Goal: Task Accomplishment & Management: Use online tool/utility

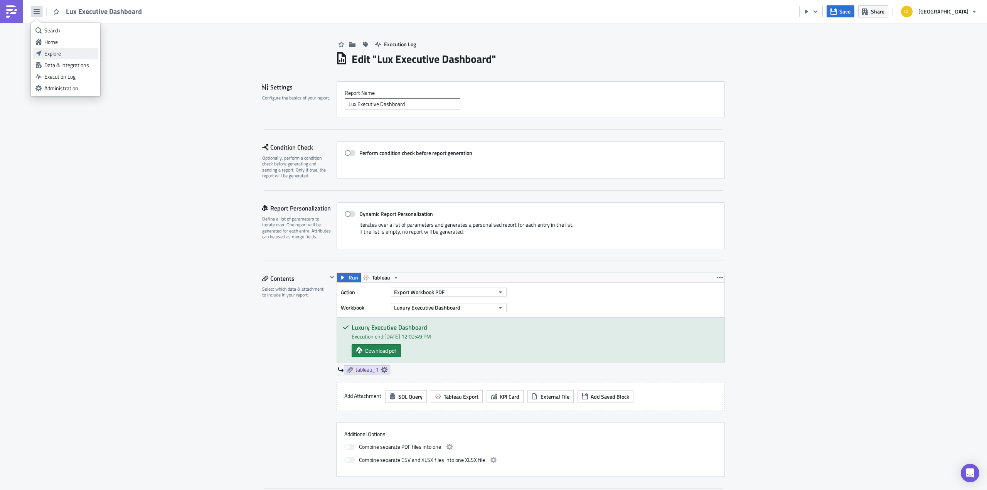
click at [62, 54] on div "Explore" at bounding box center [69, 54] width 51 height 8
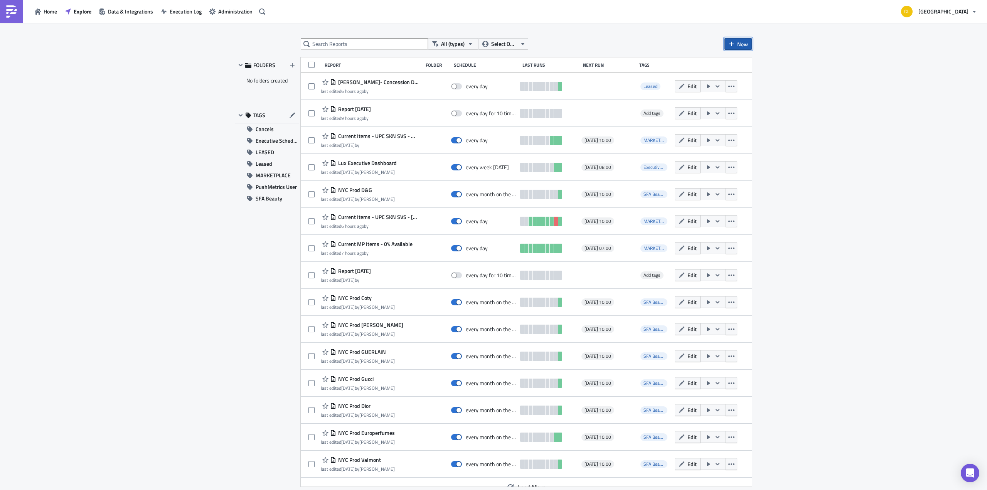
click at [743, 41] on span "New" at bounding box center [743, 44] width 11 height 8
click at [739, 61] on div "Report" at bounding box center [763, 63] width 51 height 8
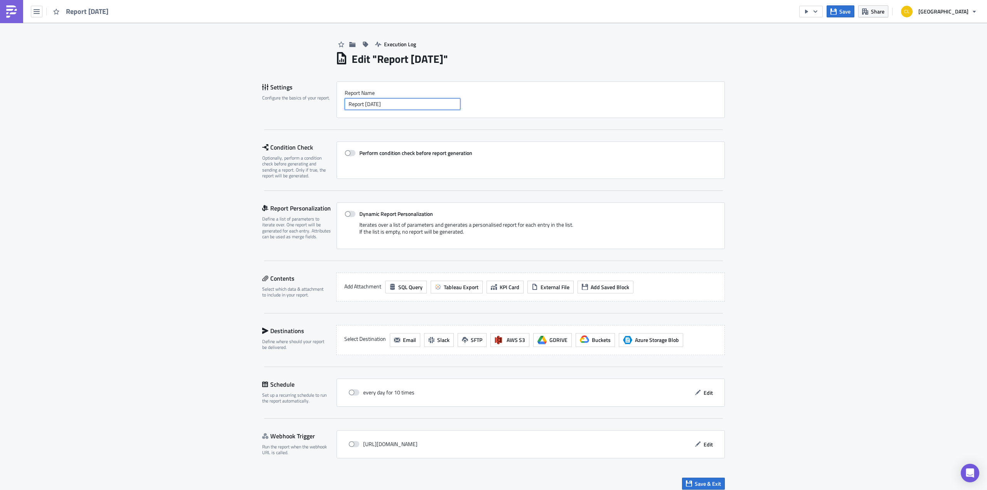
drag, startPoint x: 394, startPoint y: 105, endPoint x: 321, endPoint y: 91, distance: 74.1
click at [321, 91] on div "Settings Configure the basics of your report. Report Nam﻿e Report 2025-10-07" at bounding box center [493, 99] width 463 height 37
paste input "[DOMAIN_NAME] Marketplace Seller Inventory Snapshot - BALENCIAGA"
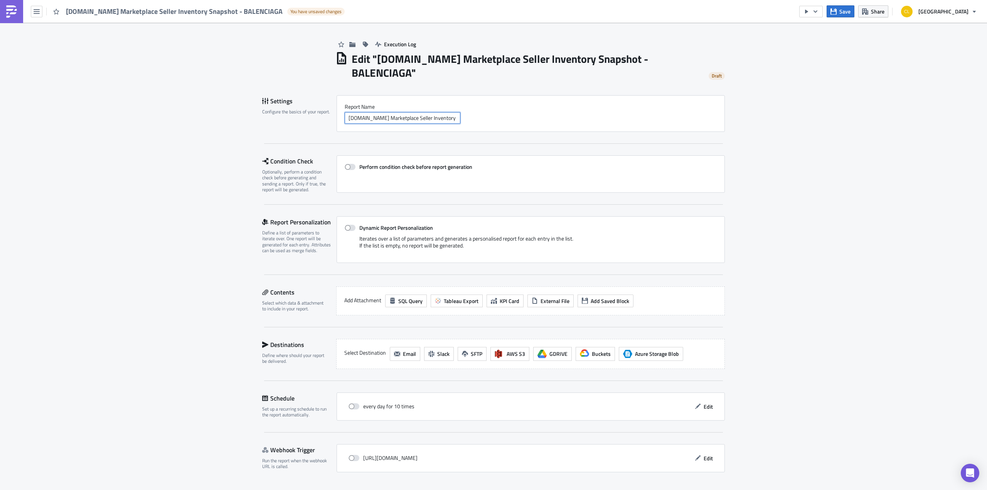
scroll to position [0, 37]
type input "[DOMAIN_NAME] Marketplace Seller Inventory Snapshot - BALENCIAGA"
click at [465, 297] on span "Tableau Export" at bounding box center [461, 301] width 35 height 8
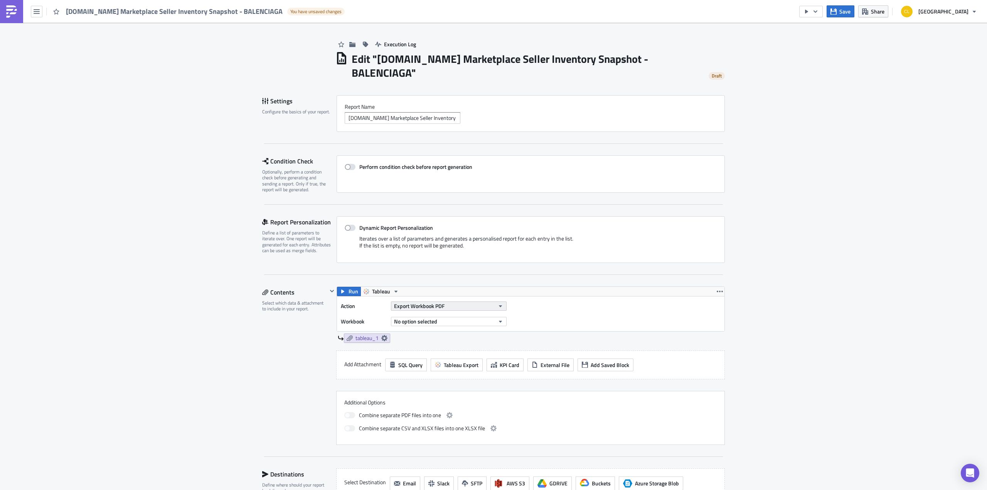
click at [429, 302] on span "Export Workbook PDF" at bounding box center [419, 306] width 51 height 8
click at [440, 353] on div "Export View Excel" at bounding box center [426, 354] width 66 height 8
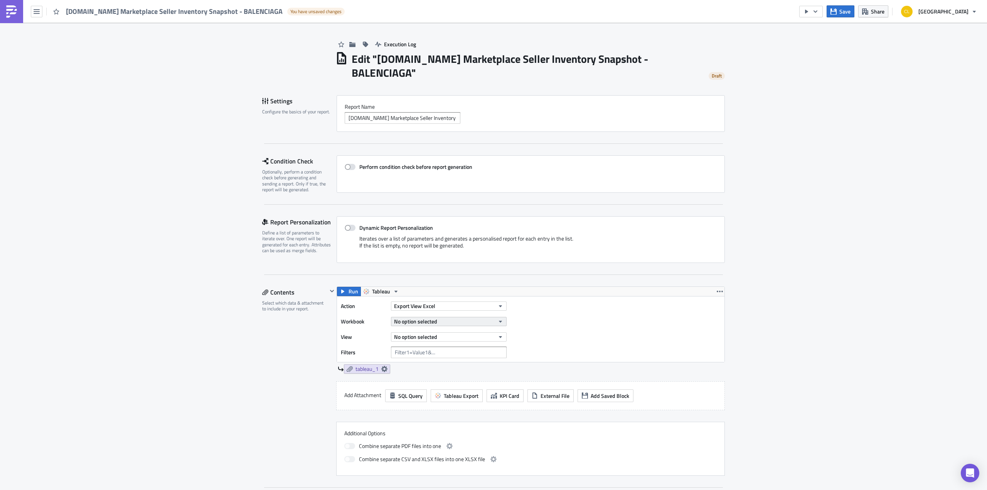
click at [435, 317] on button "No option selected" at bounding box center [449, 321] width 116 height 9
type input "Inventory Snap"
click at [497, 331] on div "[DOMAIN_NAME] Marketplace Seller Inventory Snapshot" at bounding box center [452, 333] width 118 height 8
click at [479, 333] on button "No option selected" at bounding box center [449, 337] width 116 height 9
click at [449, 349] on div "Inventory Snapshot" at bounding box center [427, 348] width 68 height 8
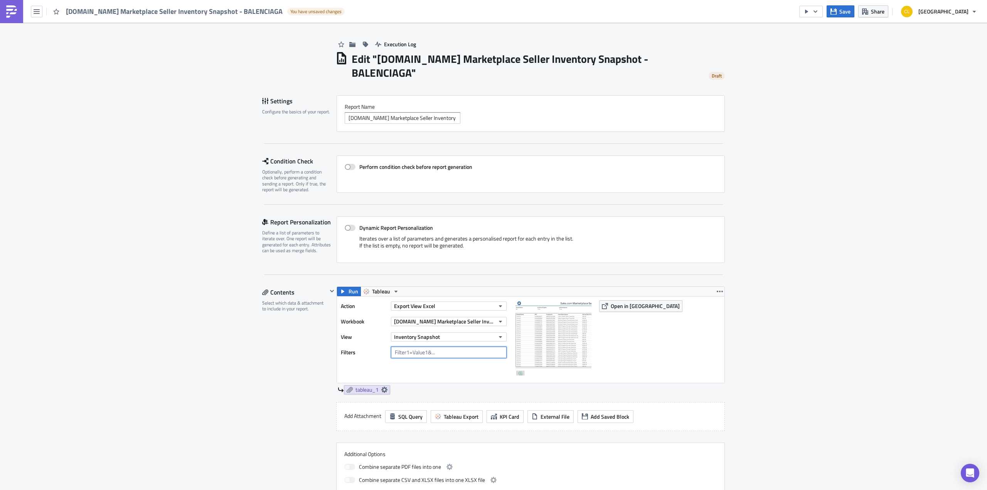
click at [448, 347] on input "text" at bounding box center [449, 353] width 116 height 12
type input "Brand Name =Balenciaga"
click at [454, 351] on div "Action Export View Excel Workbook Saks.com Marketplace Seller Inventory Snapsho…" at bounding box center [426, 339] width 170 height 79
click at [383, 387] on icon at bounding box center [384, 390] width 6 height 6
click at [342, 421] on input "text" at bounding box center [337, 420] width 77 height 12
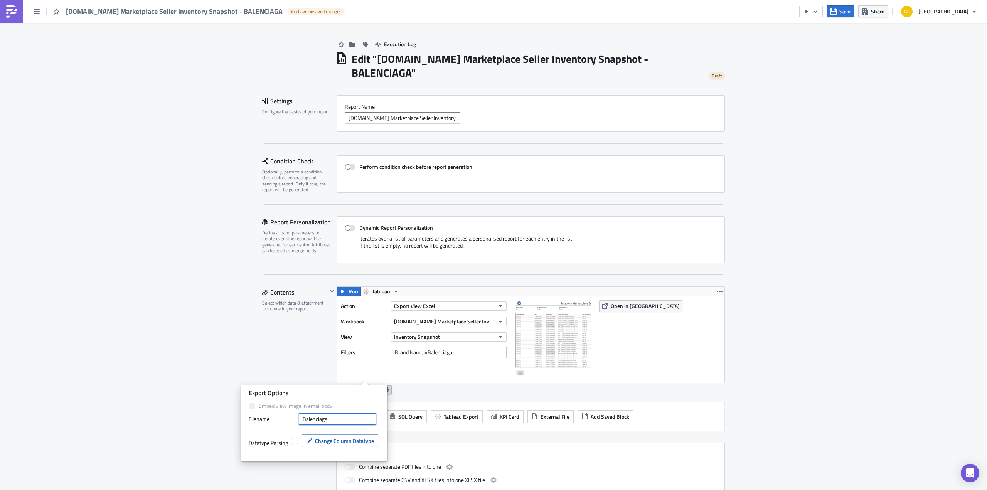
type input "Balenciaga"
click at [428, 421] on div "Run Tableau Action Export View Excel Workbook Saks.com Marketplace Seller Inven…" at bounding box center [526, 392] width 398 height 210
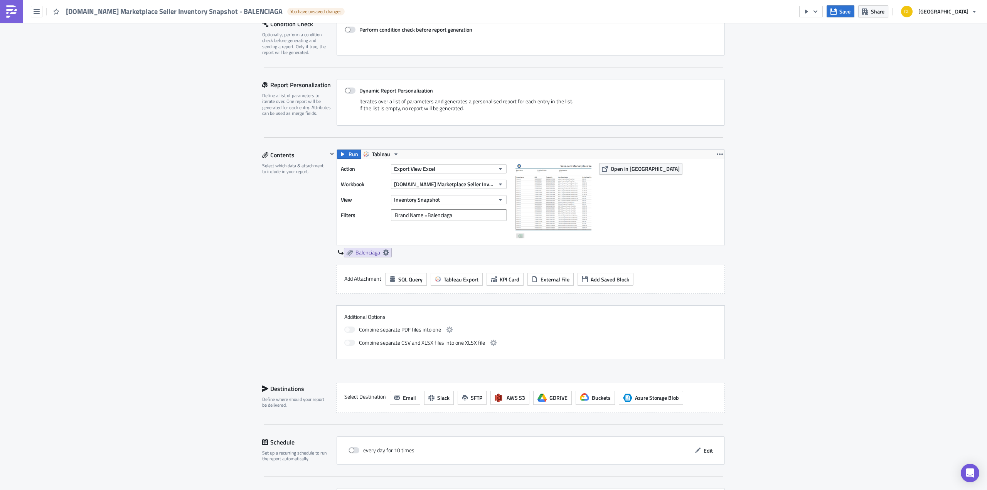
scroll to position [138, 0]
click at [403, 393] on span "Email" at bounding box center [409, 397] width 13 height 8
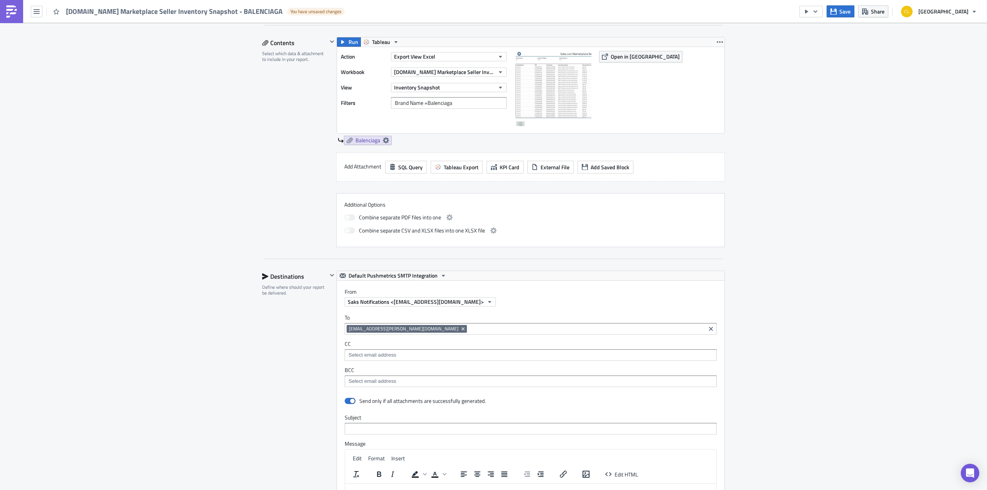
scroll to position [308, 0]
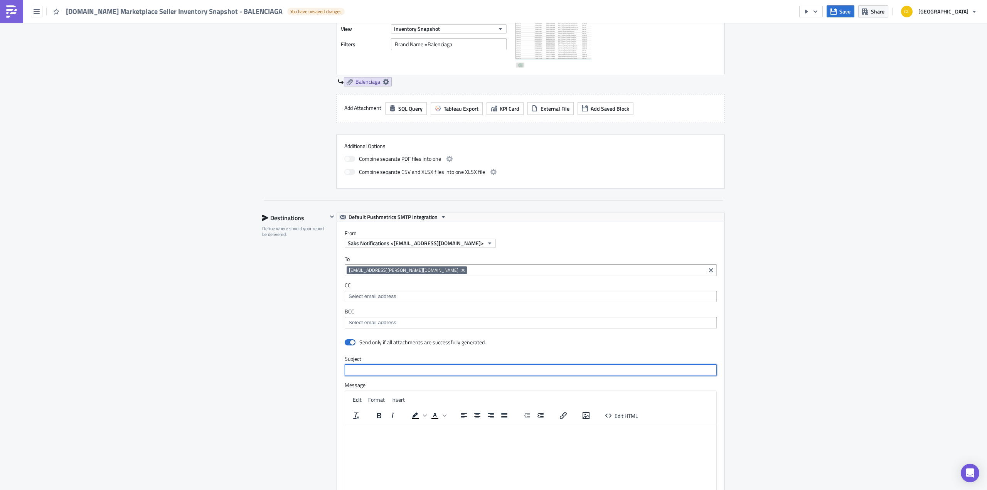
click at [367, 365] on input "text" at bounding box center [531, 371] width 372 height 12
paste input "[DOMAIN_NAME] Marketplace Seller Inventory Snapshot - BALENCIAGA"
type input "[DOMAIN_NAME] Marketplace Seller Inventory Snapshot - BALENCIAGA"
click at [422, 437] on html at bounding box center [530, 431] width 371 height 12
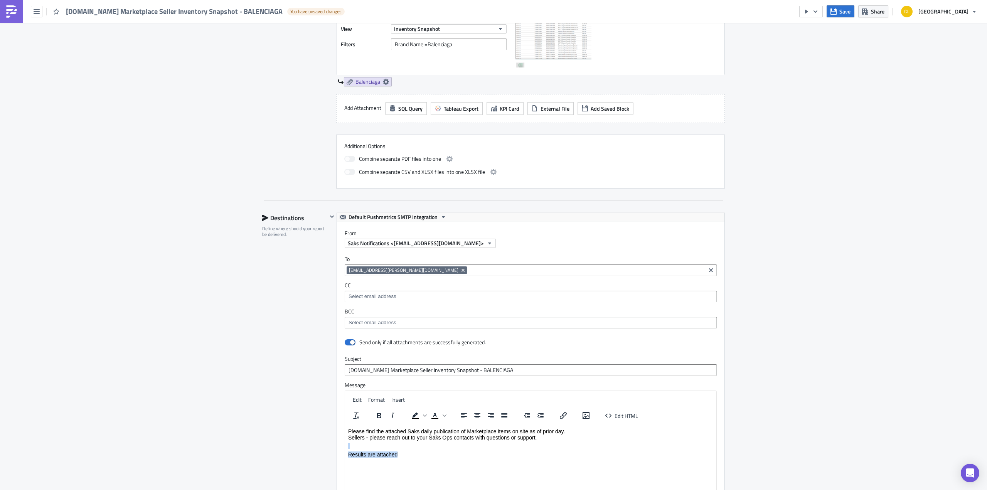
drag, startPoint x: 409, startPoint y: 454, endPoint x: 346, endPoint y: 447, distance: 63.3
click at [346, 447] on html "Please find the attached Saks daily publication of Marketplace items on site as…" at bounding box center [530, 442] width 371 height 35
click at [477, 435] on p "Please find the attached Saks daily publication of Marketplace items on site as…" at bounding box center [530, 434] width 365 height 12
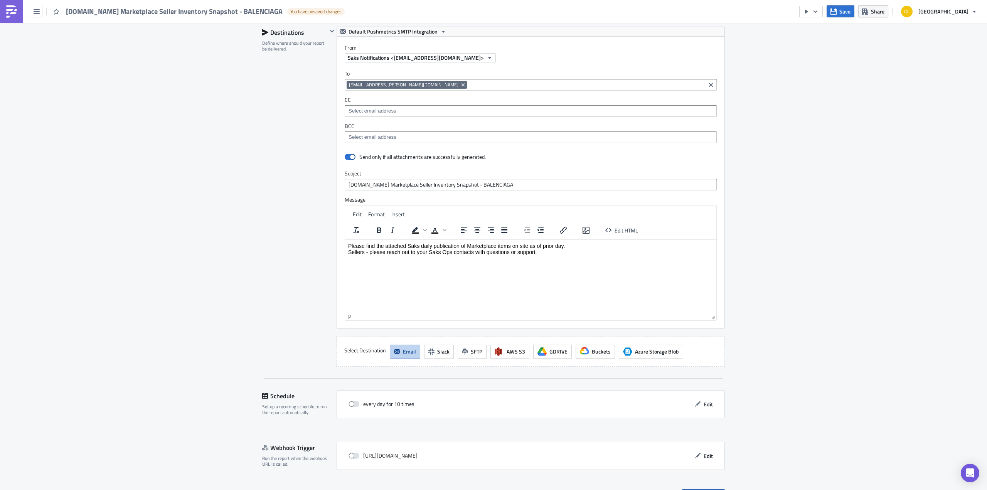
scroll to position [494, 0]
click at [699, 398] on button "Edit" at bounding box center [704, 404] width 26 height 12
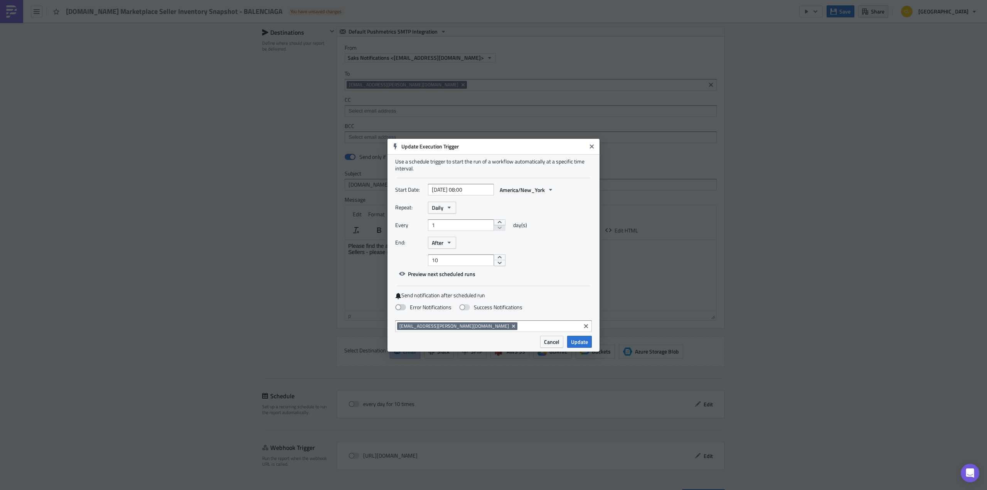
click at [403, 307] on span at bounding box center [400, 307] width 11 height 6
click at [7, 6] on input "Error Notifications" at bounding box center [4, 3] width 5 height 5
checkbox input "true"
click at [571, 339] on button "Update" at bounding box center [579, 342] width 25 height 12
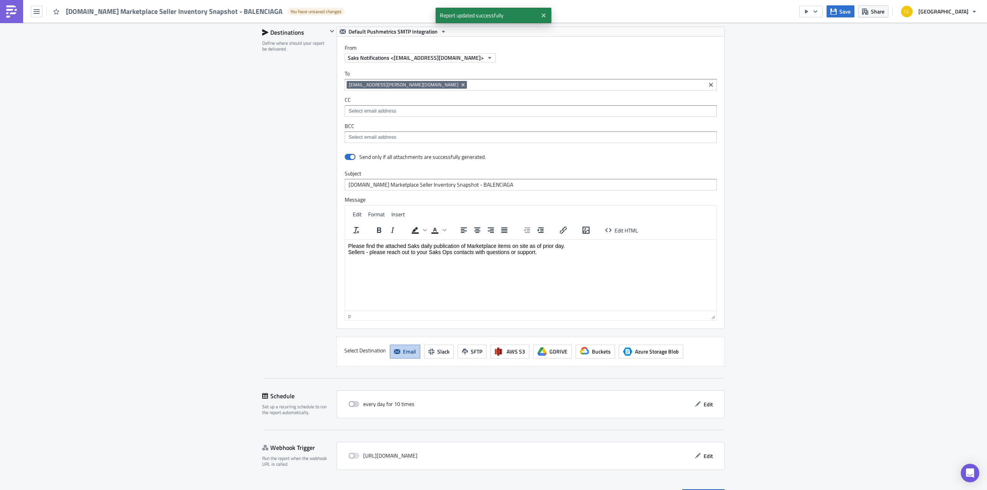
click at [349, 401] on span at bounding box center [354, 404] width 11 height 6
click at [350, 402] on input "checkbox" at bounding box center [352, 404] width 5 height 5
checkbox input "true"
click at [704, 490] on span "Save & Exit" at bounding box center [708, 495] width 26 height 8
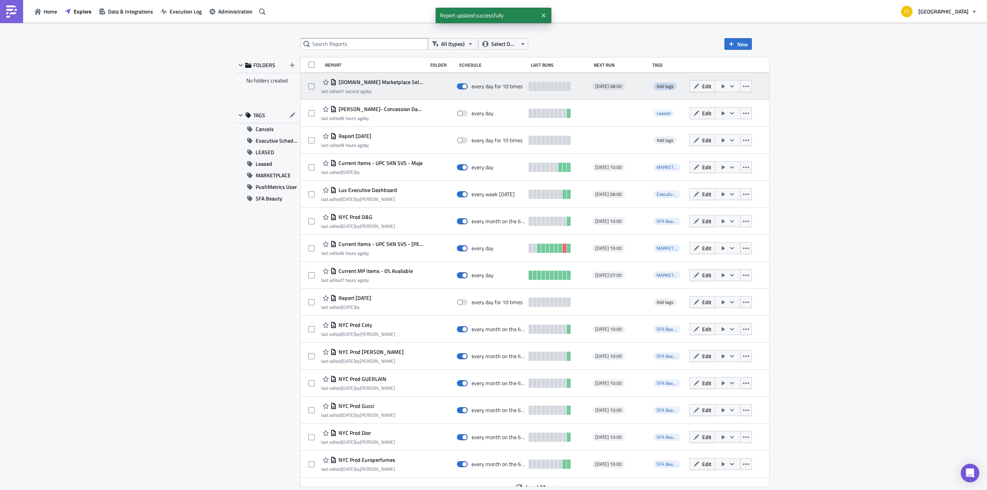
click at [657, 88] on span "Add tags" at bounding box center [665, 86] width 17 height 7
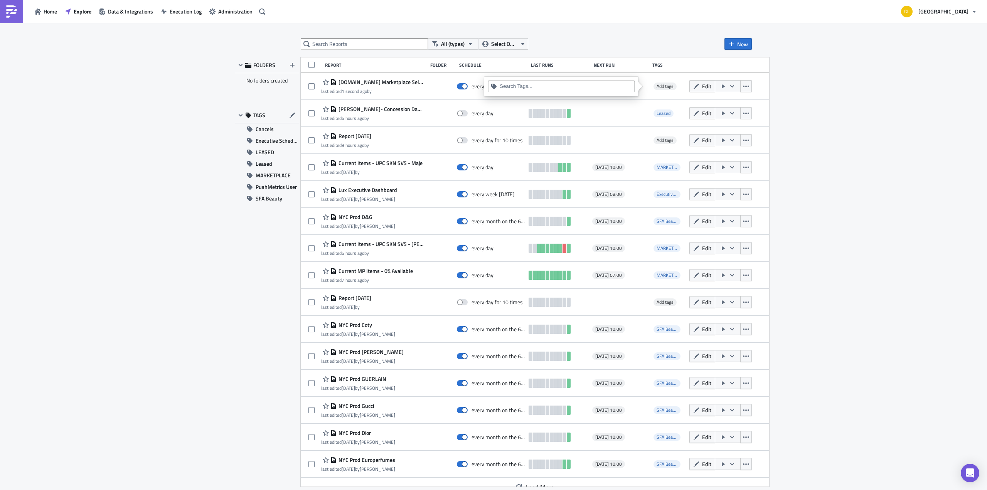
click at [585, 86] on input at bounding box center [566, 87] width 132 height 8
type input "mark"
click at [560, 94] on link "MARKETPLACE" at bounding box center [561, 100] width 143 height 12
click at [582, 39] on div "All (types) Select Owner New" at bounding box center [526, 44] width 451 height 12
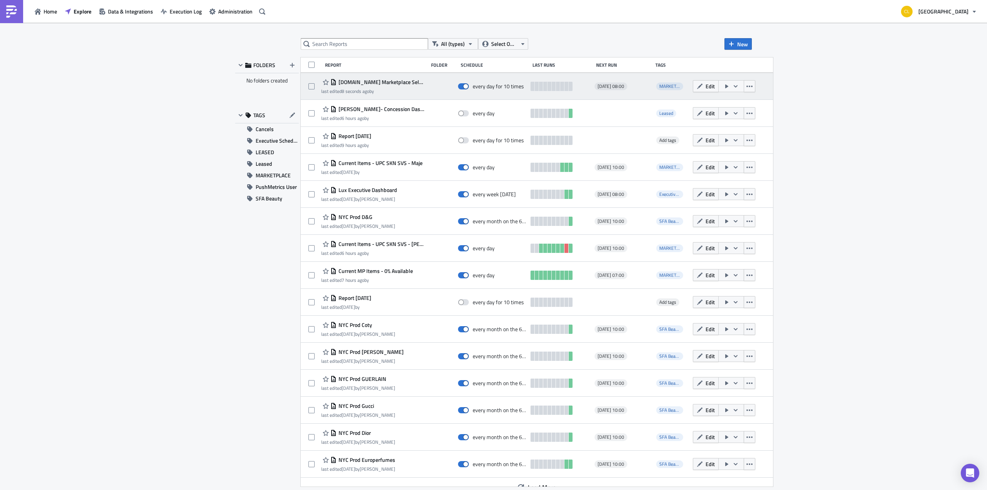
click at [733, 84] on icon "button" at bounding box center [736, 86] width 6 height 6
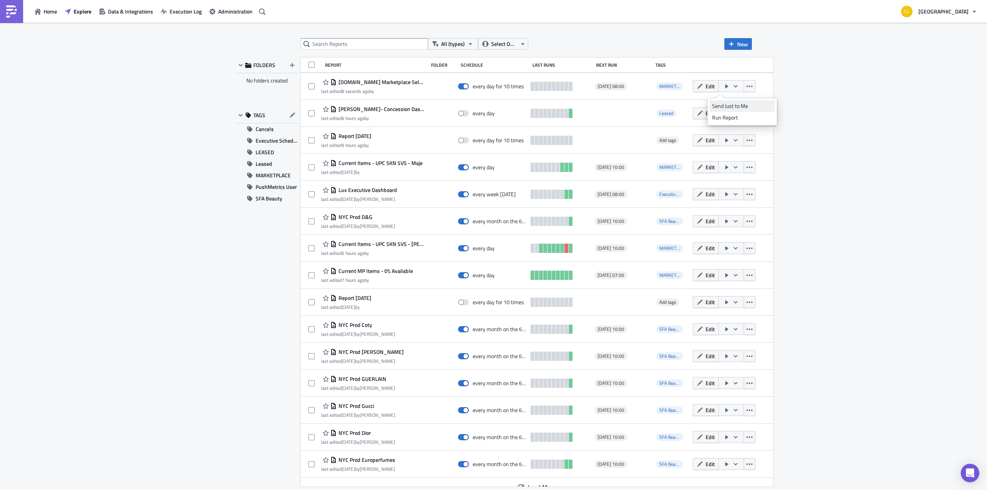
click at [727, 106] on div "Send Just to Me" at bounding box center [742, 106] width 60 height 8
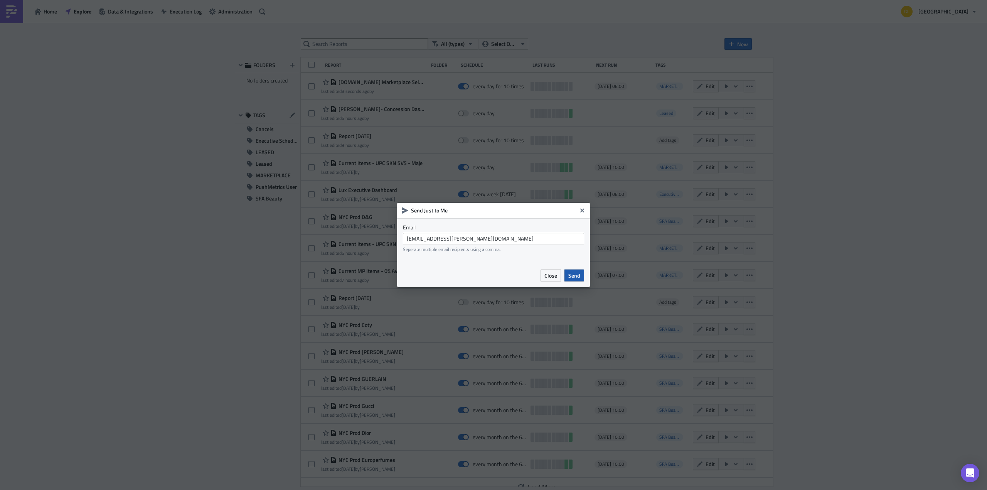
click at [573, 277] on span "Send" at bounding box center [575, 276] width 12 height 8
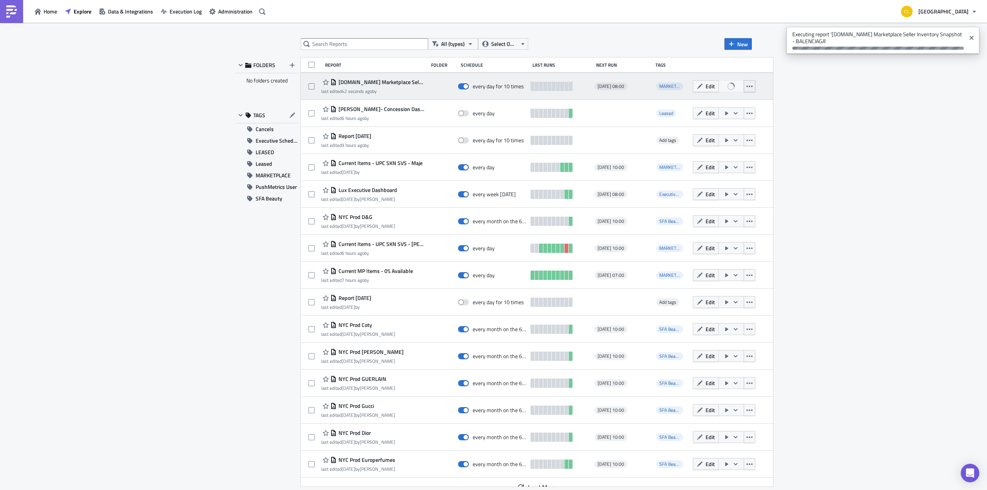
click at [747, 88] on icon "button" at bounding box center [750, 86] width 6 height 6
click at [697, 86] on icon "button" at bounding box center [700, 86] width 6 height 6
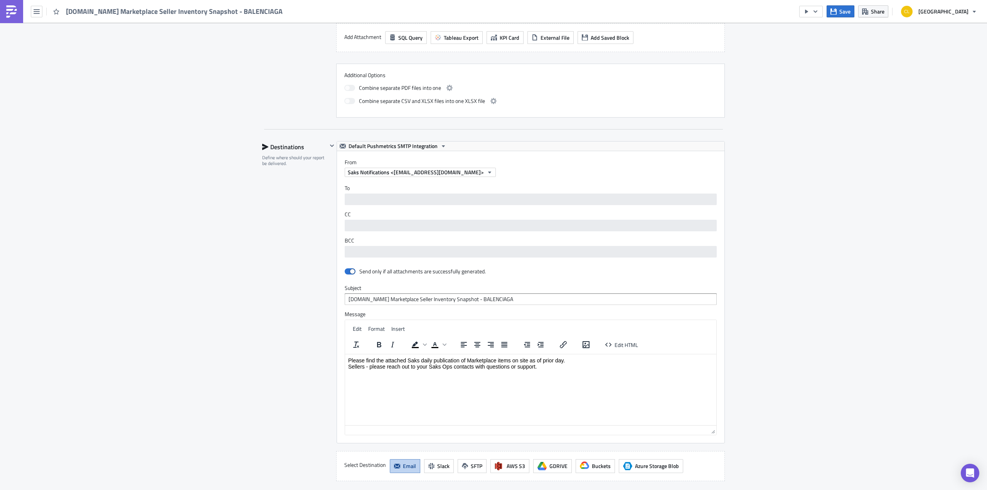
scroll to position [480, 0]
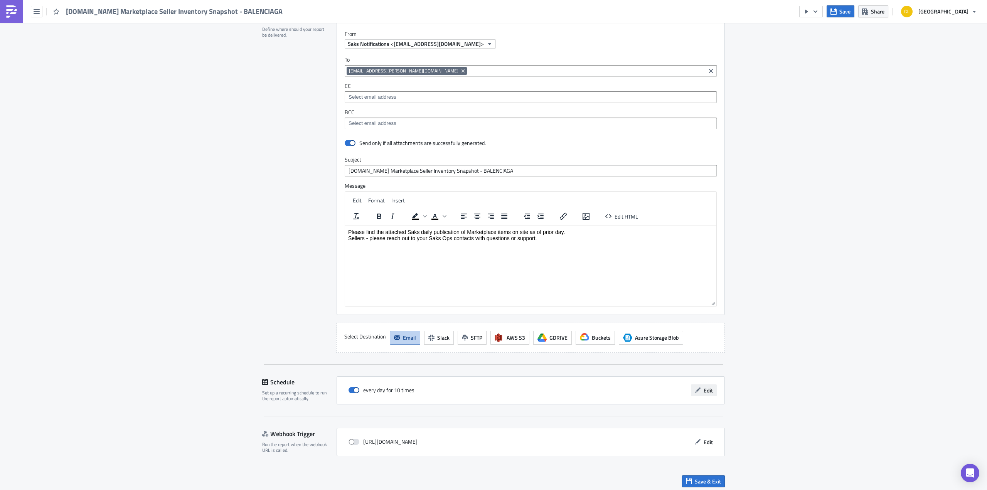
click at [708, 387] on span "Edit" at bounding box center [708, 391] width 9 height 8
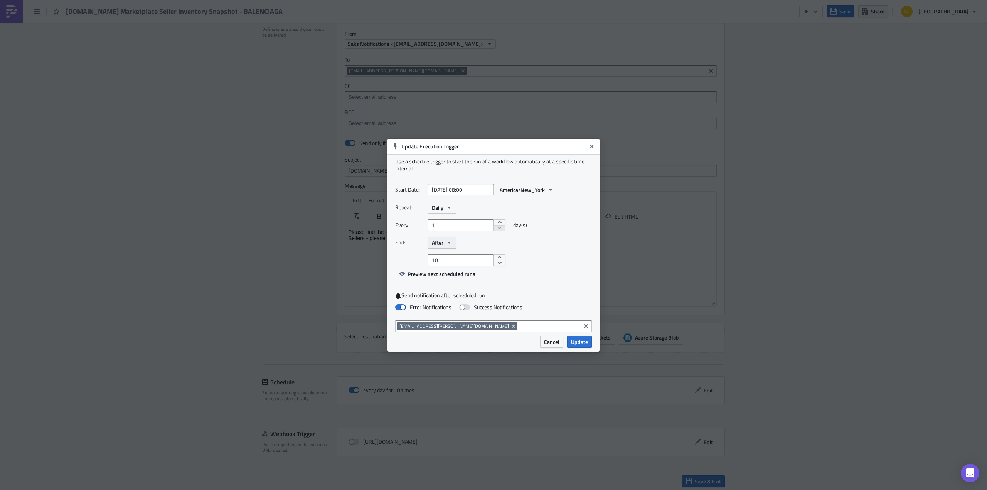
click at [441, 243] on span "After" at bounding box center [438, 243] width 12 height 8
click at [446, 252] on link "Never" at bounding box center [464, 257] width 69 height 12
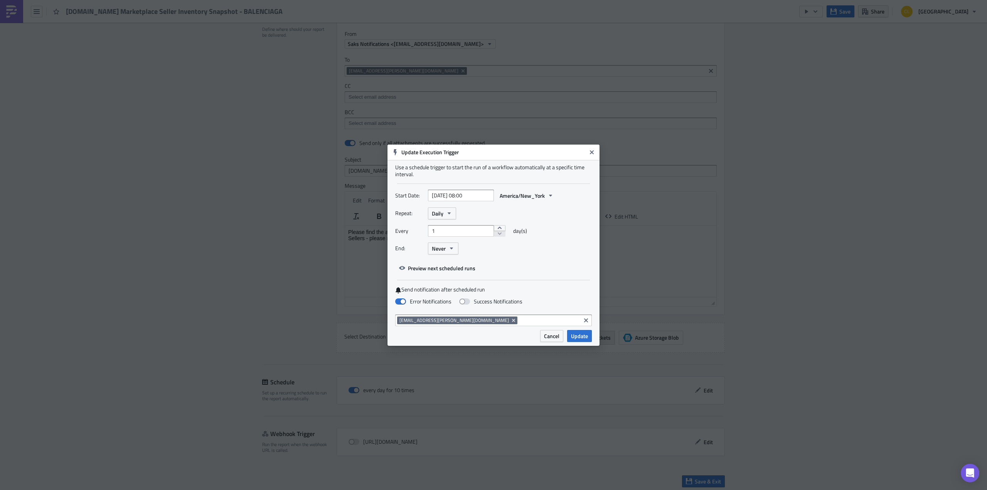
click at [580, 338] on span "Update" at bounding box center [579, 336] width 17 height 8
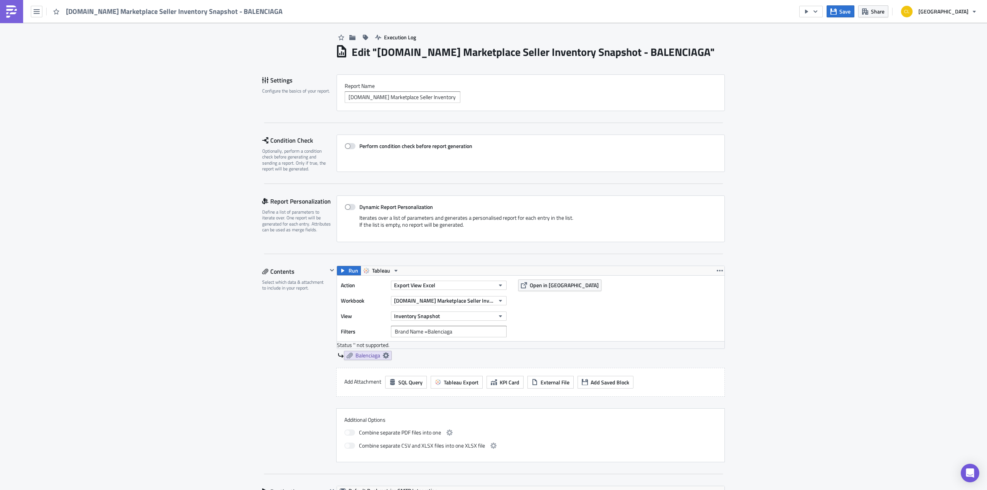
scroll to position [0, 0]
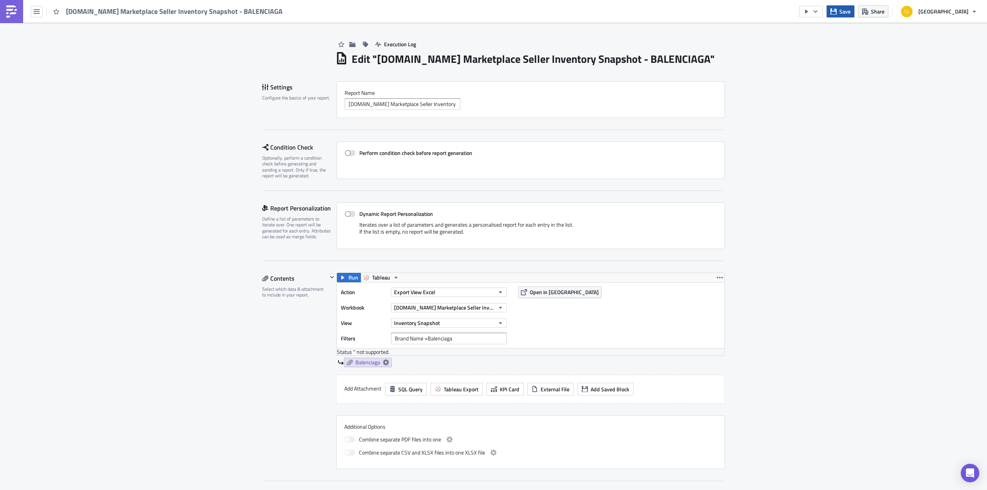
click at [849, 12] on span "Save" at bounding box center [845, 11] width 11 height 8
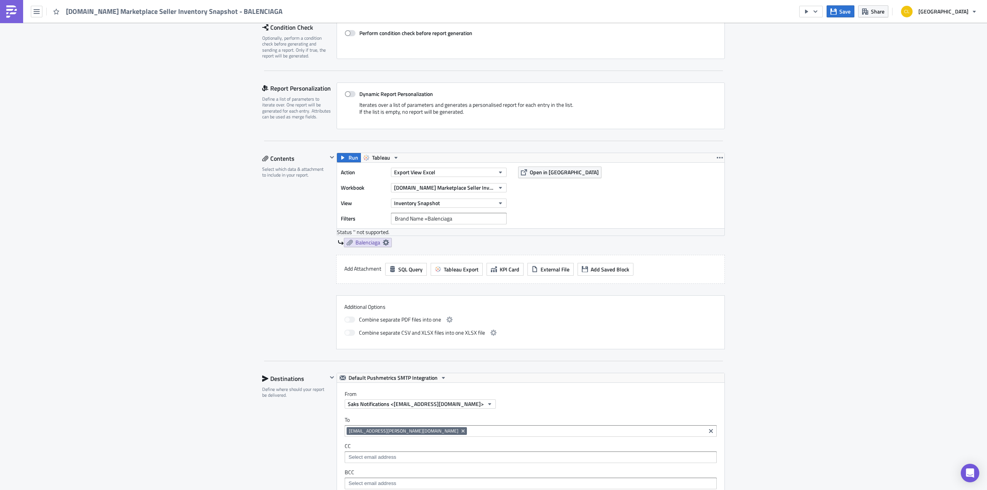
scroll to position [480, 0]
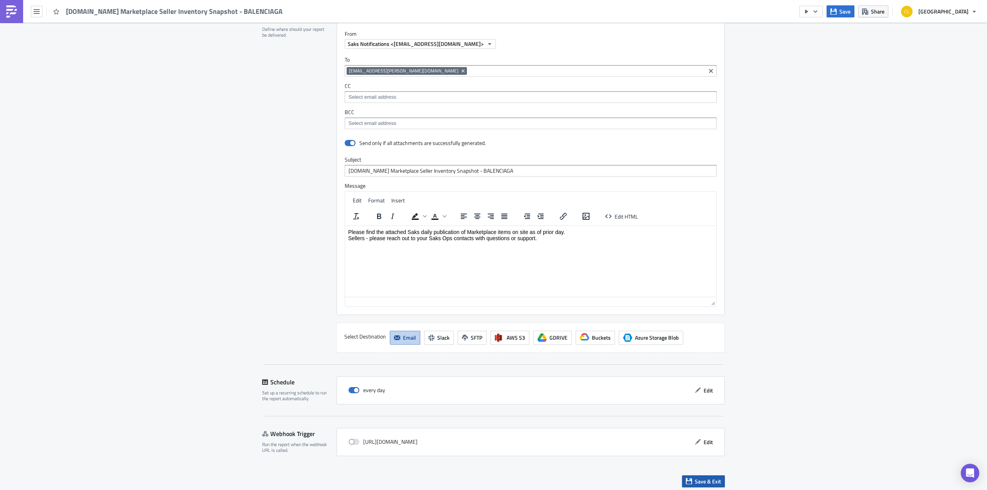
click at [711, 481] on span "Save & Exit" at bounding box center [708, 482] width 26 height 8
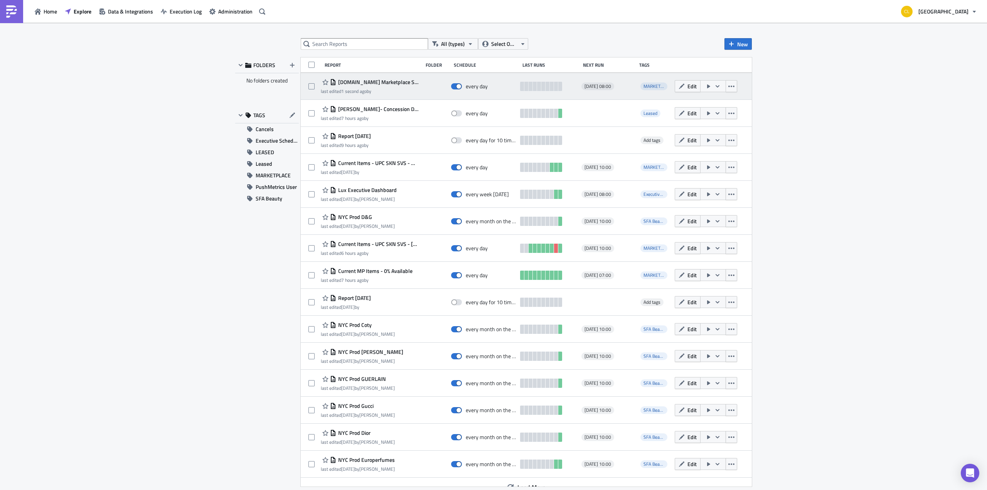
click at [716, 86] on icon "button" at bounding box center [718, 86] width 4 height 2
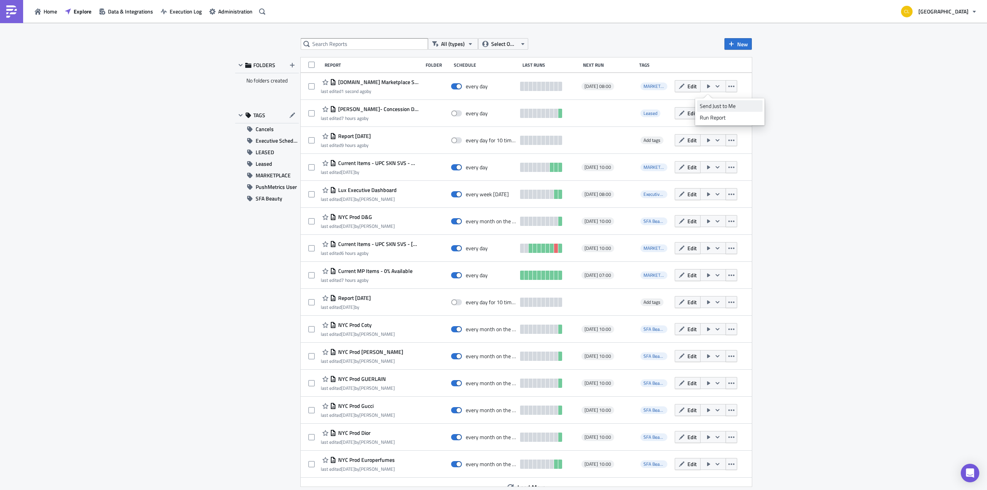
click at [720, 105] on div "Send Just to Me" at bounding box center [730, 106] width 60 height 8
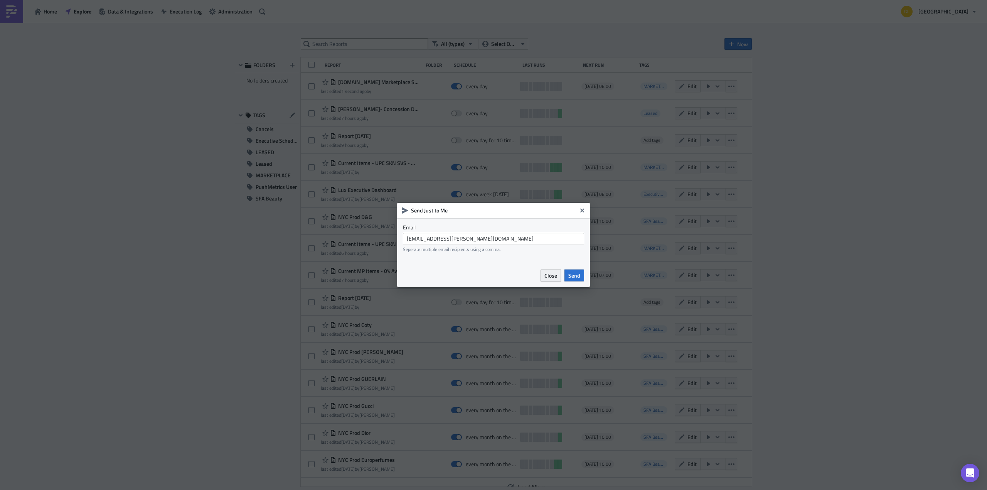
click at [545, 277] on button "Close" at bounding box center [551, 276] width 20 height 12
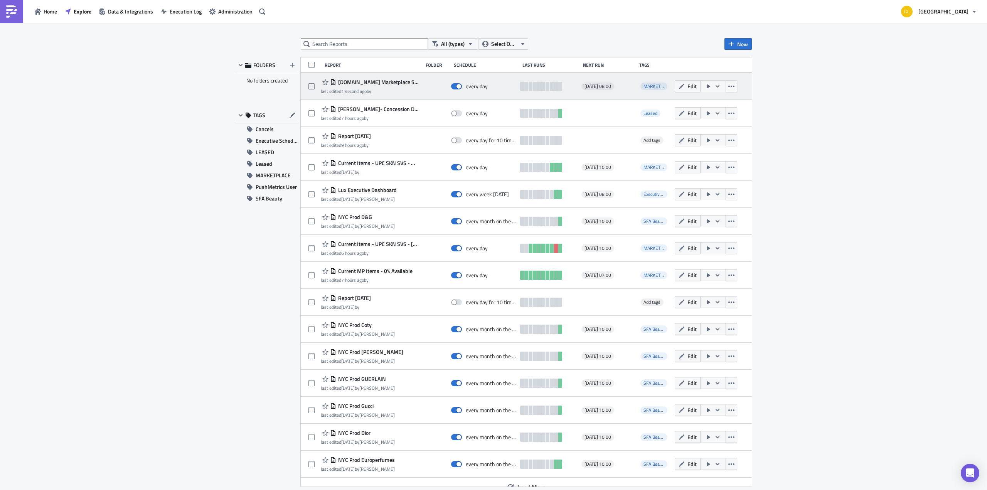
click at [715, 88] on icon "button" at bounding box center [718, 86] width 6 height 6
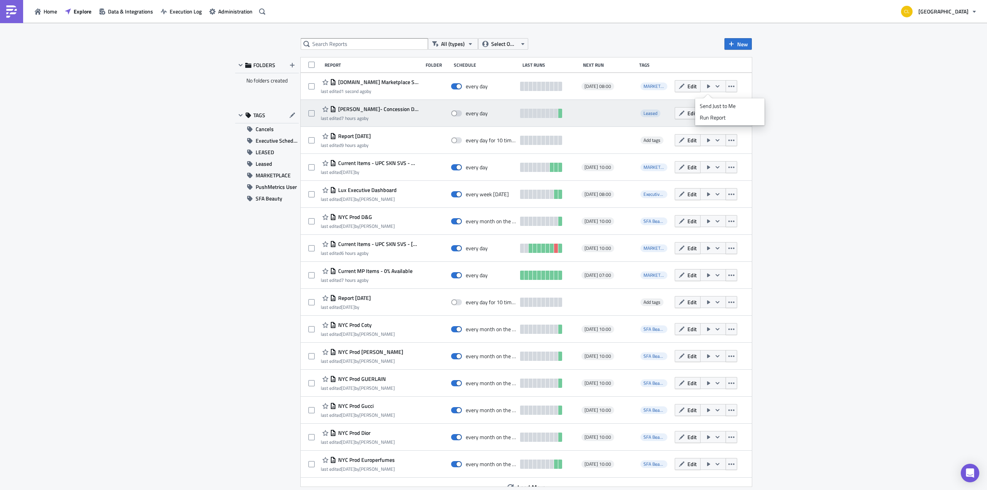
click at [723, 116] on div "Run Report" at bounding box center [730, 118] width 60 height 8
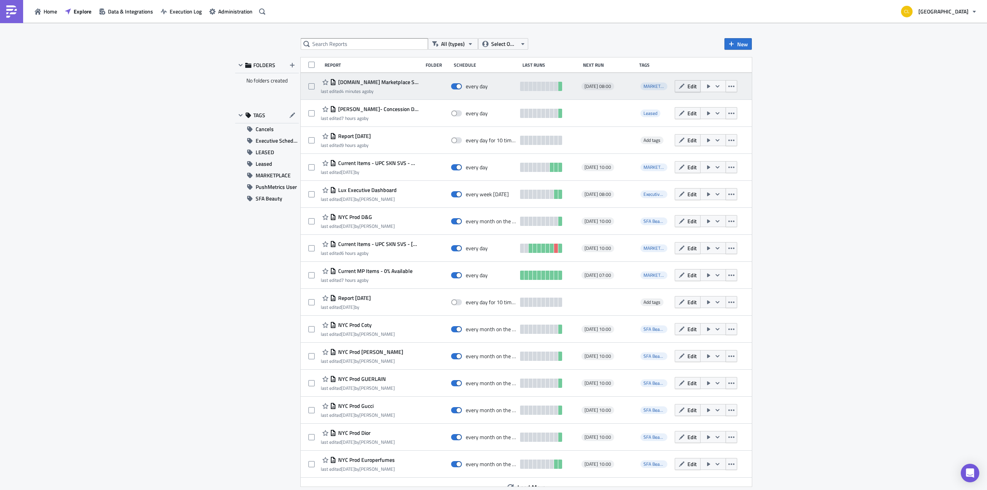
click at [681, 85] on button "Edit" at bounding box center [688, 86] width 26 height 12
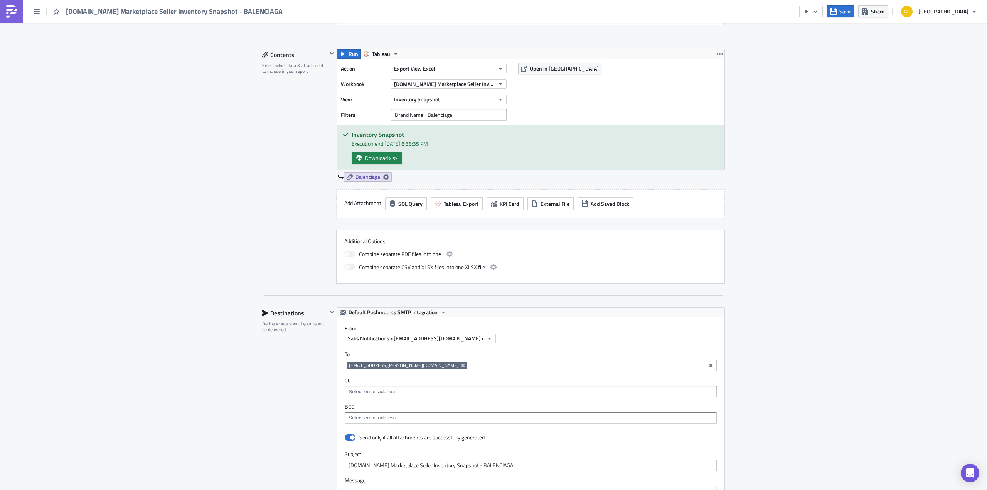
scroll to position [224, 0]
click at [421, 114] on input "Brand Name =Balenciaga" at bounding box center [449, 114] width 116 height 12
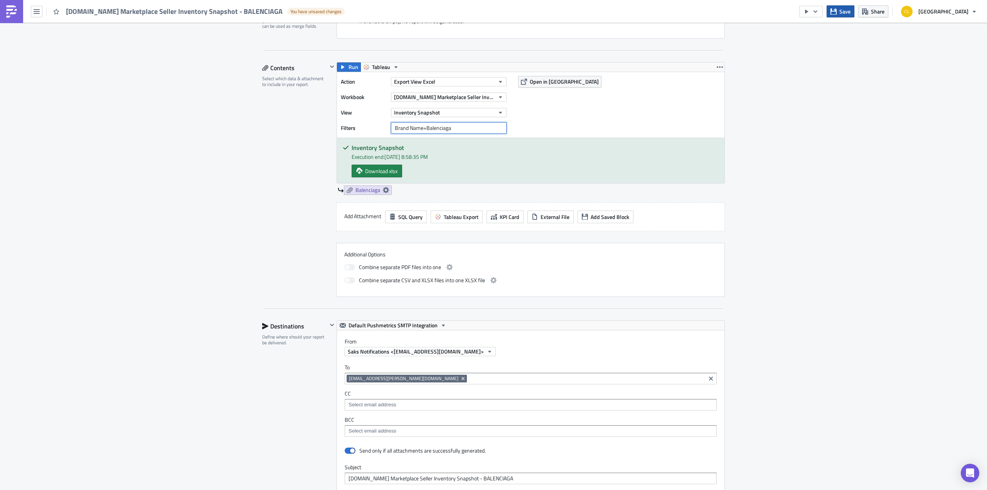
type input "Brand Name=Balenciaga"
click at [851, 15] on span "Save" at bounding box center [845, 11] width 11 height 8
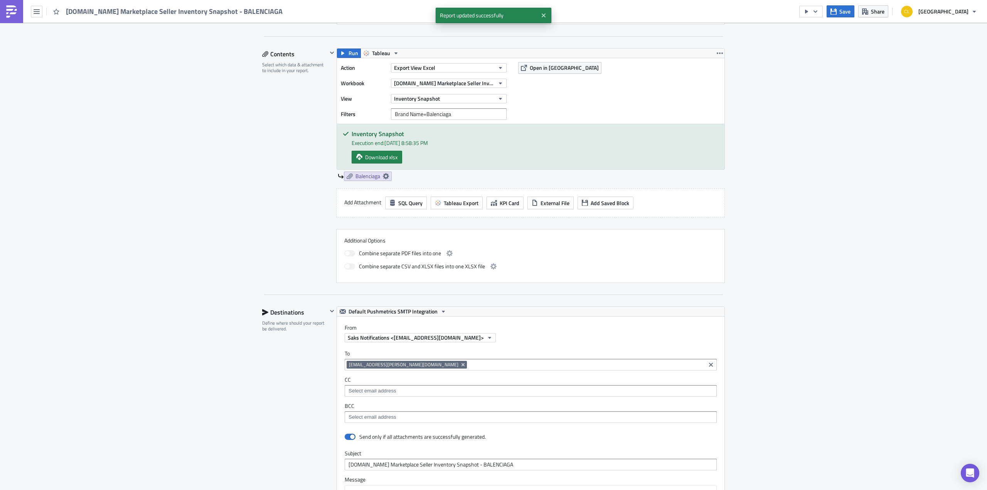
scroll to position [518, 0]
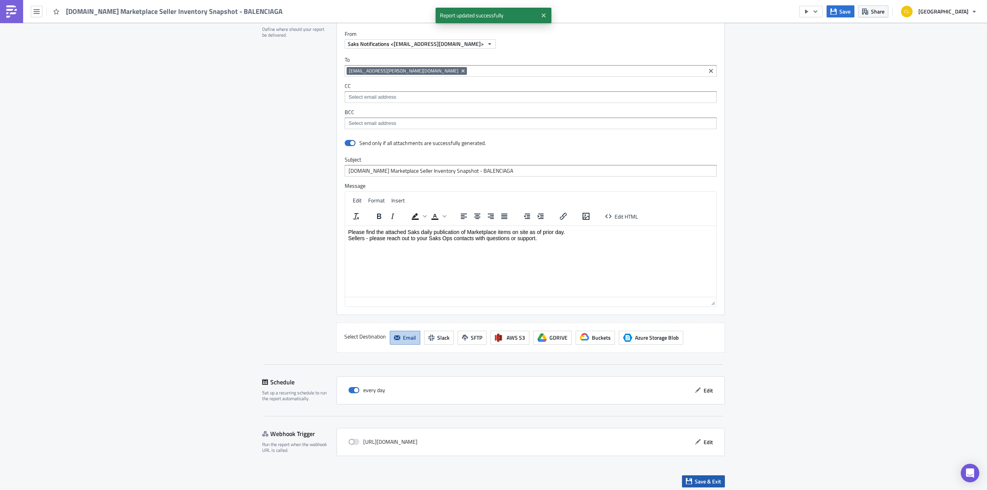
click at [688, 478] on icon "button" at bounding box center [689, 481] width 6 height 6
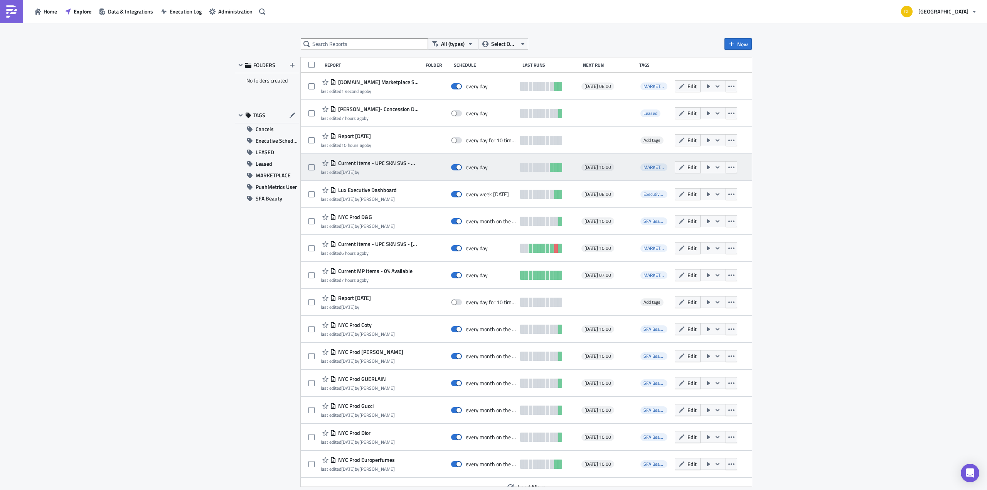
click at [368, 163] on span "Current Items - UPC SKN SVS - Maje" at bounding box center [377, 163] width 83 height 7
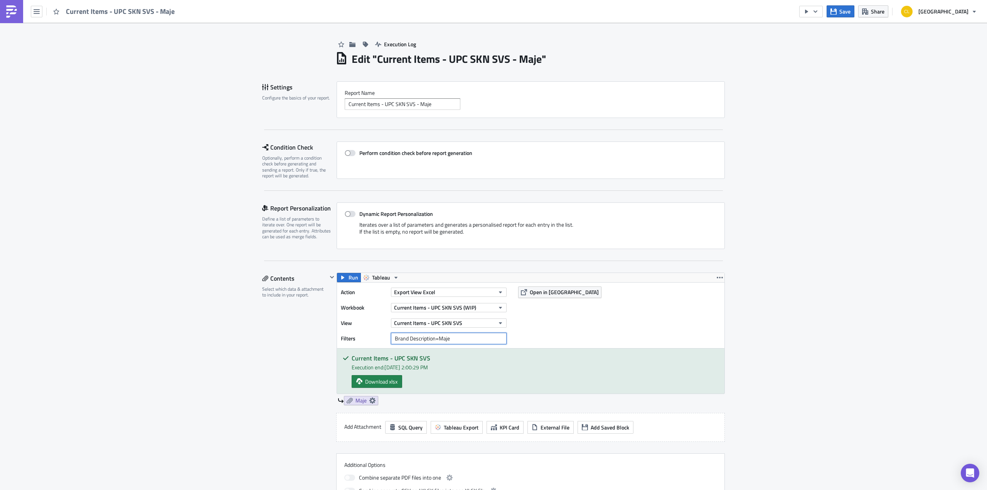
drag, startPoint x: 451, startPoint y: 338, endPoint x: 397, endPoint y: 341, distance: 54.1
click at [398, 341] on input "Brand Description=Maje" at bounding box center [449, 339] width 116 height 12
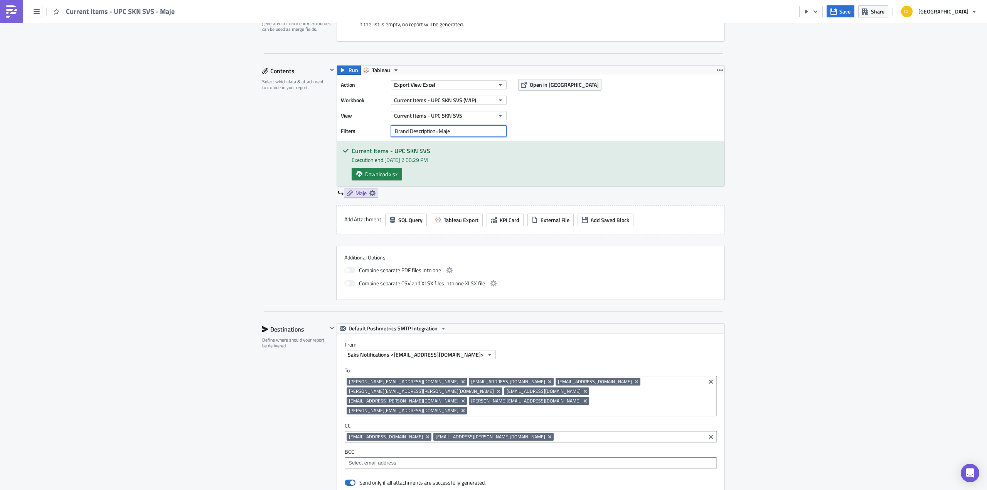
scroll to position [528, 0]
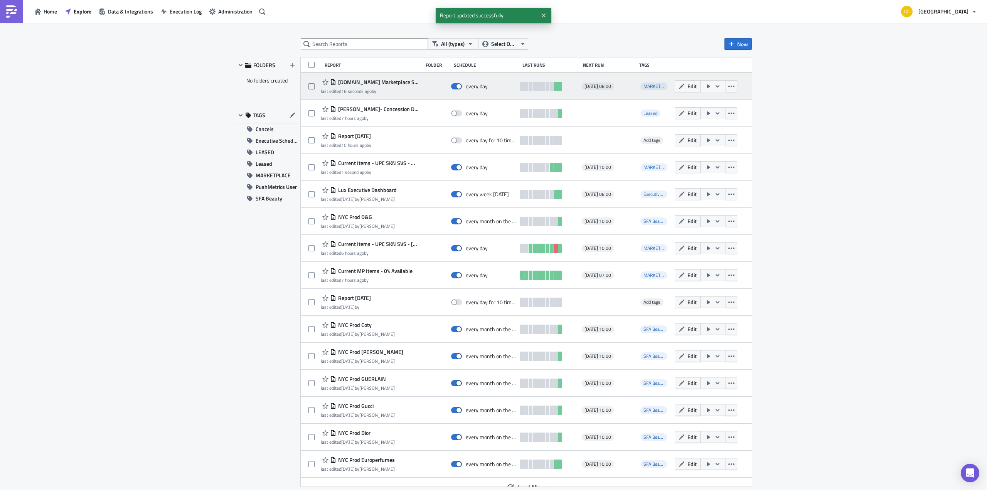
click at [381, 83] on span "[DOMAIN_NAME] Marketplace Seller Inventory Snapshot - BALENCIAGA" at bounding box center [377, 82] width 83 height 7
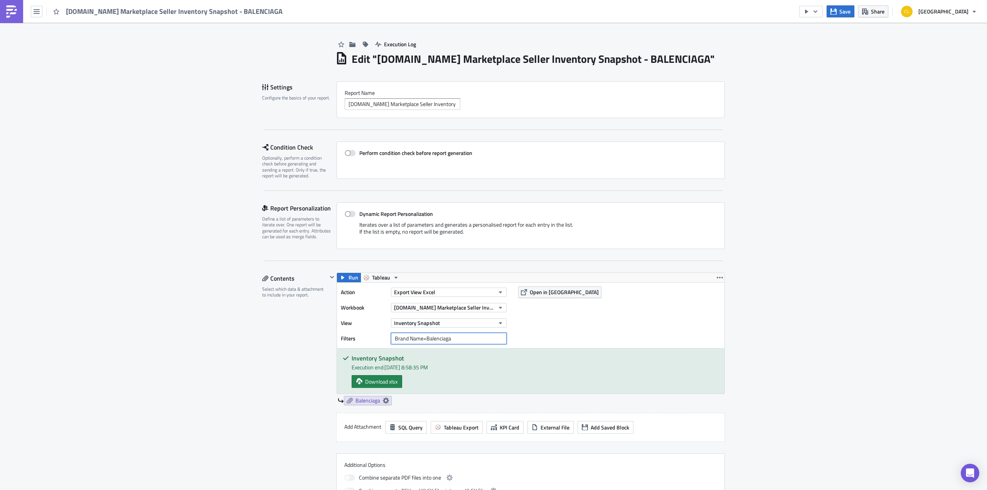
click at [412, 338] on input "Brand Name=Balenciaga" at bounding box center [449, 339] width 116 height 12
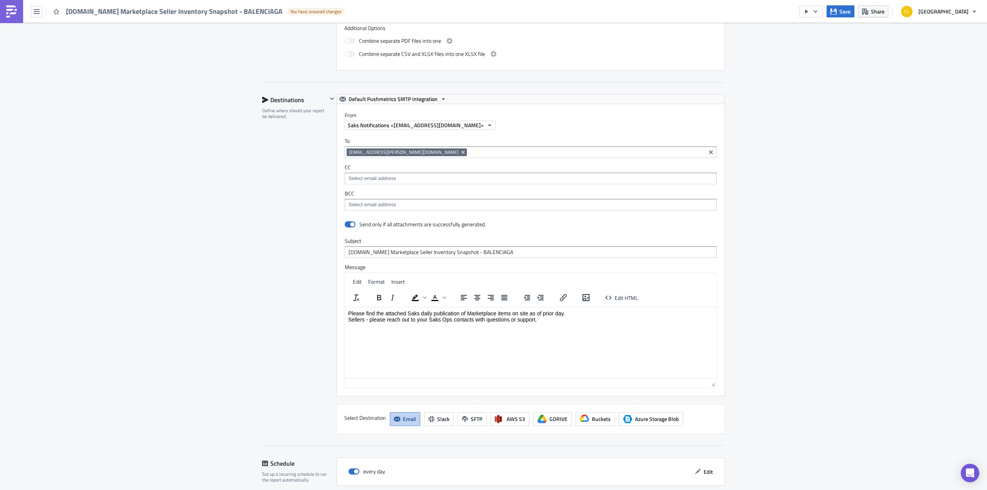
scroll to position [518, 0]
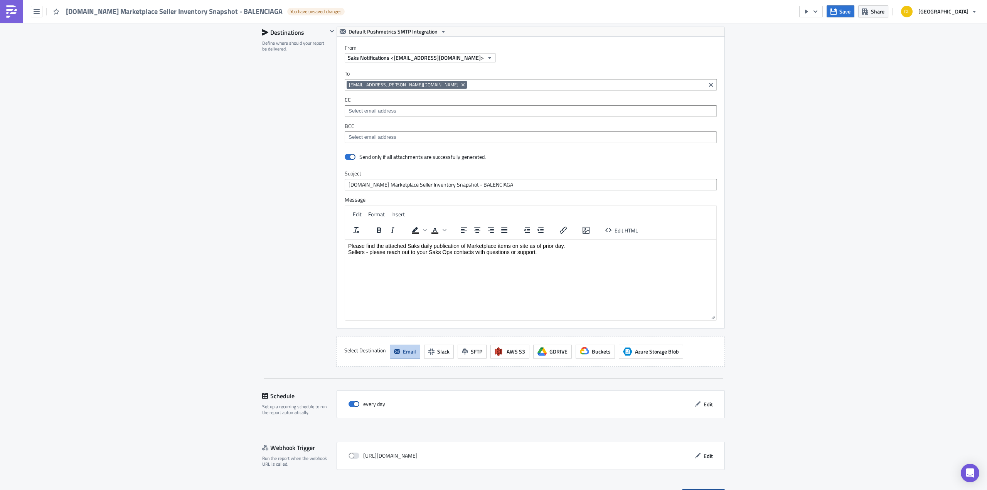
type input "Brand Description=Balenciaga"
click at [695, 490] on span "Save & Exit" at bounding box center [708, 495] width 26 height 8
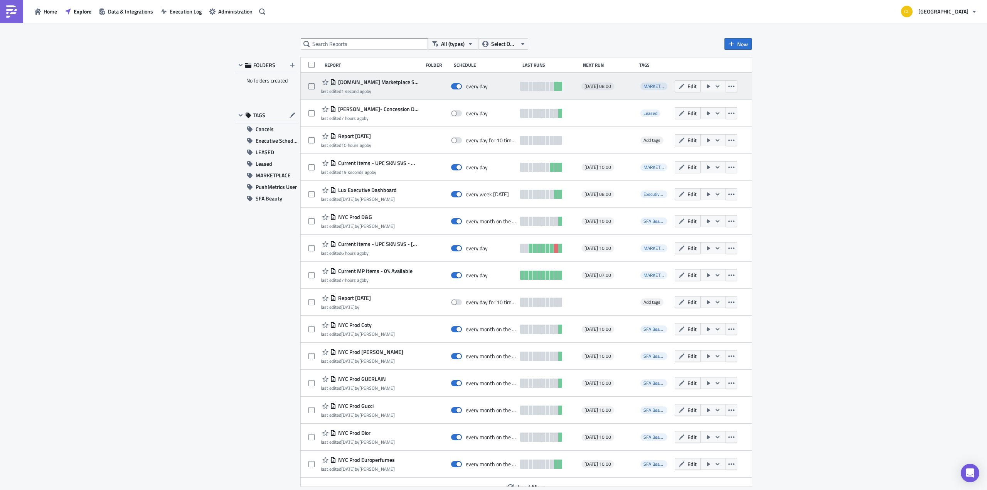
click at [716, 86] on icon "button" at bounding box center [718, 86] width 4 height 2
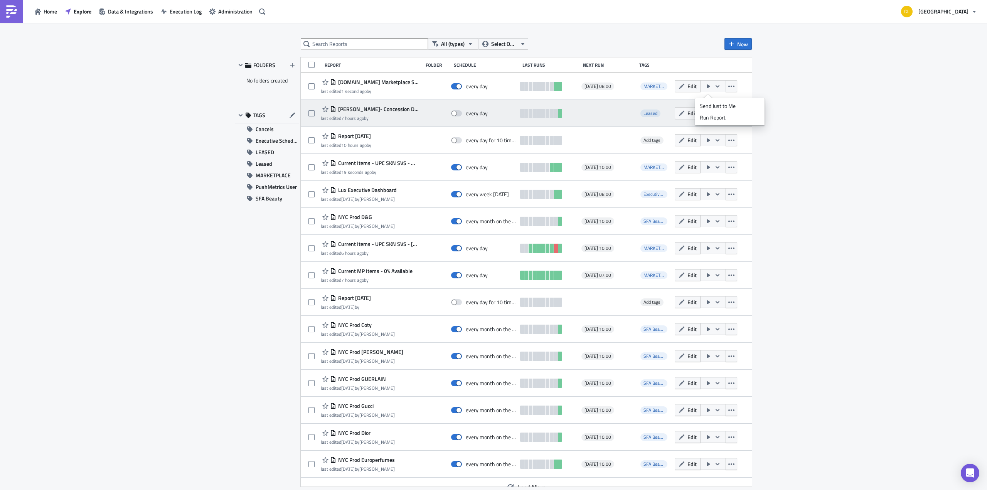
click at [717, 116] on div "Run Report" at bounding box center [730, 118] width 60 height 8
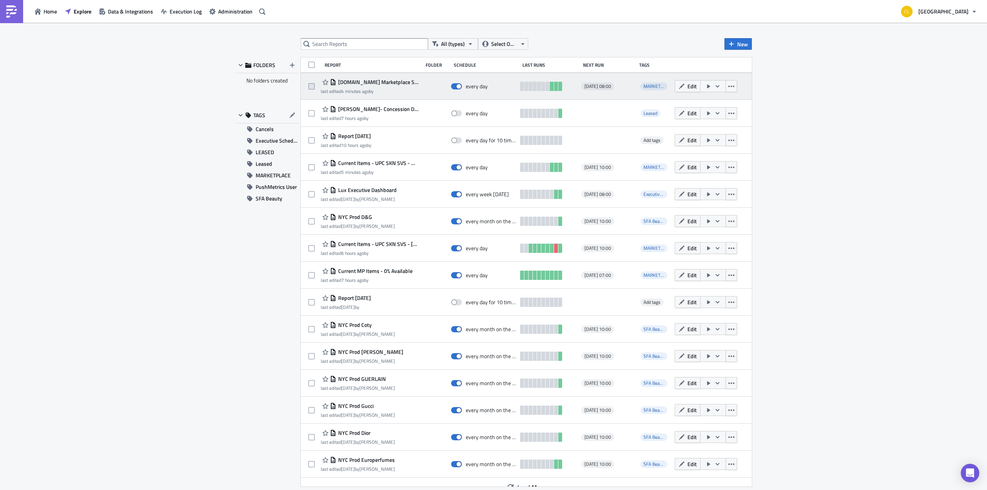
click at [311, 88] on span at bounding box center [312, 86] width 6 height 6
click at [311, 88] on input "checkbox" at bounding box center [312, 86] width 5 height 5
checkbox input "true"
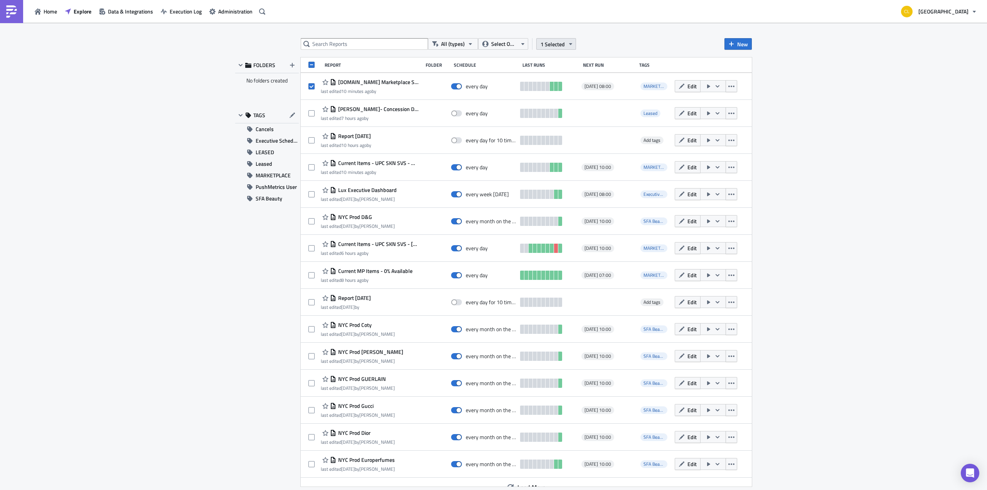
click at [565, 45] on button "1 Selected" at bounding box center [557, 44] width 40 height 12
click at [628, 34] on div "All (types) Select Owner 1 Selected New FOLDERS No folders created TAGS Cancels…" at bounding box center [493, 257] width 987 height 469
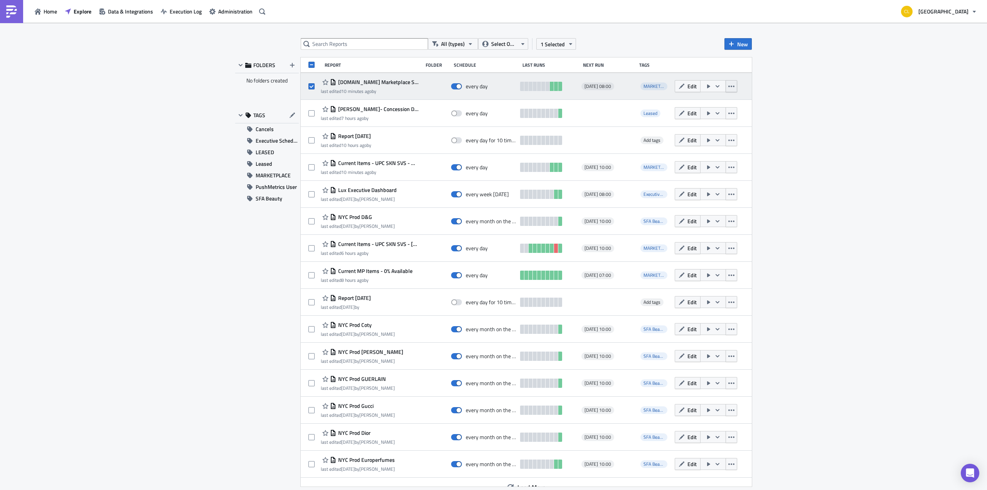
click at [729, 88] on icon "button" at bounding box center [732, 86] width 6 height 6
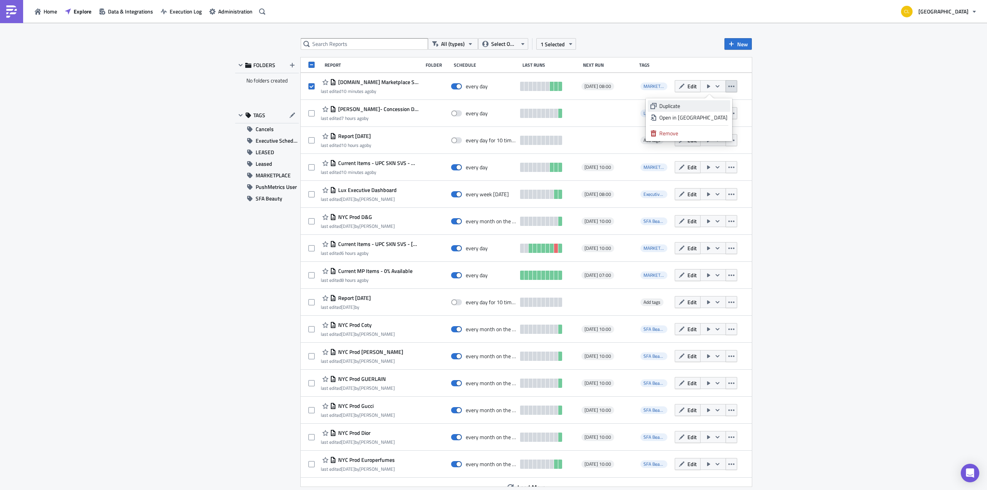
click at [717, 105] on div "Duplicate" at bounding box center [694, 106] width 68 height 8
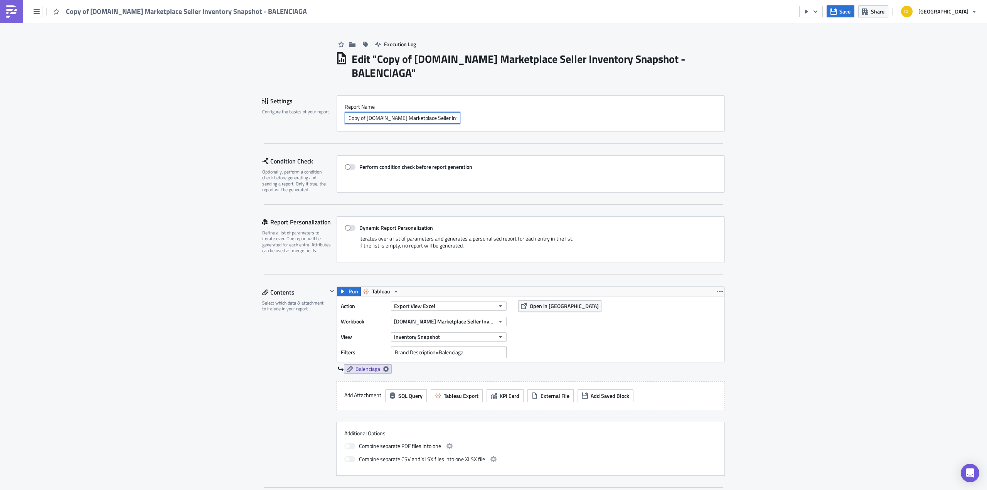
scroll to position [0, 55]
drag, startPoint x: 424, startPoint y: 105, endPoint x: 432, endPoint y: 99, distance: 9.6
click at [473, 112] on div "Copy of Saks.com Marketplace Seller Inventory Snapshot - BALENCIAGA" at bounding box center [531, 118] width 372 height 12
click at [376, 103] on div "Report Nam﻿e Copy of Saks.com Marketplace Seller Inventory Snapshot - BALENCIAGA" at bounding box center [531, 113] width 372 height 20
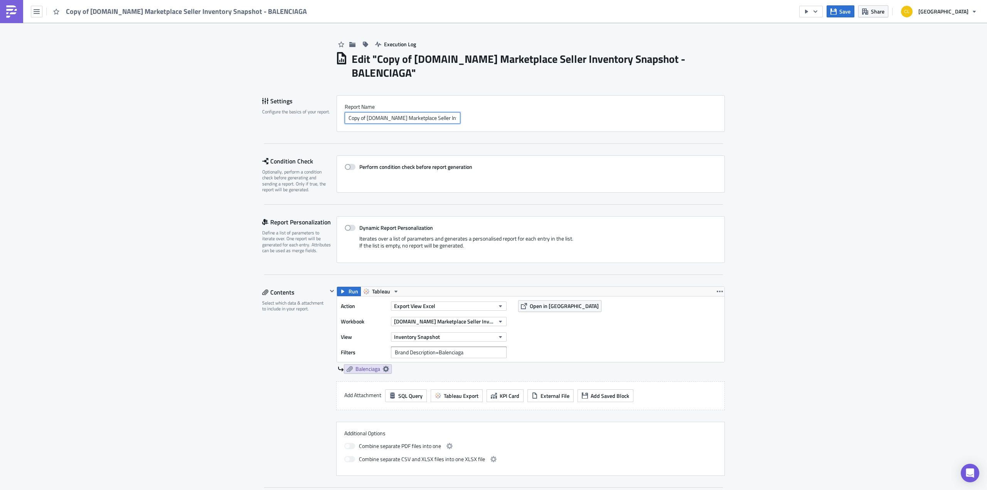
drag, startPoint x: 363, startPoint y: 102, endPoint x: 323, endPoint y: 97, distance: 40.8
click at [326, 101] on div "Settings Configure the basics of your report. Report Nam﻿e Copy of Saks.com Mar…" at bounding box center [493, 113] width 463 height 37
drag, startPoint x: 379, startPoint y: 107, endPoint x: 468, endPoint y: 110, distance: 89.2
click at [468, 110] on div "Report Nam﻿e Saks.com Marketplace Seller Inventory Snapshot - BALENCIAGA" at bounding box center [531, 113] width 388 height 37
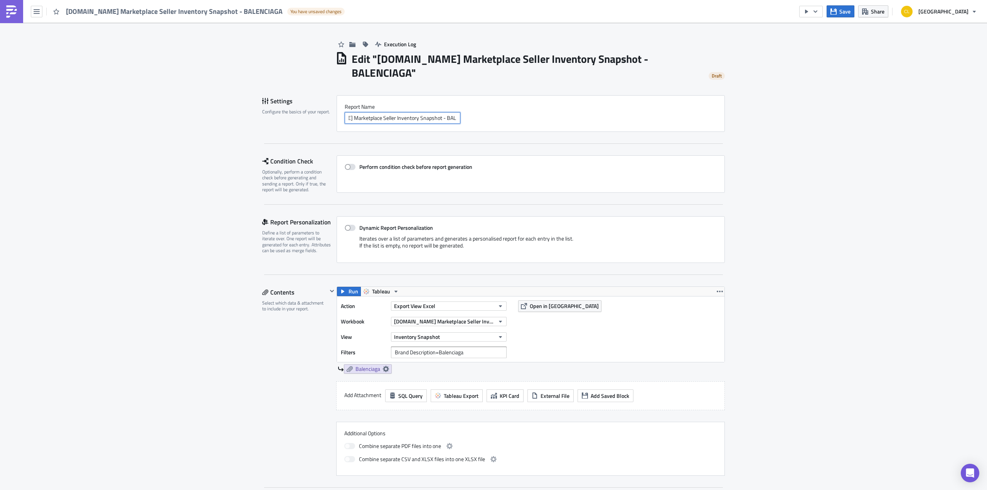
click at [441, 112] on input "[DOMAIN_NAME] Marketplace Seller Inventory Snapshot - BALENCIAGA" at bounding box center [403, 118] width 116 height 12
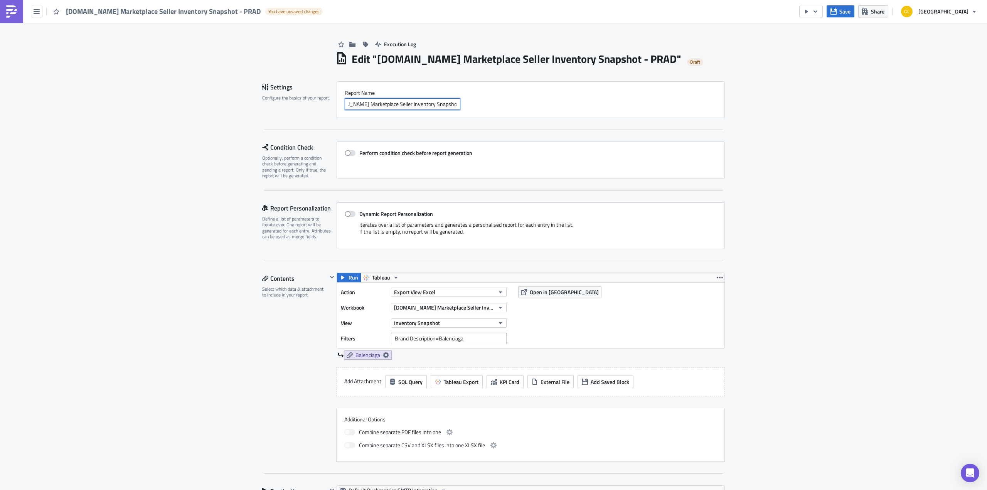
scroll to position [0, 23]
type input "[DOMAIN_NAME] Marketplace Seller Inventory Snapshot - PRADA"
click at [451, 338] on input "Brand Description=Balenciaga" at bounding box center [449, 339] width 116 height 12
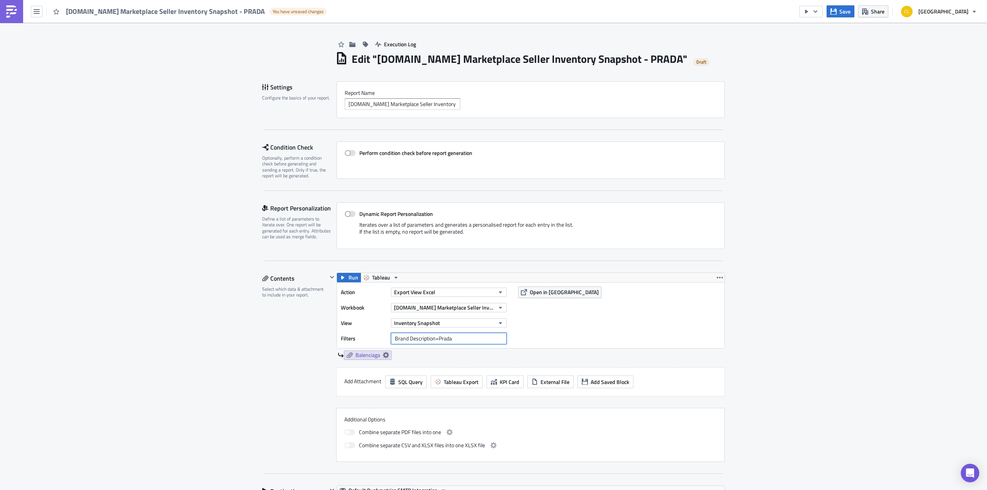
click at [424, 338] on input "Brand Description=Prada" at bounding box center [449, 339] width 116 height 12
type input "Brand Name=Prada"
click at [380, 354] on link "Balenciaga" at bounding box center [368, 355] width 48 height 9
drag, startPoint x: 335, startPoint y: 397, endPoint x: 286, endPoint y: 397, distance: 49.0
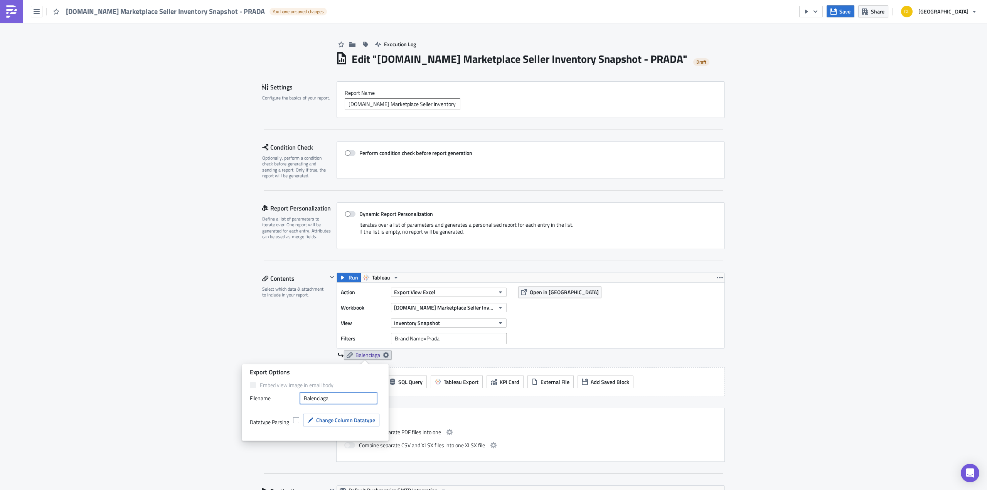
click at [286, 397] on div "Filenam﻿e Balenciaga" at bounding box center [315, 399] width 131 height 12
type input "Prada"
click at [278, 327] on div "Contents Select which data & attachment to include in your report." at bounding box center [294, 367] width 65 height 189
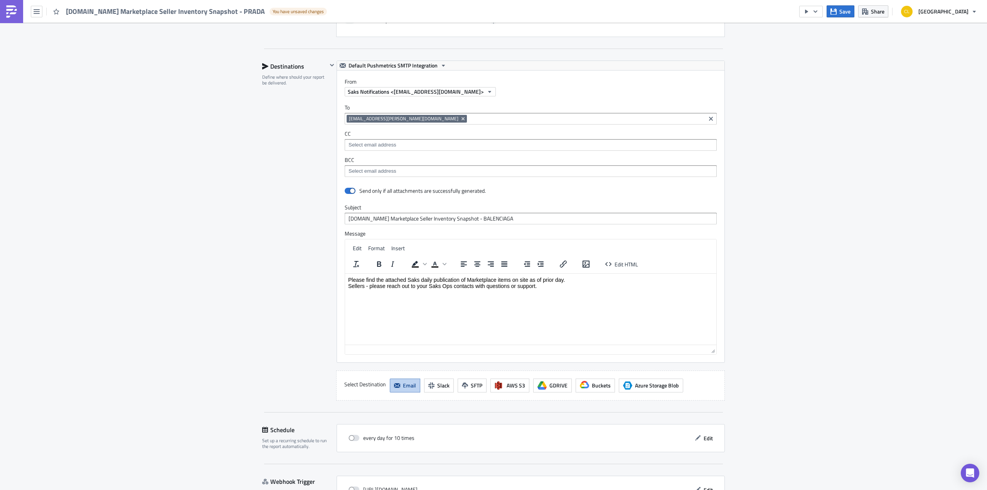
scroll to position [473, 0]
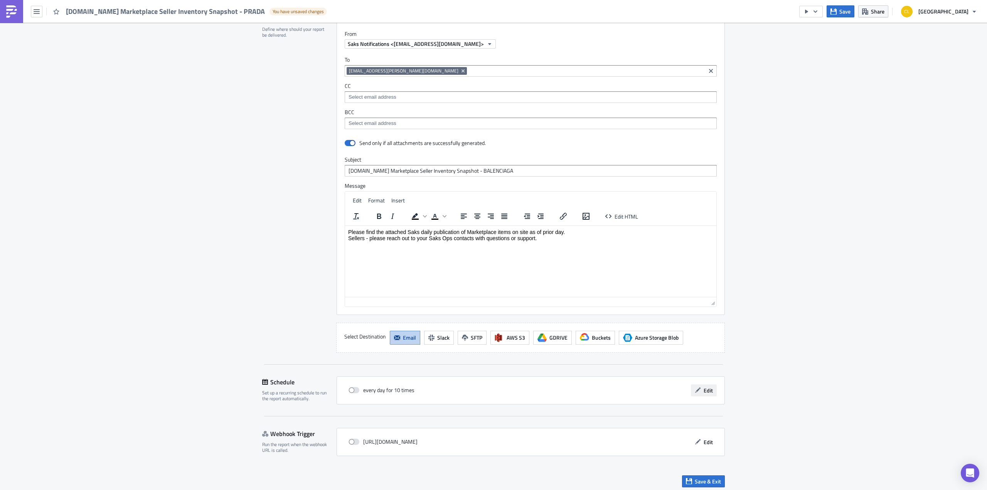
click at [706, 387] on span "Edit" at bounding box center [708, 391] width 9 height 8
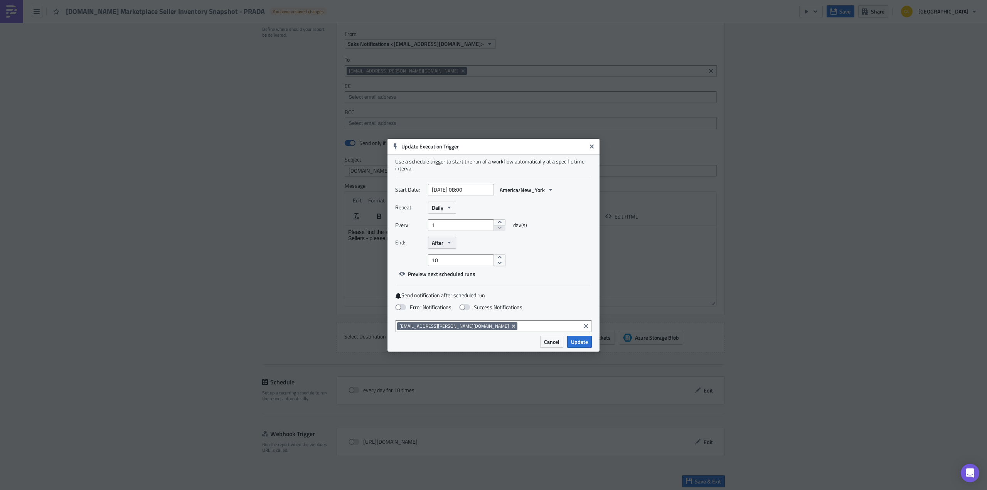
click at [444, 242] on button "After" at bounding box center [442, 243] width 28 height 12
click at [448, 253] on div "Never" at bounding box center [465, 257] width 64 height 8
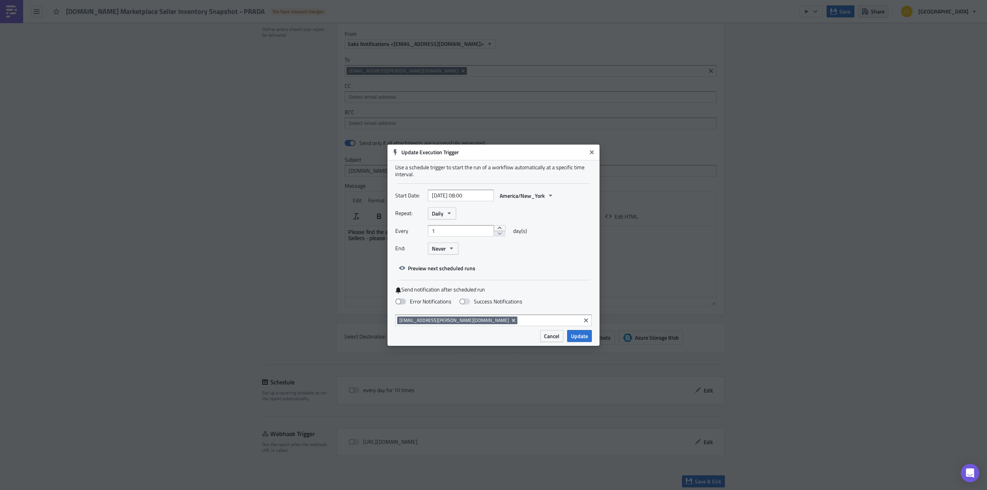
drag, startPoint x: 402, startPoint y: 302, endPoint x: 415, endPoint y: 302, distance: 12.7
click at [402, 302] on span at bounding box center [400, 302] width 11 height 6
click at [7, 6] on input "Error Notifications" at bounding box center [4, 3] width 5 height 5
checkbox input "true"
drag, startPoint x: 577, startPoint y: 337, endPoint x: 572, endPoint y: 330, distance: 8.8
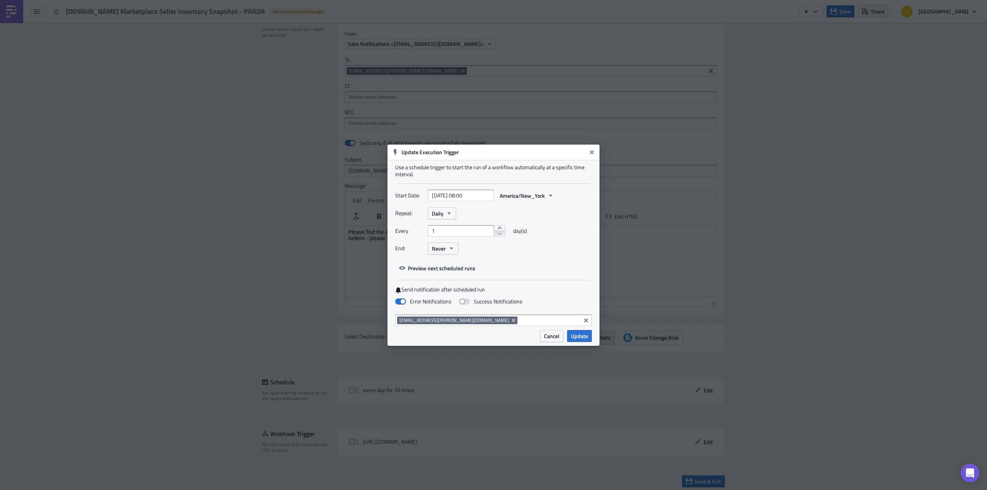
click at [577, 337] on span "Update" at bounding box center [579, 336] width 17 height 8
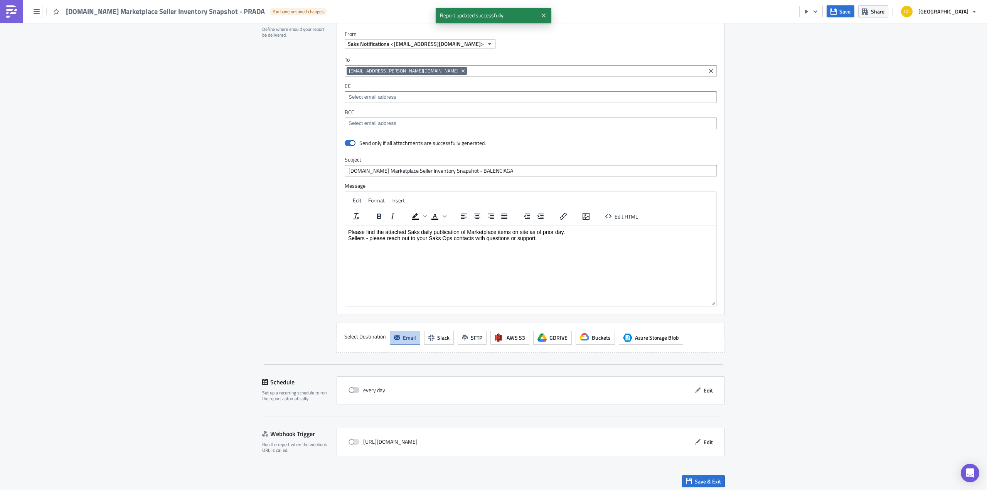
click at [349, 387] on span at bounding box center [354, 390] width 11 height 6
click at [350, 388] on input "checkbox" at bounding box center [352, 390] width 5 height 5
checkbox input "true"
click at [704, 478] on span "Save & Exit" at bounding box center [708, 482] width 26 height 8
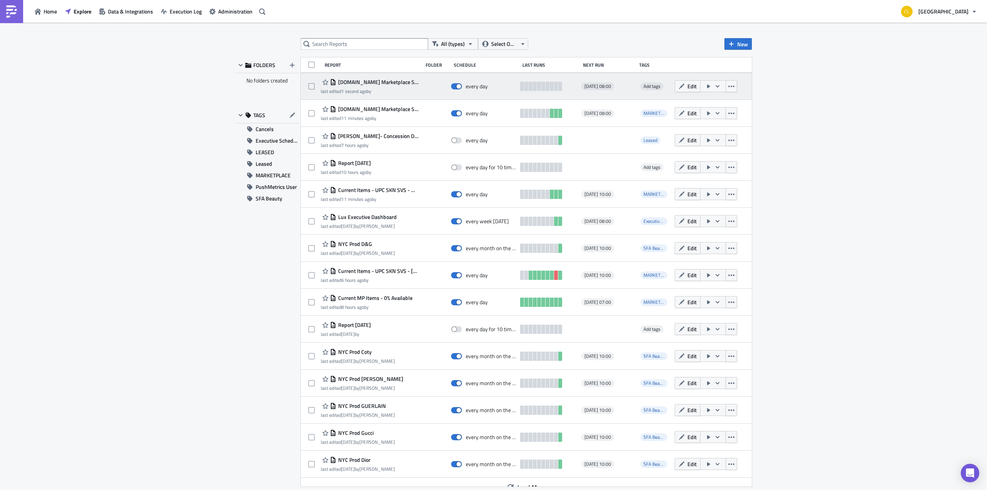
click at [715, 84] on icon "button" at bounding box center [718, 86] width 6 height 6
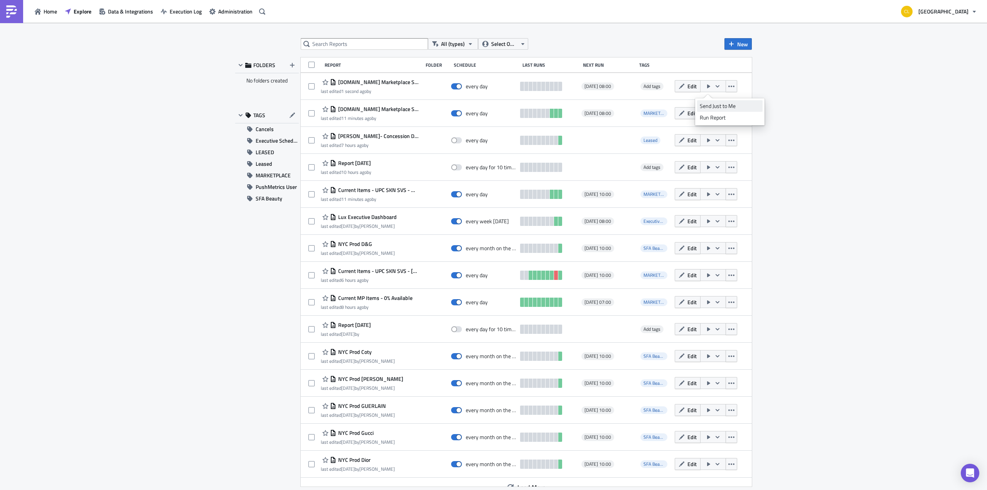
click at [716, 104] on div "Send Just to Me" at bounding box center [730, 106] width 60 height 8
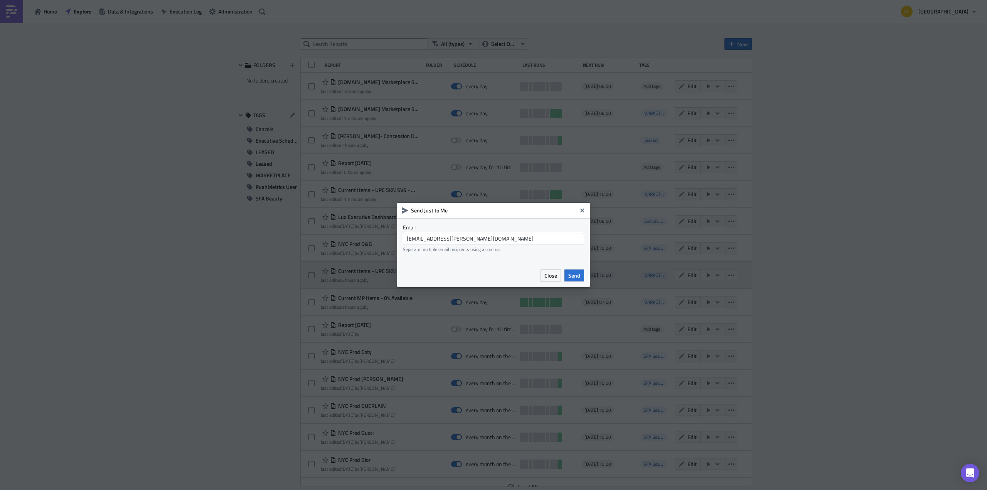
click at [577, 279] on span "Send" at bounding box center [575, 276] width 12 height 8
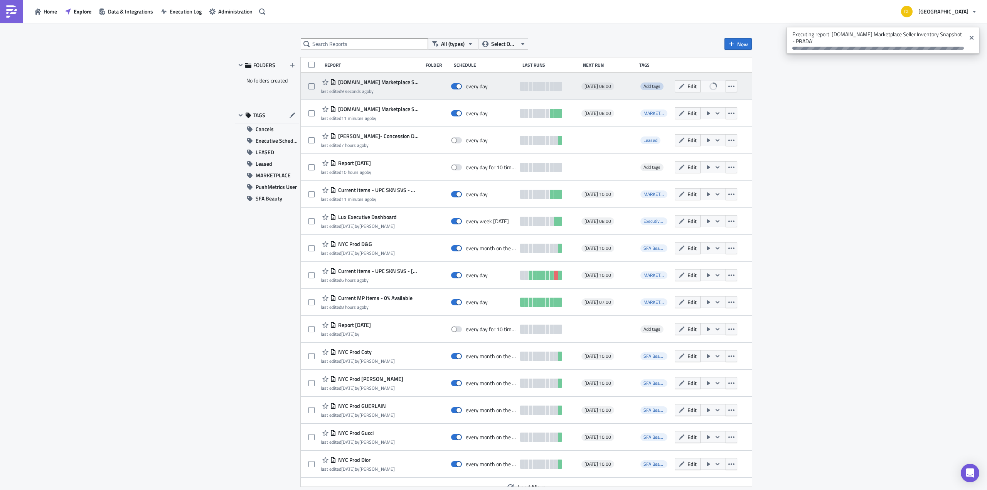
click at [651, 85] on span "Add tags" at bounding box center [652, 86] width 17 height 7
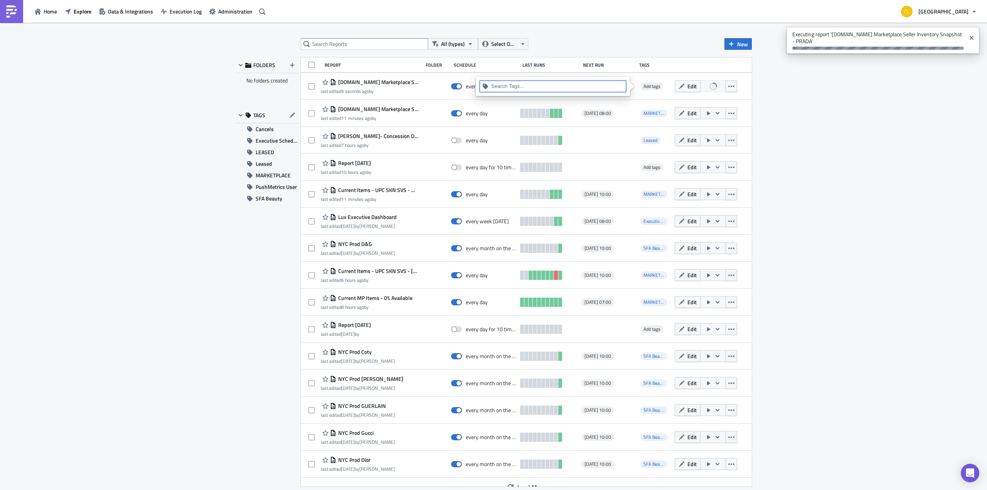
click at [574, 88] on input at bounding box center [557, 87] width 132 height 8
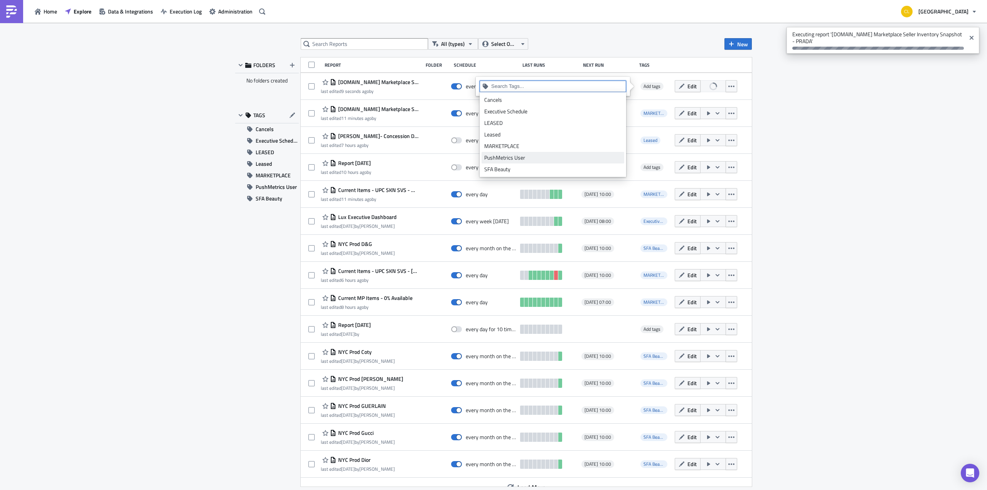
click at [554, 145] on div "MARKETPLACE" at bounding box center [552, 146] width 137 height 8
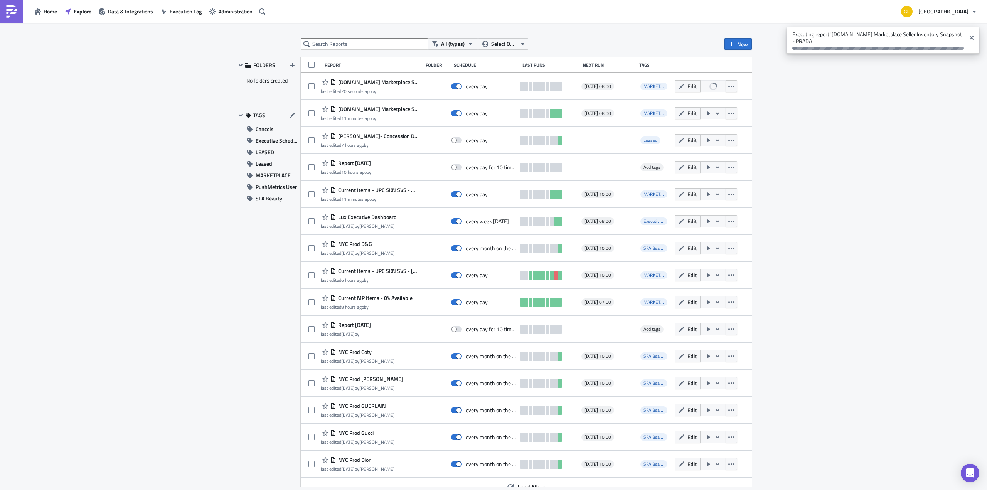
click at [582, 37] on div "All (types) Select Owner New FOLDERS No folders created TAGS Cancels Executive …" at bounding box center [493, 257] width 987 height 469
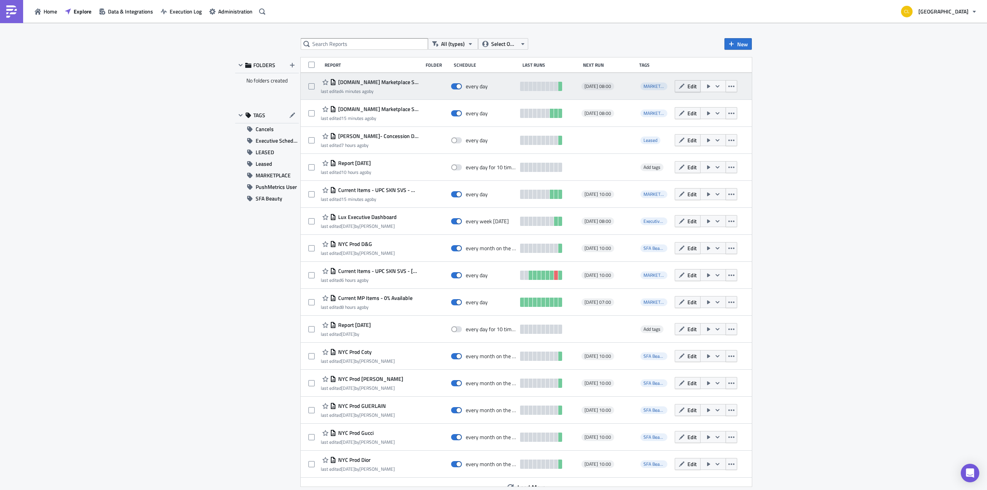
click at [690, 86] on span "Edit" at bounding box center [692, 86] width 9 height 8
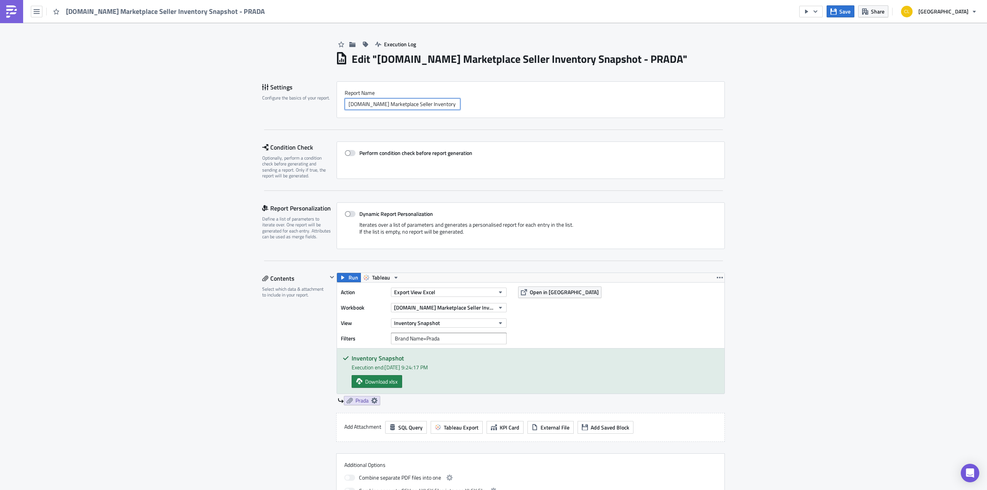
scroll to position [0, 23]
drag, startPoint x: 410, startPoint y: 104, endPoint x: 471, endPoint y: 108, distance: 61.8
click at [471, 108] on div "[DOMAIN_NAME] Marketplace Seller Inventory Snapshot - PRADA" at bounding box center [531, 104] width 372 height 12
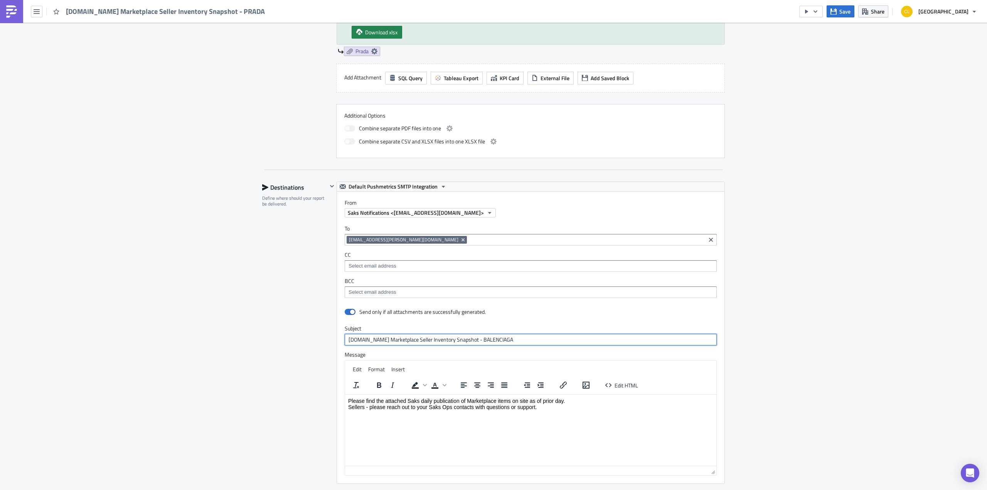
scroll to position [0, 0]
click at [475, 336] on input "[DOMAIN_NAME] Marketplace Seller Inventory Snapshot - BALENCIAGA" at bounding box center [531, 340] width 372 height 12
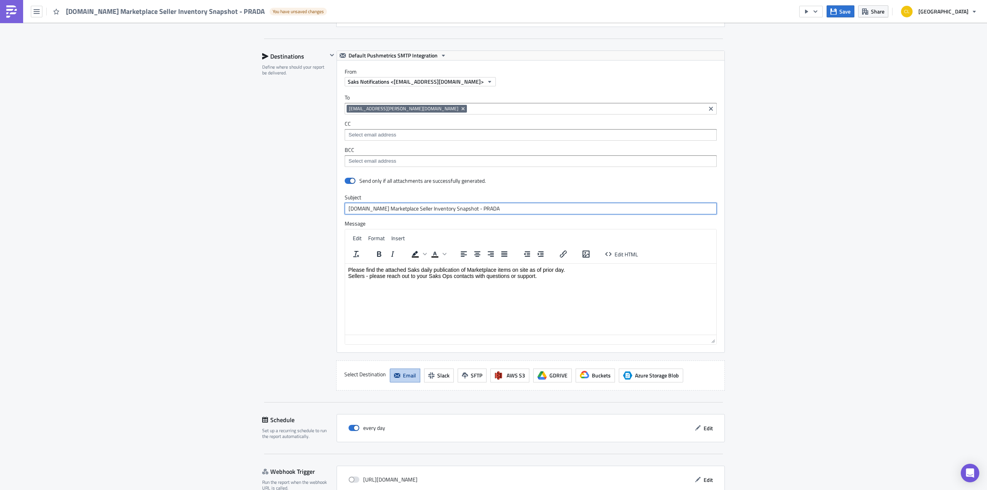
scroll to position [518, 0]
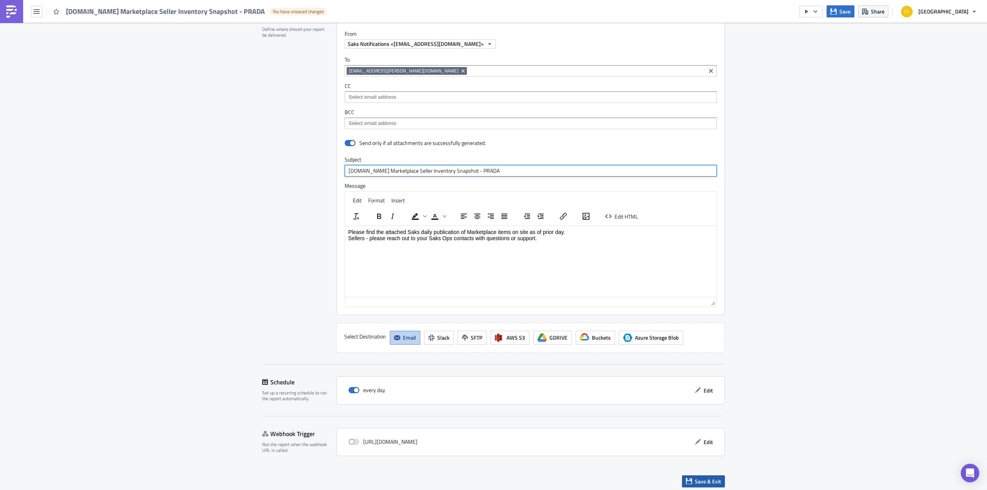
type input "[DOMAIN_NAME] Marketplace Seller Inventory Snapshot - PRADA"
click at [695, 478] on span "Save & Exit" at bounding box center [708, 482] width 26 height 8
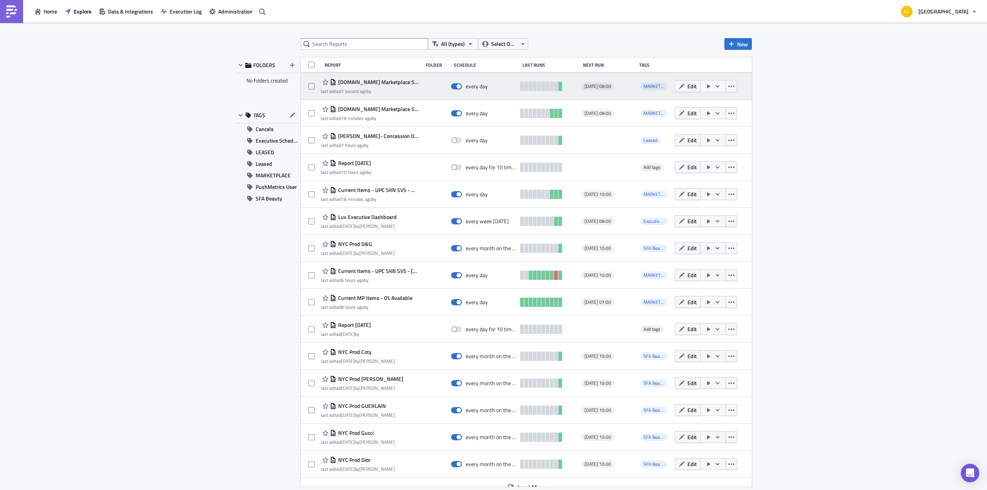
click at [715, 84] on icon "button" at bounding box center [718, 86] width 6 height 6
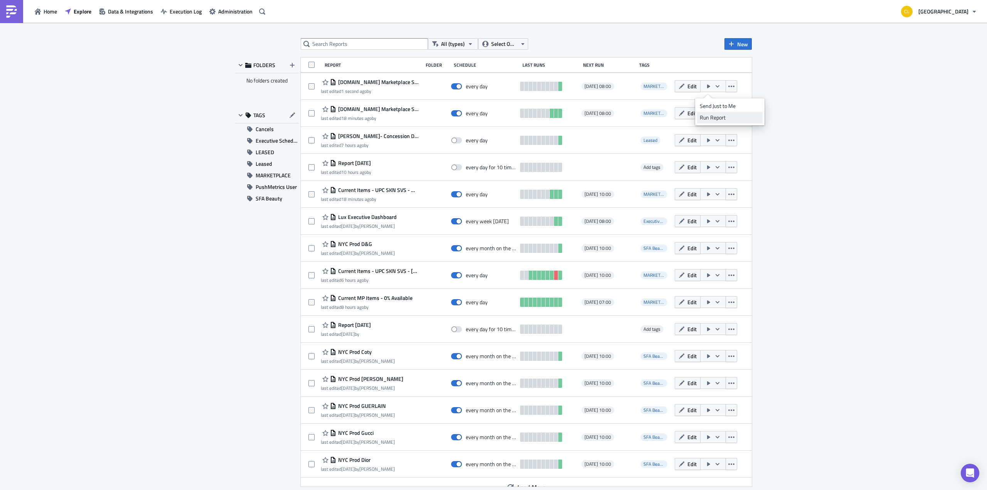
click at [729, 118] on div "Run Report" at bounding box center [730, 118] width 60 height 8
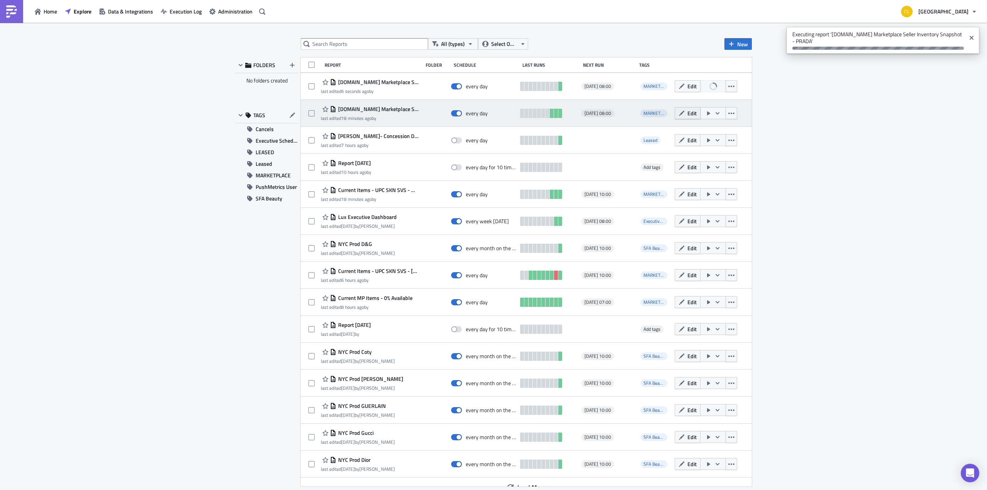
click at [680, 115] on button "Edit" at bounding box center [688, 113] width 26 height 12
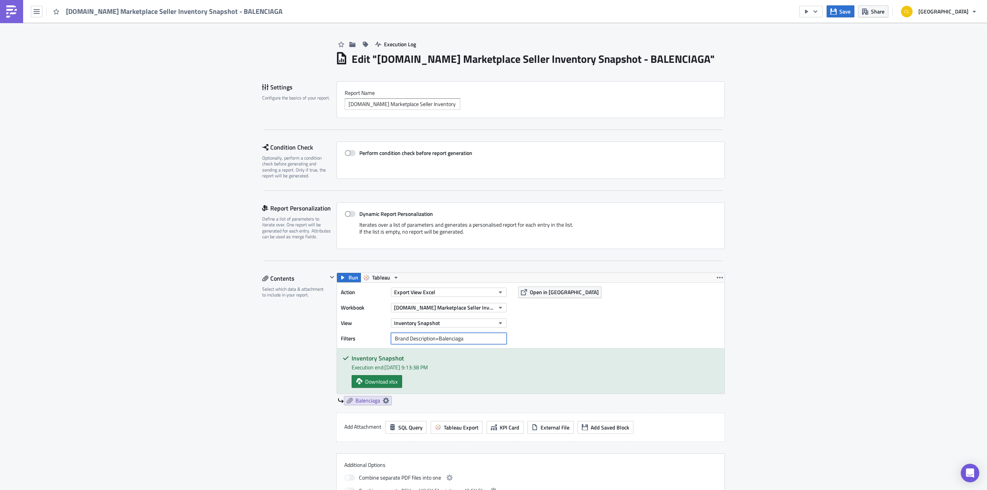
drag, startPoint x: 432, startPoint y: 338, endPoint x: 408, endPoint y: 339, distance: 24.0
click at [408, 339] on input "Brand Description=Balenciaga" at bounding box center [449, 339] width 116 height 12
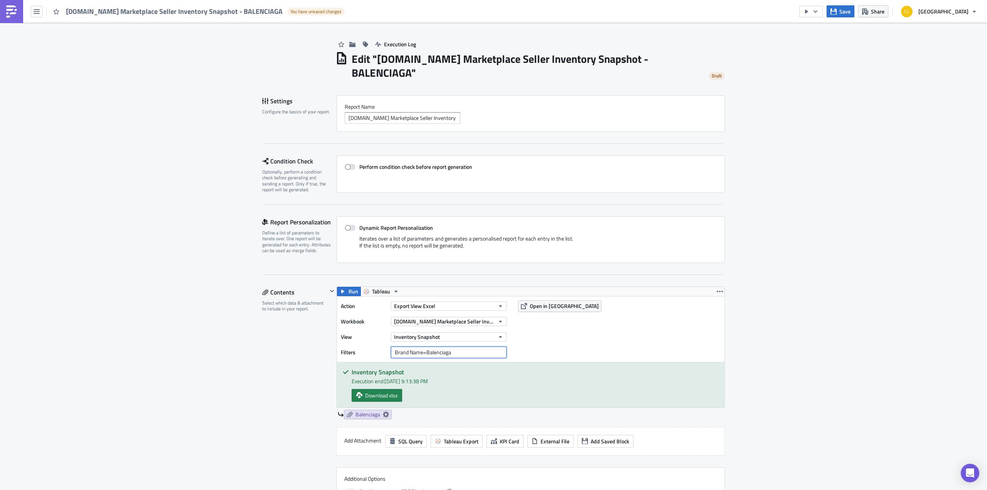
scroll to position [518, 0]
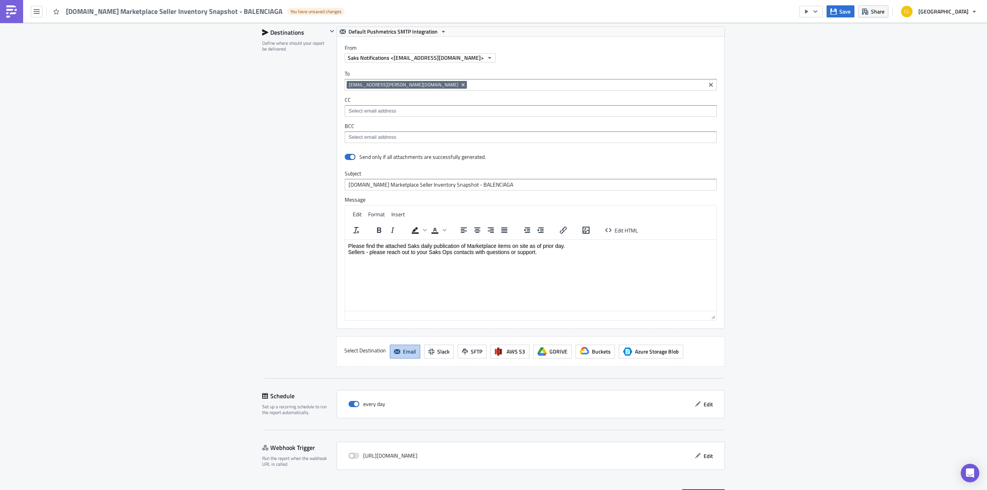
type input "Brand Name=Balenciaga"
click at [699, 490] on span "Save & Exit" at bounding box center [708, 495] width 26 height 8
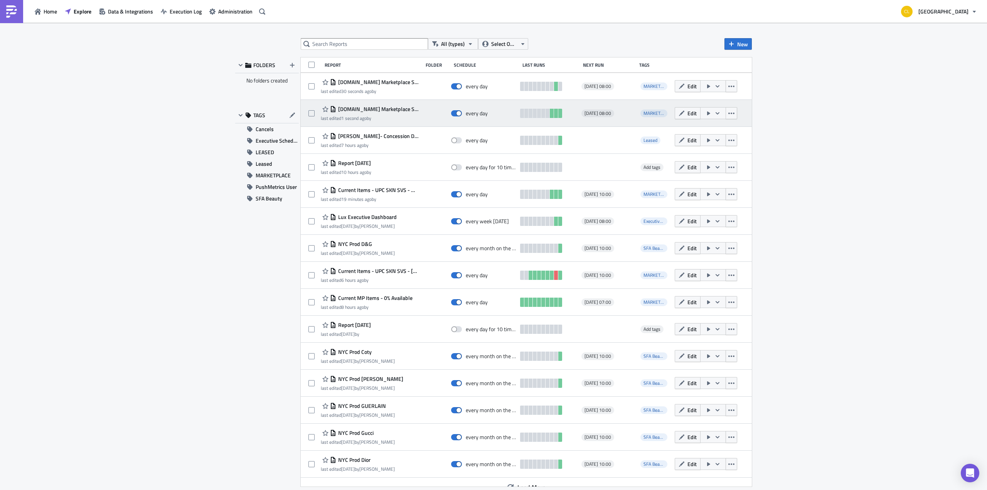
click at [715, 116] on icon "button" at bounding box center [718, 113] width 6 height 6
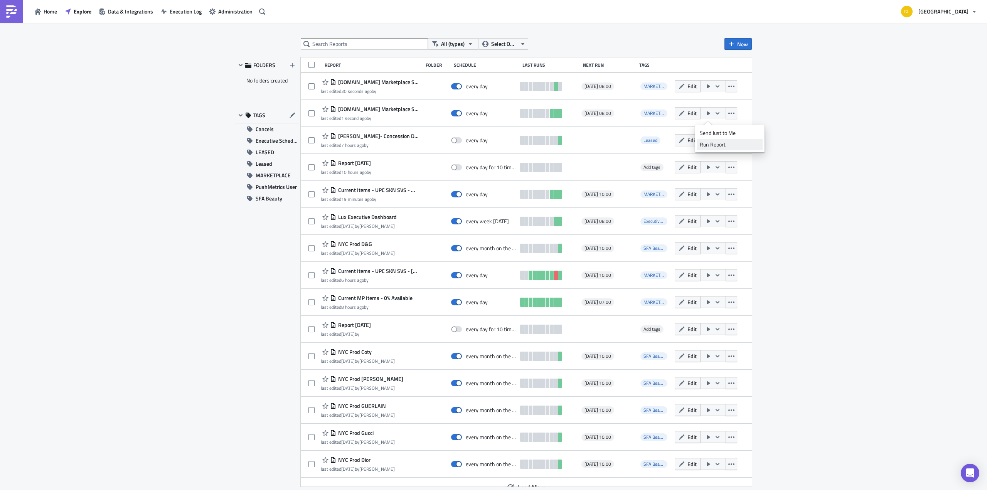
click at [729, 143] on div "Run Report" at bounding box center [730, 145] width 60 height 8
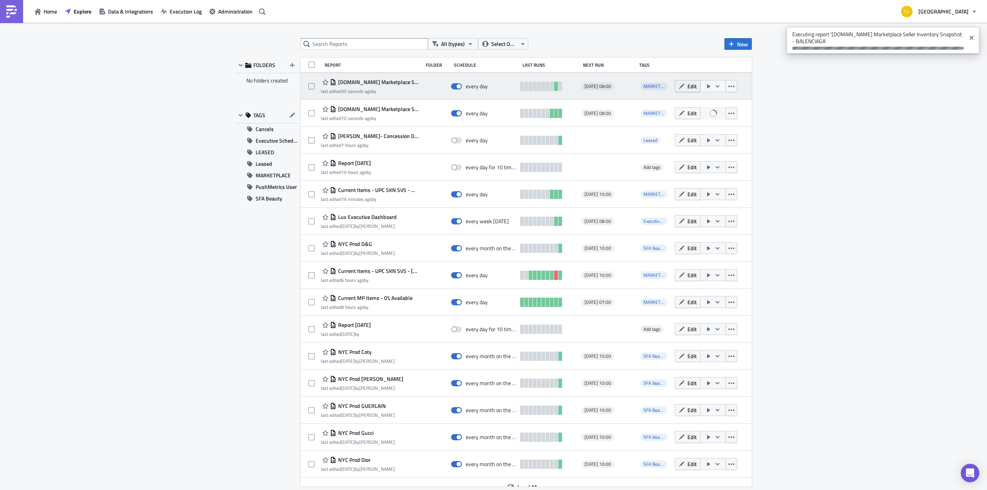
click at [687, 91] on button "Edit" at bounding box center [688, 86] width 26 height 12
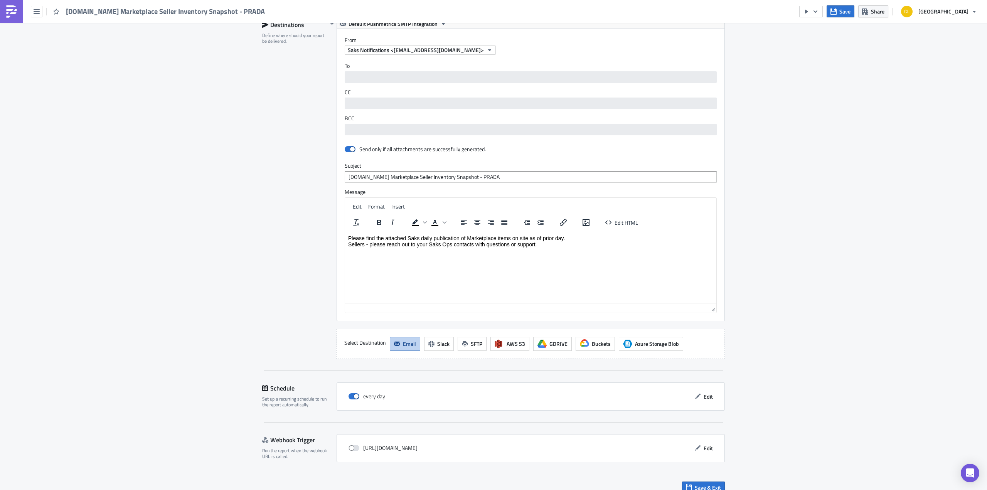
scroll to position [480, 0]
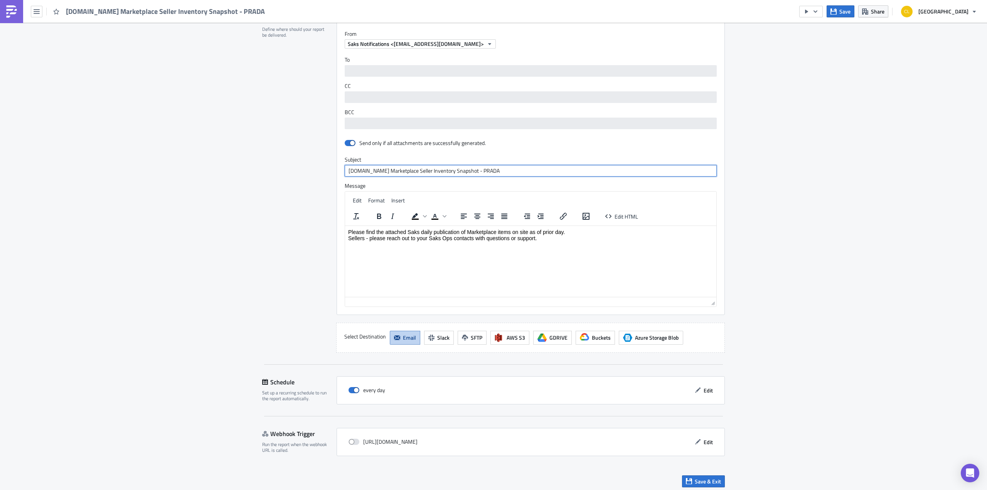
drag, startPoint x: 442, startPoint y: 165, endPoint x: 323, endPoint y: 159, distance: 119.0
click at [323, 159] on div "Destinations Define where should your report be delivered. Default Pushmetrics …" at bounding box center [493, 183] width 463 height 340
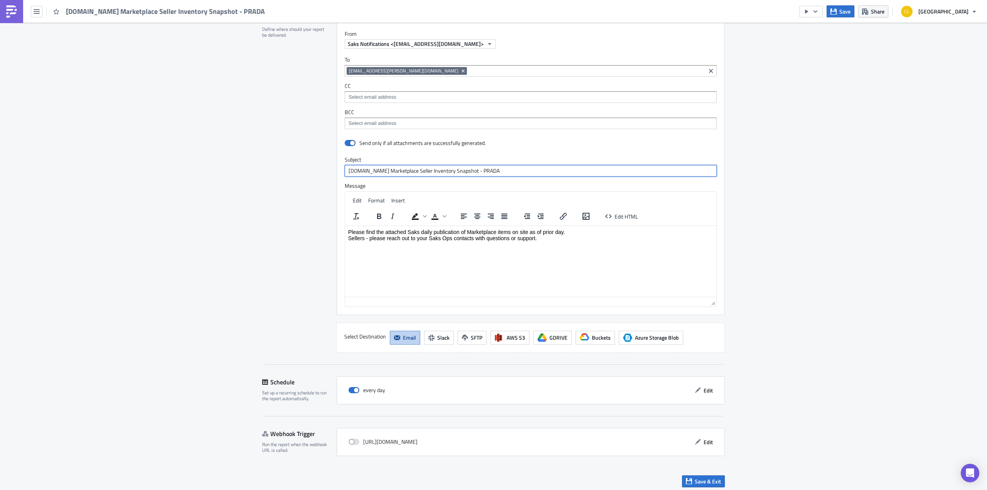
click at [464, 172] on input "[DOMAIN_NAME] Marketplace Seller Inventory Snapshot - PRADA" at bounding box center [531, 171] width 372 height 12
click at [460, 169] on input "[DOMAIN_NAME] Marketplace Seller Inventory Snapshot - PRADA" at bounding box center [531, 171] width 372 height 12
drag, startPoint x: 455, startPoint y: 167, endPoint x: 285, endPoint y: 162, distance: 169.8
click at [285, 162] on div "Destinations Define where should your report be delivered. Default Pushmetrics …" at bounding box center [493, 183] width 463 height 340
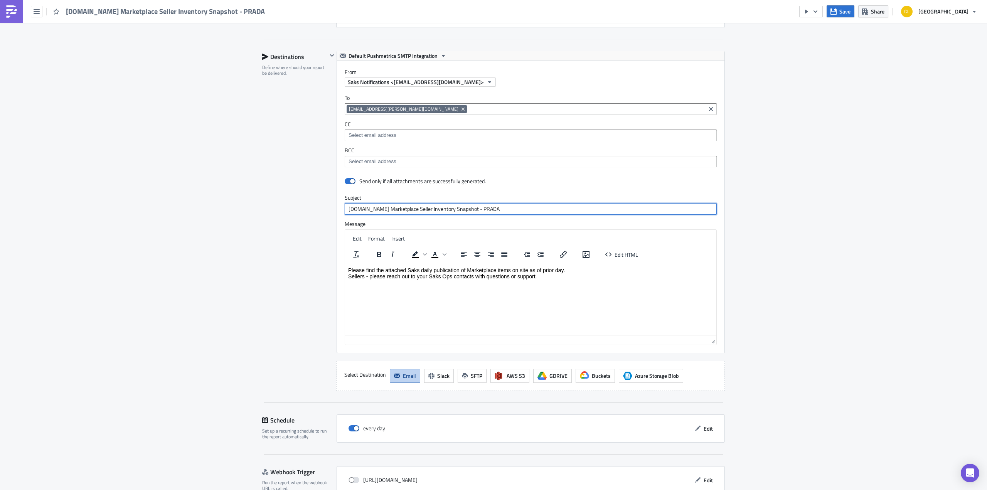
scroll to position [518, 0]
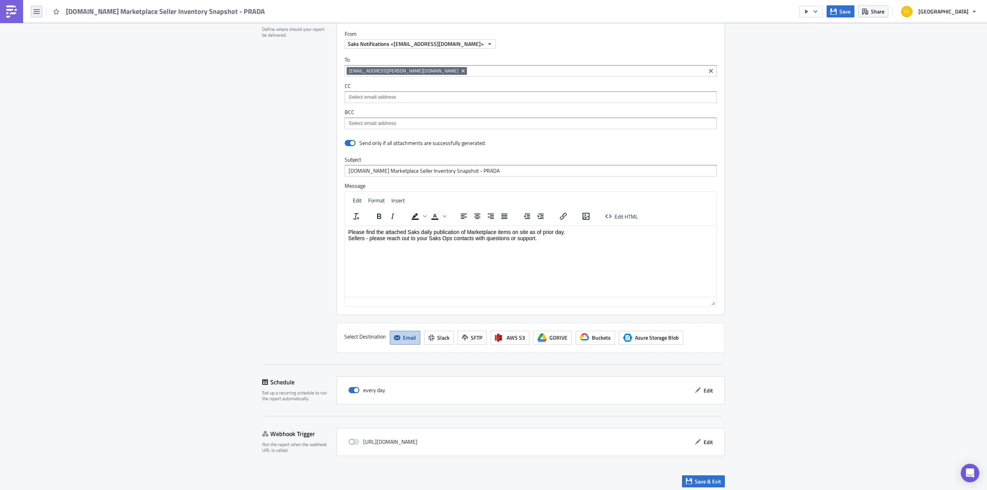
click at [35, 15] on button "button" at bounding box center [37, 12] width 12 height 12
click at [69, 55] on div "Explore" at bounding box center [69, 54] width 51 height 8
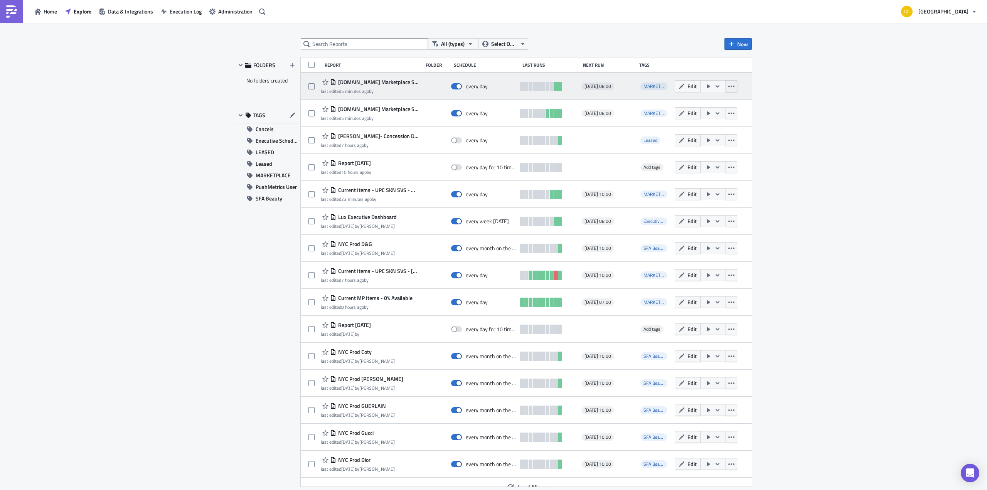
click at [729, 87] on icon "button" at bounding box center [732, 86] width 6 height 6
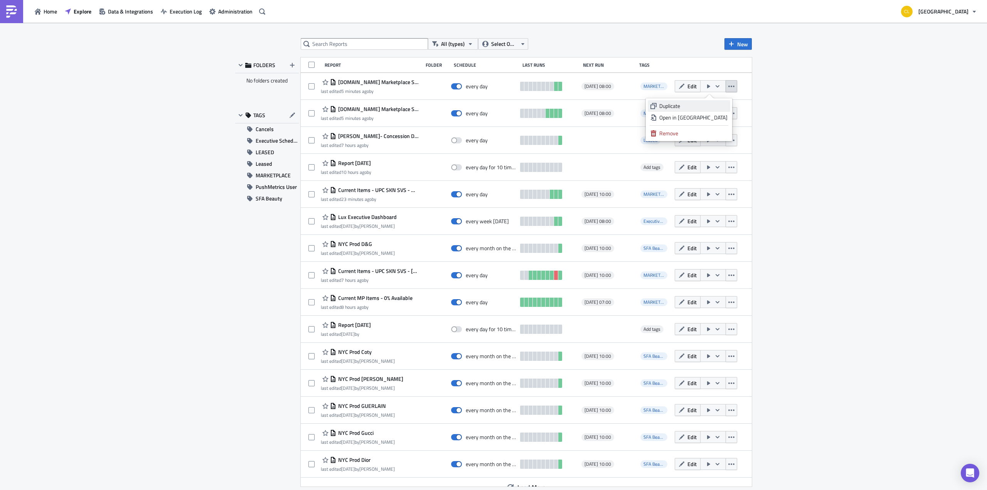
click at [717, 105] on div "Duplicate" at bounding box center [694, 106] width 68 height 8
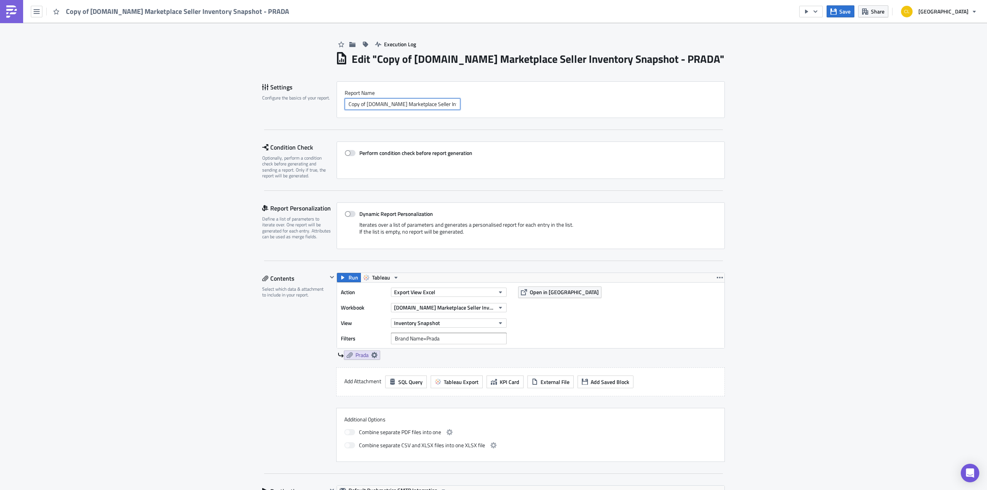
drag, startPoint x: 363, startPoint y: 103, endPoint x: 343, endPoint y: 98, distance: 20.6
click at [345, 98] on input "Copy of [DOMAIN_NAME] Marketplace Seller Inventory Snapshot - PRADA" at bounding box center [403, 104] width 116 height 12
drag, startPoint x: 358, startPoint y: 101, endPoint x: 457, endPoint y: 98, distance: 99.2
click at [500, 87] on div "Report Nam﻿e [DOMAIN_NAME] Marketplace Seller Inventory Snapshot - PRADA" at bounding box center [531, 99] width 388 height 37
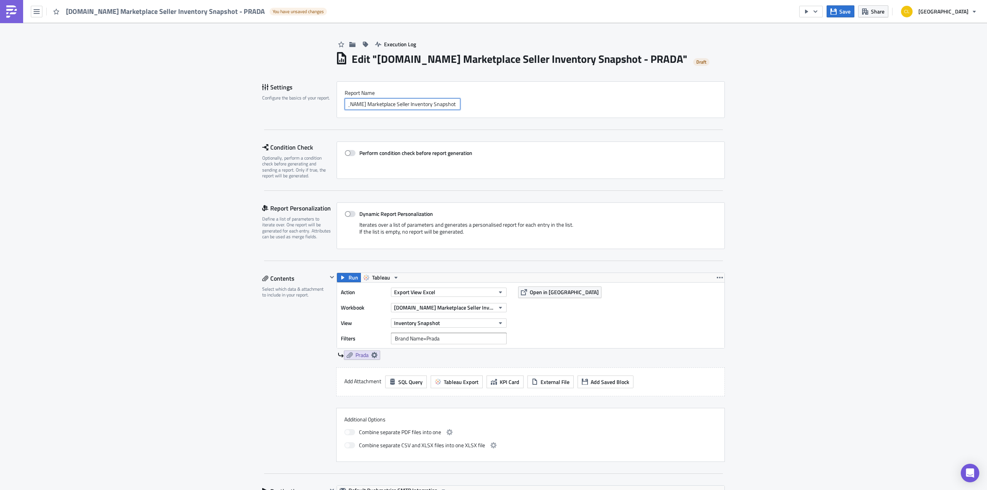
click at [445, 105] on input "[DOMAIN_NAME] Marketplace Seller Inventory Snapshot - PRADA" at bounding box center [403, 104] width 116 height 12
click at [444, 105] on input "[DOMAIN_NAME] Marketplace Seller Inventory Snapshot - PRADA" at bounding box center [403, 104] width 116 height 12
drag, startPoint x: 423, startPoint y: 102, endPoint x: 465, endPoint y: 103, distance: 42.0
click at [465, 103] on div "[DOMAIN_NAME] Marketplace Seller Inventory Snapshot - PRADA" at bounding box center [531, 104] width 372 height 12
click at [447, 102] on input "[DOMAIN_NAME] Marketplace Seller Inventory Snapshot - PRADA" at bounding box center [403, 104] width 116 height 12
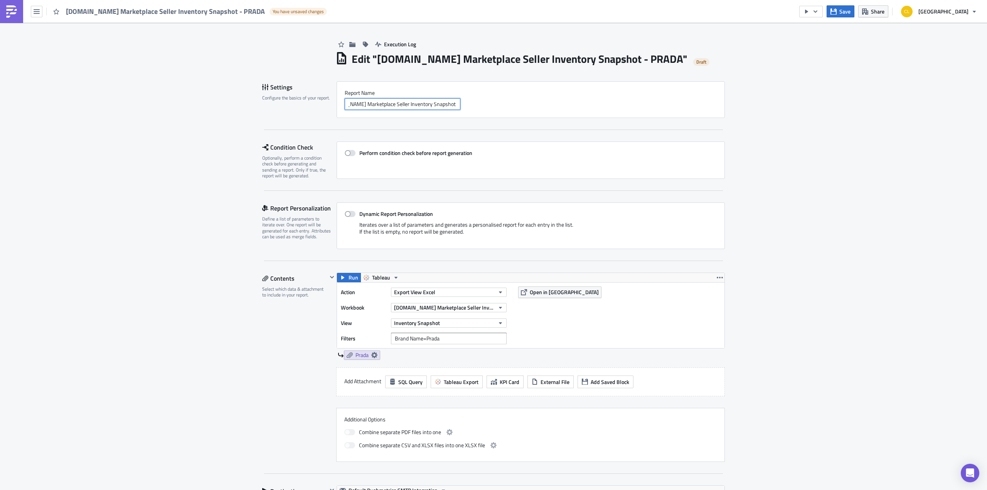
click at [447, 102] on input "[DOMAIN_NAME] Marketplace Seller Inventory Snapshot - PRADA" at bounding box center [403, 104] width 116 height 12
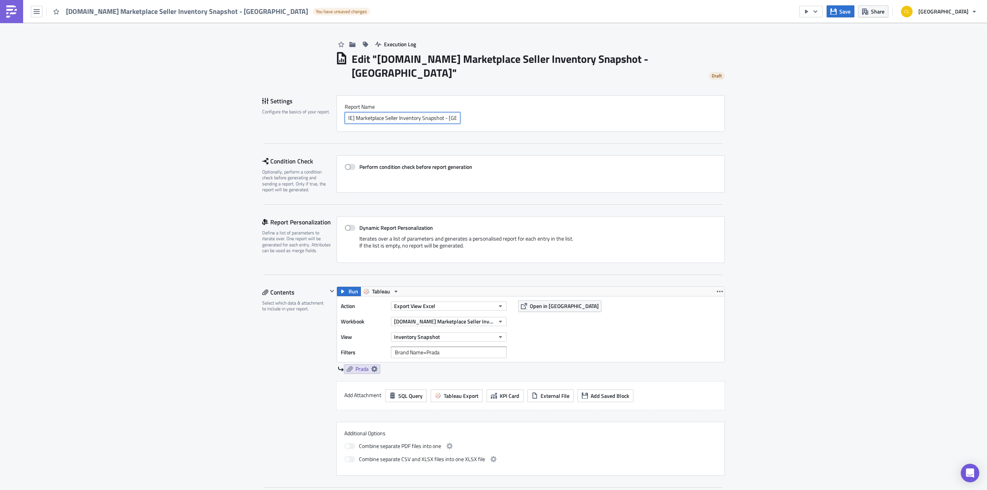
scroll to position [0, 44]
type input "[DOMAIN_NAME] Marketplace Seller Inventory Snapshot - [GEOGRAPHIC_DATA]"
drag, startPoint x: 442, startPoint y: 337, endPoint x: 424, endPoint y: 339, distance: 18.3
click at [424, 347] on input "Brand Name=Prada" at bounding box center [449, 353] width 116 height 12
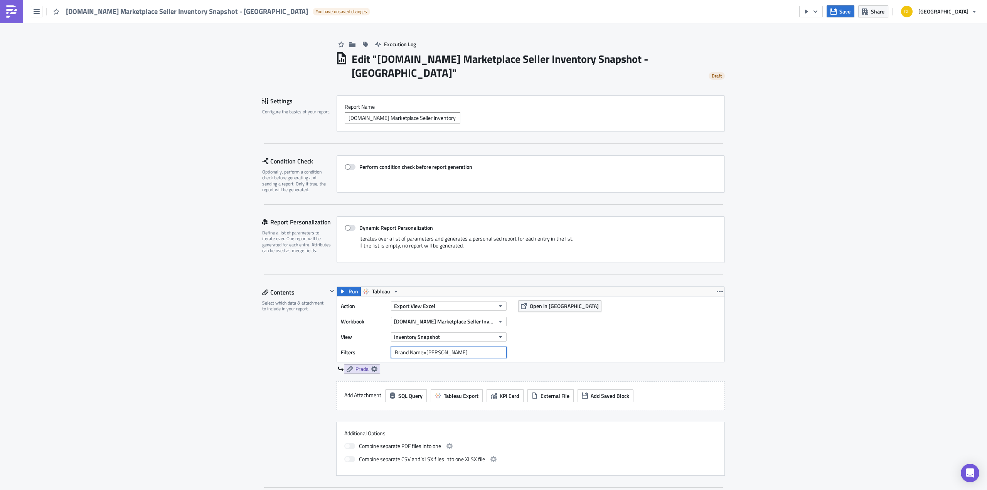
type input "Brand Name=[PERSON_NAME]"
click at [614, 326] on div "Action Export View Excel Workbook [DOMAIN_NAME] Marketplace Seller Inventory Sn…" at bounding box center [531, 330] width 388 height 66
click at [371, 366] on icon at bounding box center [374, 369] width 6 height 6
drag, startPoint x: 307, startPoint y: 401, endPoint x: 274, endPoint y: 391, distance: 34.5
click at [274, 391] on div "Embed view image in email body Filenam﻿e Prada Datatype Parsing Change Column D…" at bounding box center [304, 410] width 131 height 57
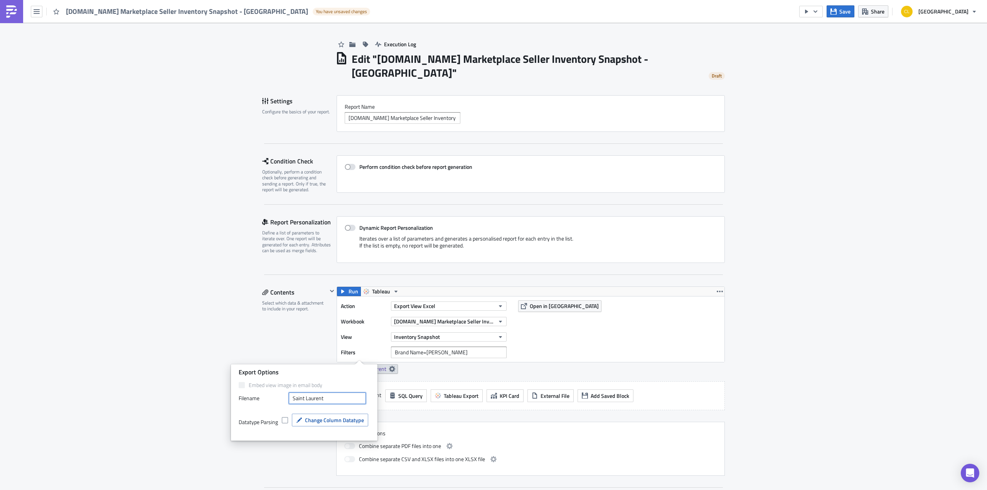
type input "Saint Laurent"
click at [657, 311] on div "Action Export View Excel Workbook [DOMAIN_NAME] Marketplace Seller Inventory Sn…" at bounding box center [531, 330] width 388 height 66
click at [457, 392] on span "Tableau Export" at bounding box center [461, 396] width 35 height 8
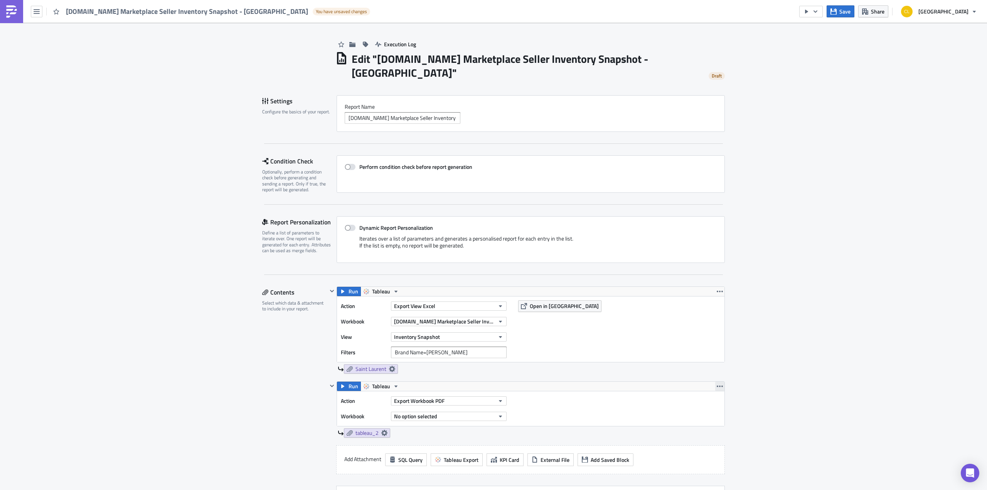
click at [717, 386] on icon "button" at bounding box center [720, 387] width 6 height 2
click at [706, 422] on link "Remove" at bounding box center [718, 417] width 66 height 12
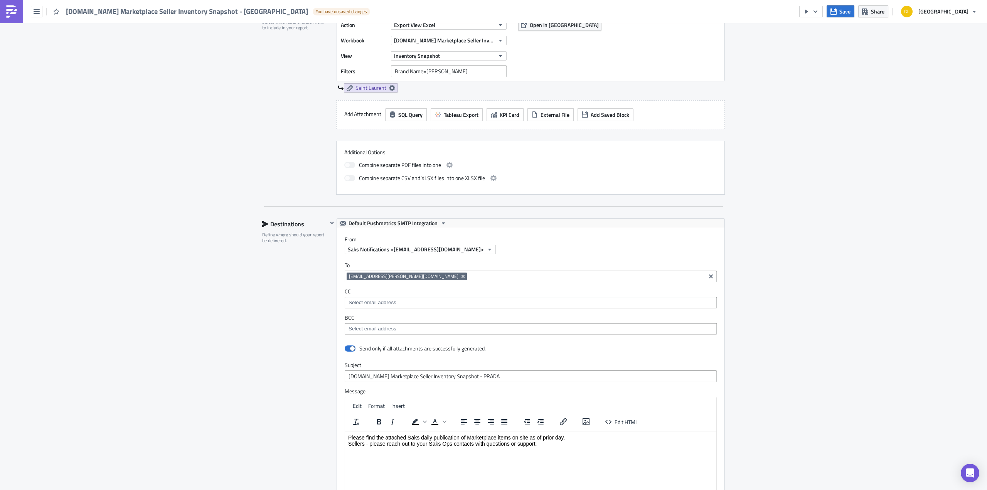
scroll to position [320, 0]
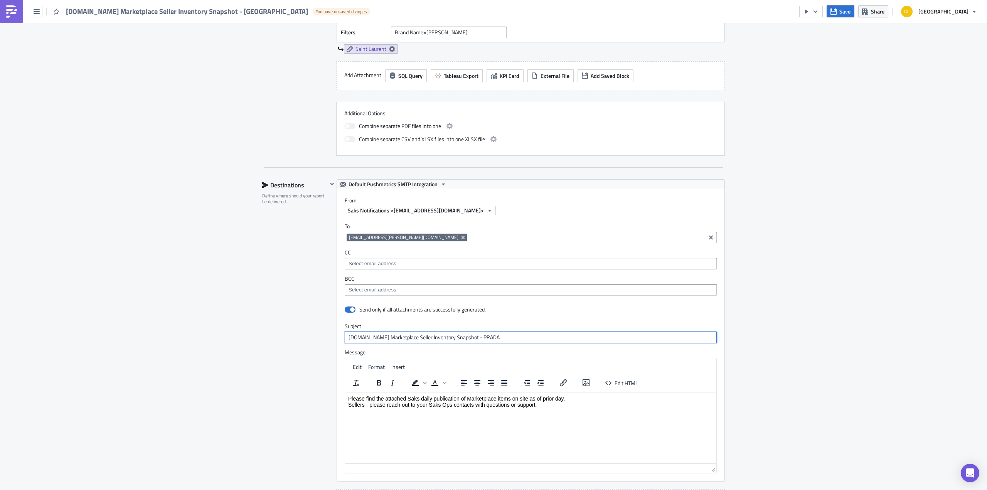
click at [471, 332] on input "[DOMAIN_NAME] Marketplace Seller Inventory Snapshot - PRADA" at bounding box center [531, 338] width 372 height 12
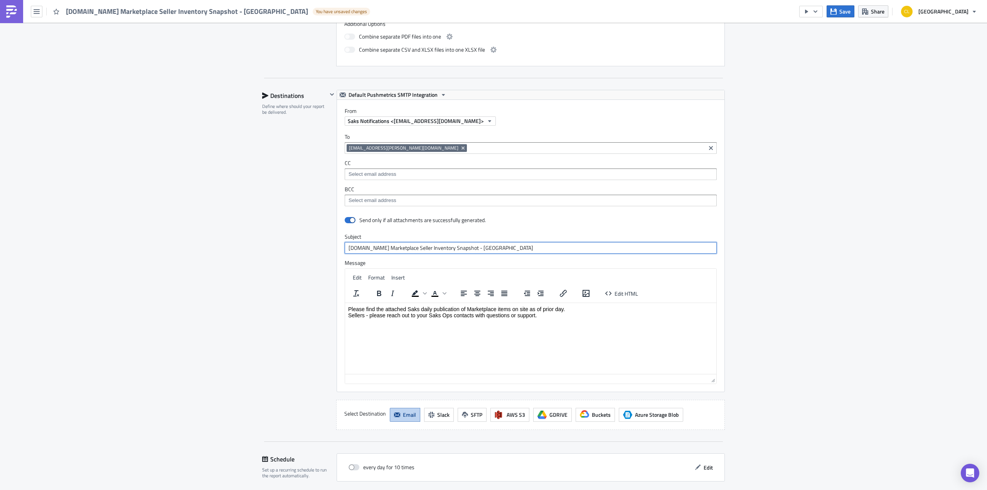
scroll to position [473, 0]
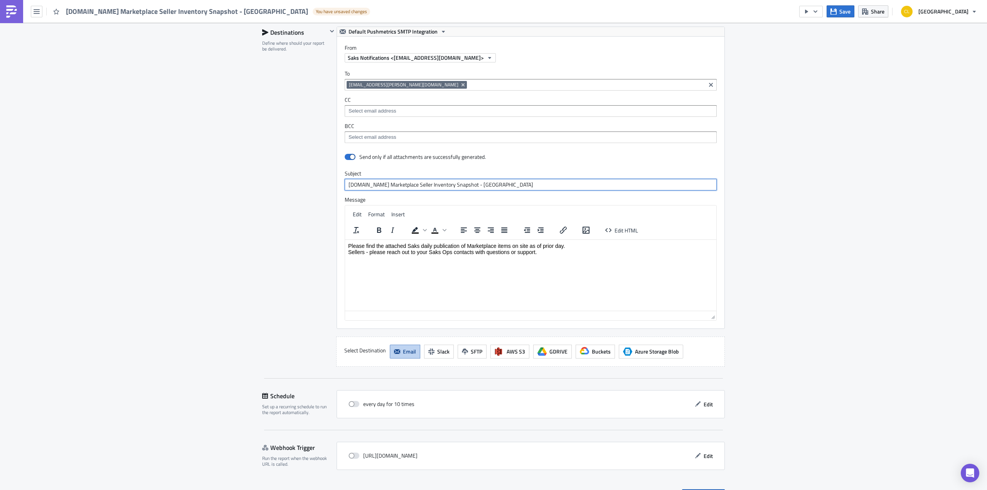
type input "[DOMAIN_NAME] Marketplace Seller Inventory Snapshot - [GEOGRAPHIC_DATA]"
click at [705, 398] on button "Edit" at bounding box center [704, 404] width 26 height 12
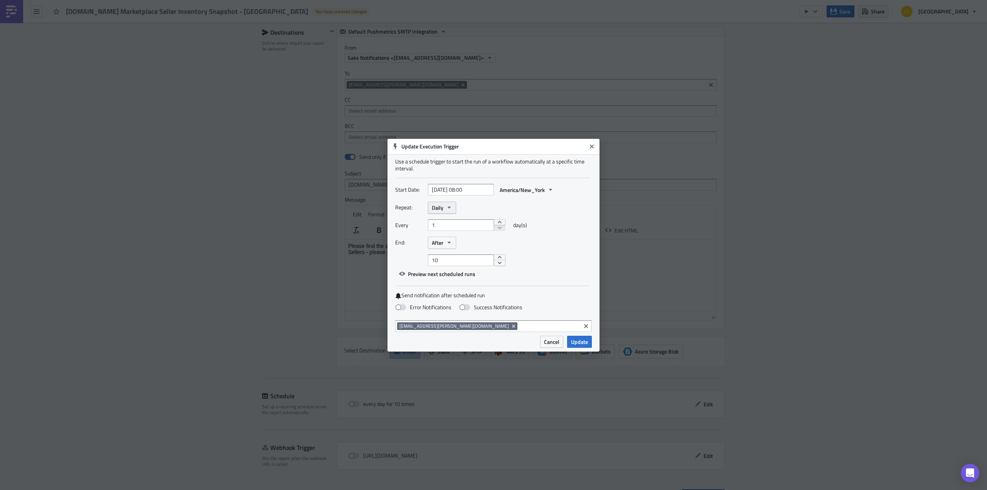
click at [449, 205] on icon "button" at bounding box center [449, 207] width 6 height 6
click at [444, 242] on button "After" at bounding box center [442, 243] width 28 height 12
click at [444, 254] on div "Never" at bounding box center [465, 257] width 64 height 8
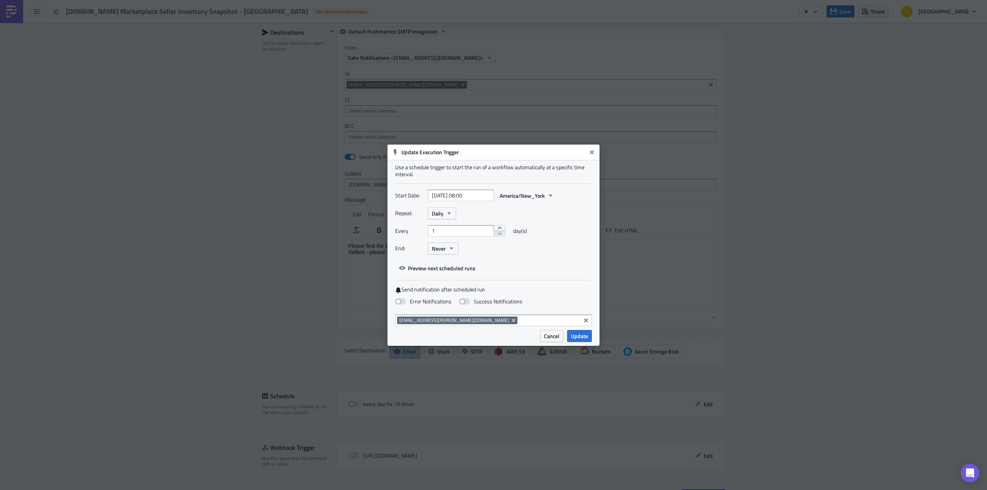
click at [393, 302] on div "Use a schedule trigger to start the run of a workflow automatically at a specif…" at bounding box center [494, 245] width 212 height 170
click at [397, 302] on span at bounding box center [400, 302] width 11 height 6
click at [7, 6] on input "Error Notifications" at bounding box center [4, 3] width 5 height 5
checkbox input "true"
click at [580, 336] on span "Update" at bounding box center [579, 336] width 17 height 8
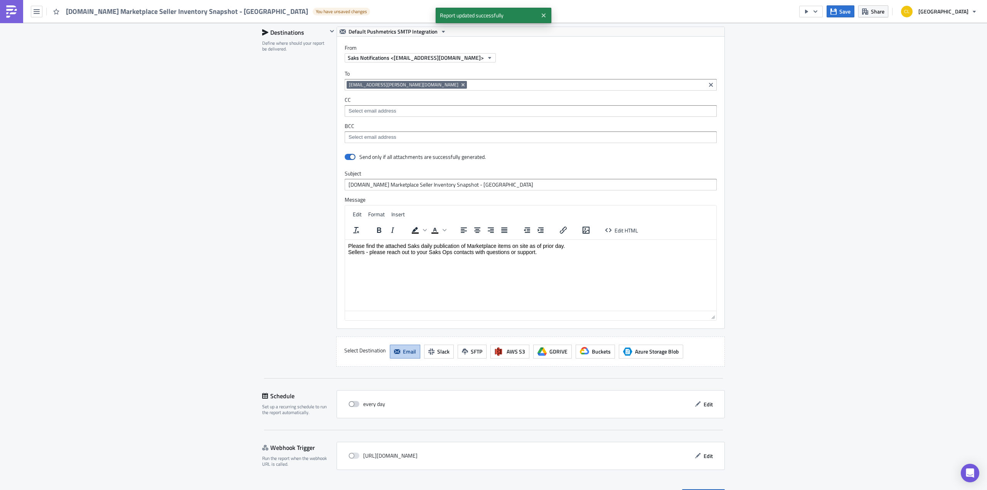
click at [349, 401] on span at bounding box center [354, 404] width 11 height 6
click at [350, 402] on input "checkbox" at bounding box center [352, 404] width 5 height 5
checkbox input "true"
click at [706, 490] on span "Save & Exit" at bounding box center [708, 495] width 26 height 8
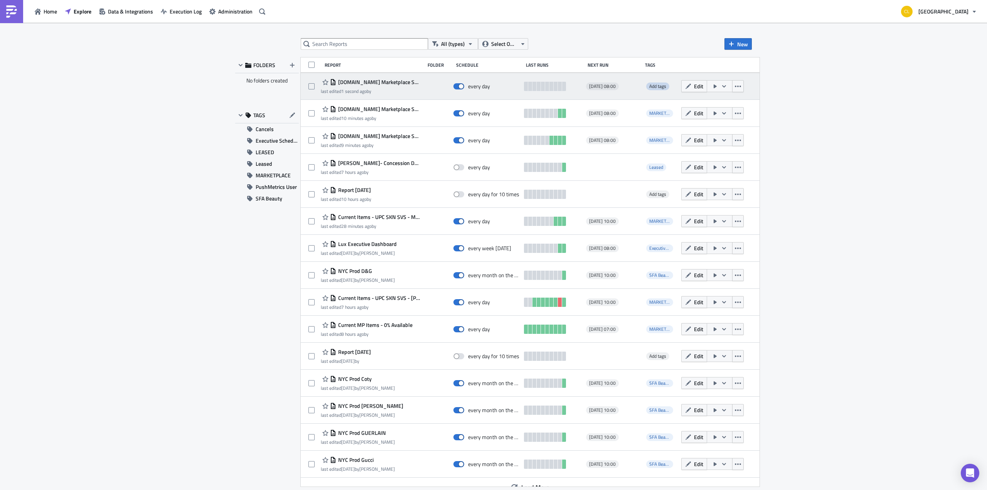
click at [653, 86] on span "Add tags" at bounding box center [658, 86] width 17 height 7
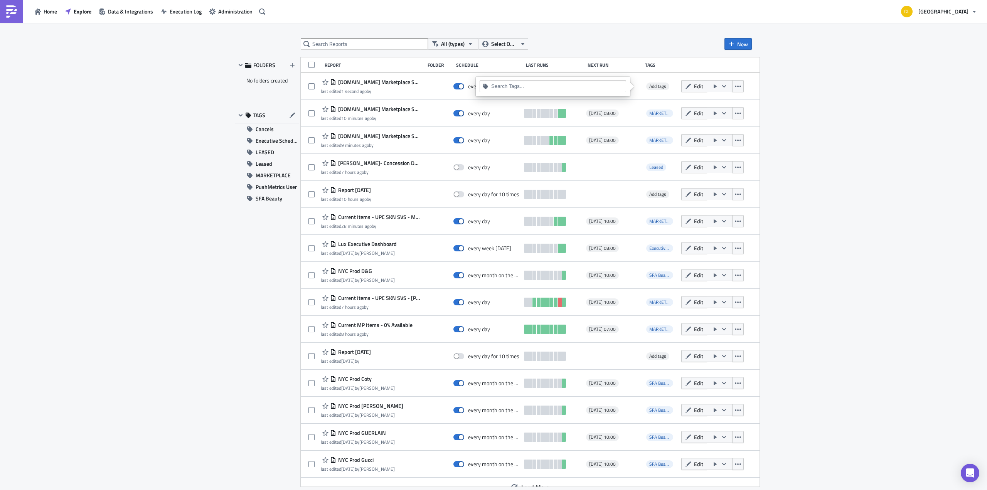
click at [596, 86] on input at bounding box center [557, 87] width 132 height 8
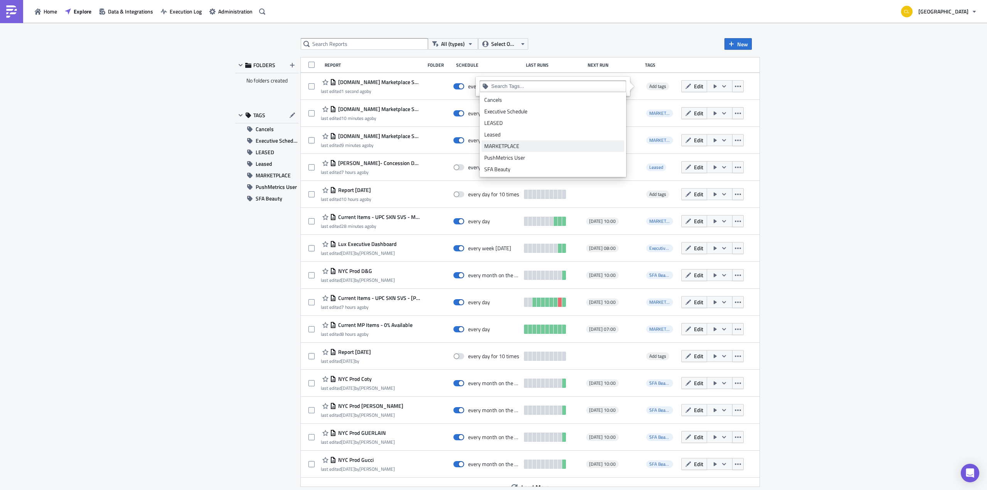
click at [545, 149] on div "MARKETPLACE" at bounding box center [552, 146] width 137 height 8
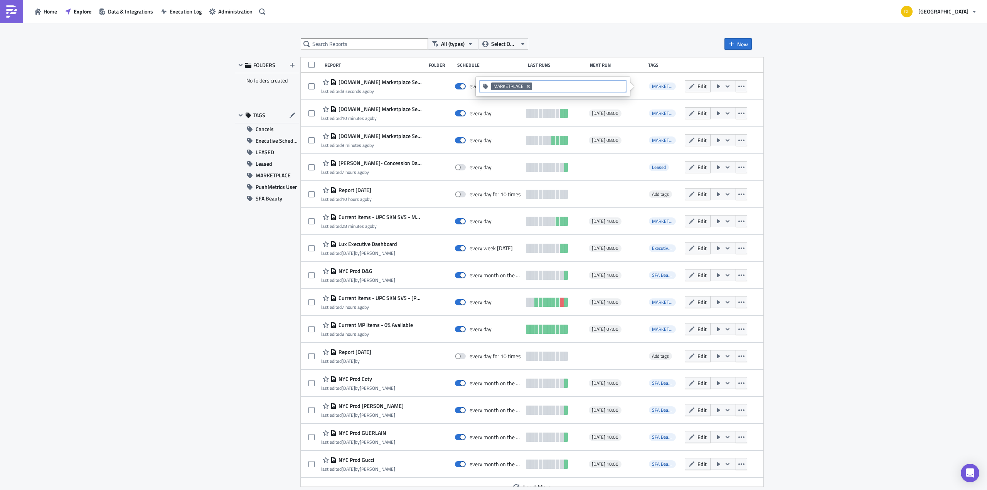
click at [833, 71] on div "All (types) Select Owner New FOLDERS No folders created TAGS Cancels Executive …" at bounding box center [493, 257] width 987 height 469
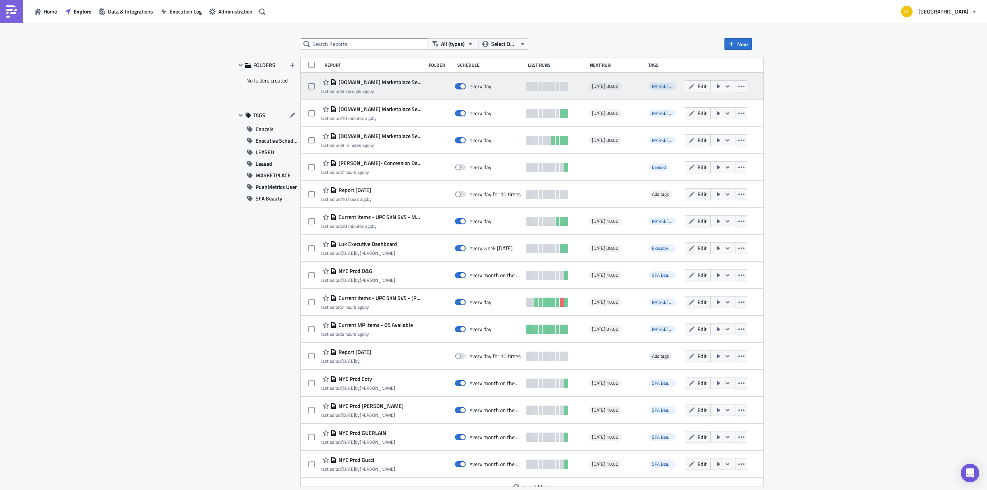
click at [725, 83] on icon "button" at bounding box center [728, 86] width 6 height 6
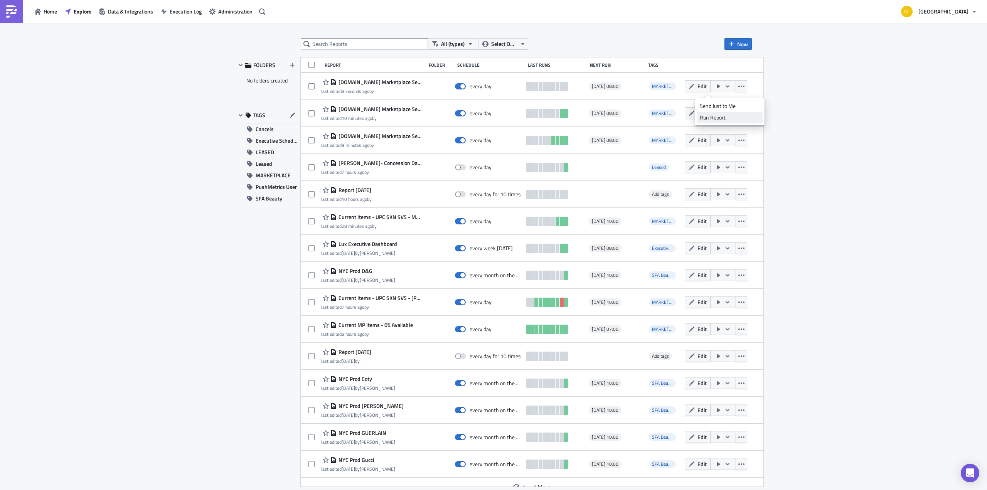
click at [712, 116] on div "Run Report" at bounding box center [730, 118] width 60 height 8
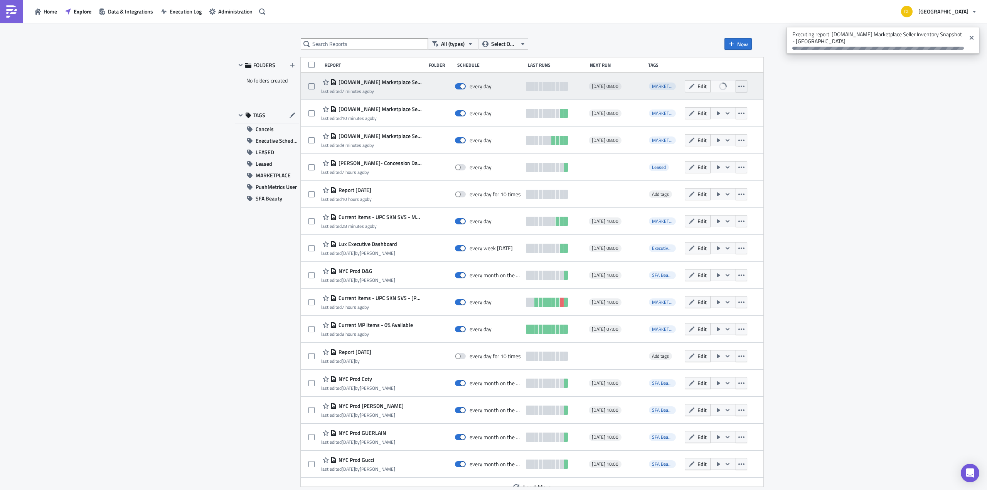
click at [736, 82] on button "button" at bounding box center [742, 86] width 12 height 12
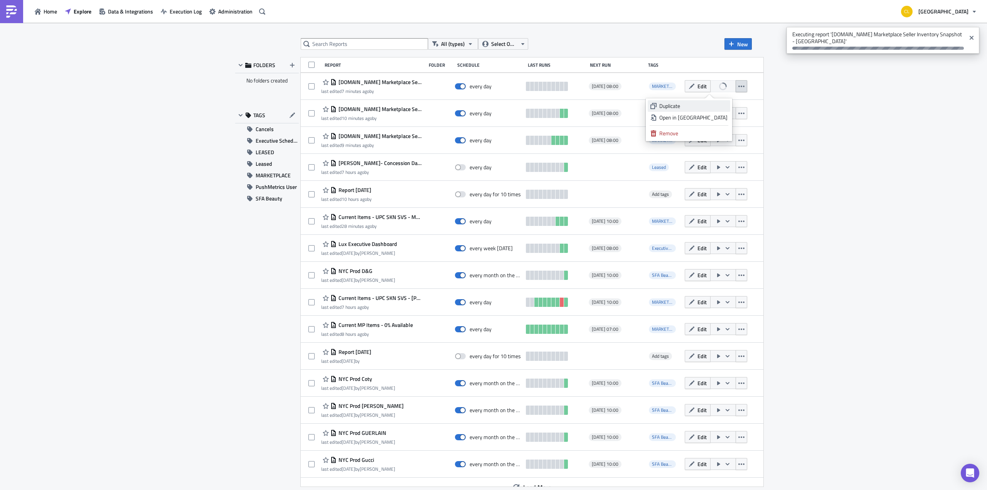
click at [719, 110] on link "Duplicate" at bounding box center [689, 106] width 83 height 12
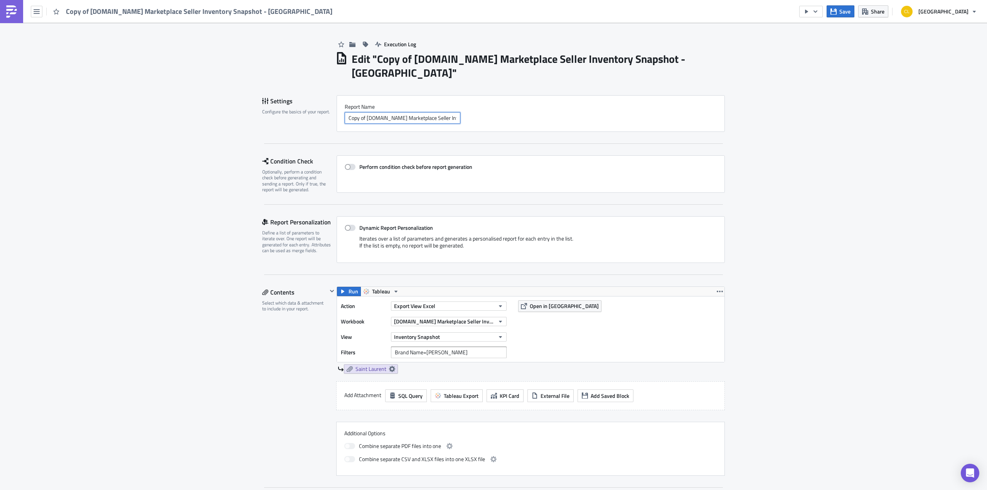
drag, startPoint x: 365, startPoint y: 117, endPoint x: 337, endPoint y: 115, distance: 27.8
click at [337, 115] on div "Report Nam﻿e Copy of [DOMAIN_NAME] Marketplace Seller Inventory Snapshot - [GEO…" at bounding box center [531, 113] width 388 height 37
drag, startPoint x: 371, startPoint y: 102, endPoint x: 453, endPoint y: 103, distance: 81.8
click at [464, 112] on div "[DOMAIN_NAME] Marketplace Seller Inventory Snapshot - [GEOGRAPHIC_DATA]" at bounding box center [531, 118] width 372 height 12
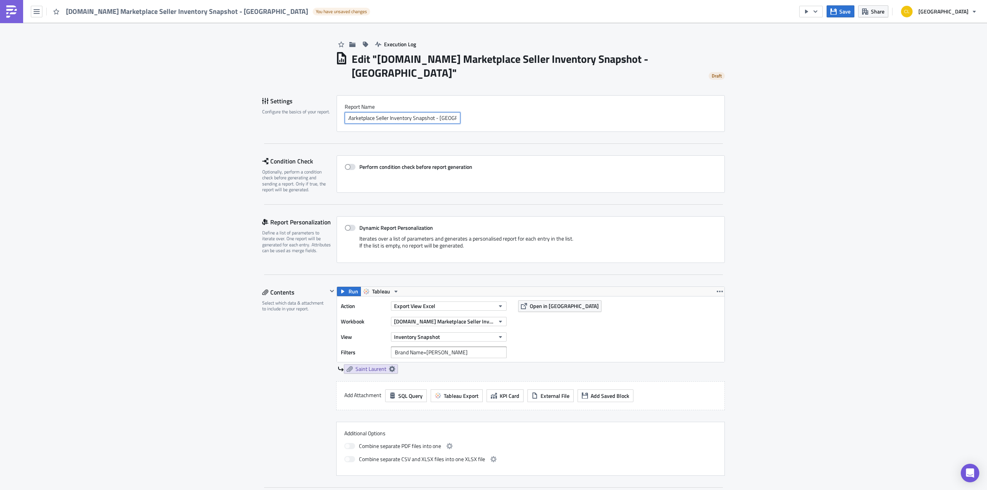
drag, startPoint x: 445, startPoint y: 101, endPoint x: 430, endPoint y: 105, distance: 15.4
click at [444, 112] on input "[DOMAIN_NAME] Marketplace Seller Inventory Snapshot - [GEOGRAPHIC_DATA]" at bounding box center [403, 118] width 116 height 12
click at [420, 112] on input "[DOMAIN_NAME] Marketplace Seller Inventory Snapshot - [GEOGRAPHIC_DATA]" at bounding box center [403, 118] width 116 height 12
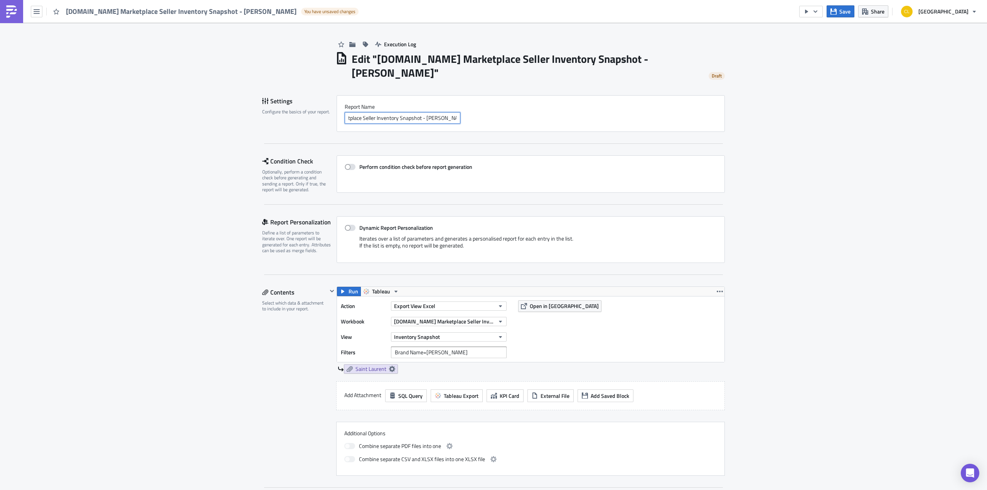
type input "[DOMAIN_NAME] Marketplace Seller Inventory Snapshot - [PERSON_NAME]"
click at [564, 115] on div "[DOMAIN_NAME] Marketplace Seller Inventory Snapshot - [PERSON_NAME]" at bounding box center [531, 118] width 372 height 12
drag, startPoint x: 442, startPoint y: 352, endPoint x: 425, endPoint y: 347, distance: 18.4
click at [425, 347] on input "Brand Name=[PERSON_NAME]" at bounding box center [449, 353] width 116 height 12
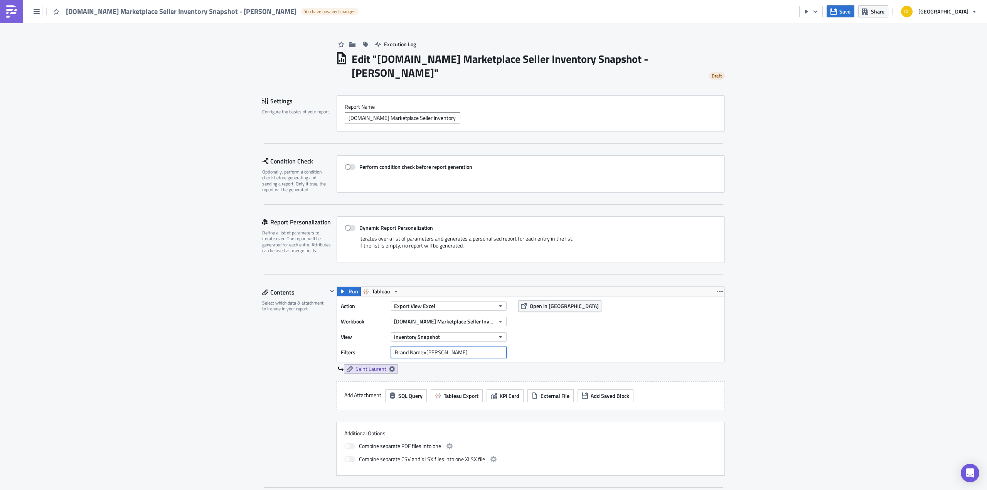
type input "Brand Name=[PERSON_NAME]"
click at [670, 334] on div "Action Export View Excel Workbook [DOMAIN_NAME] Marketplace Seller Inventory Sn…" at bounding box center [531, 330] width 388 height 66
click at [391, 369] on icon at bounding box center [392, 369] width 6 height 6
drag, startPoint x: 351, startPoint y: 412, endPoint x: 282, endPoint y: 405, distance: 69.4
click at [282, 405] on div "Embed view image in email body Filenam﻿e Saint Laurent Datatype Parsing Change …" at bounding box center [321, 424] width 131 height 57
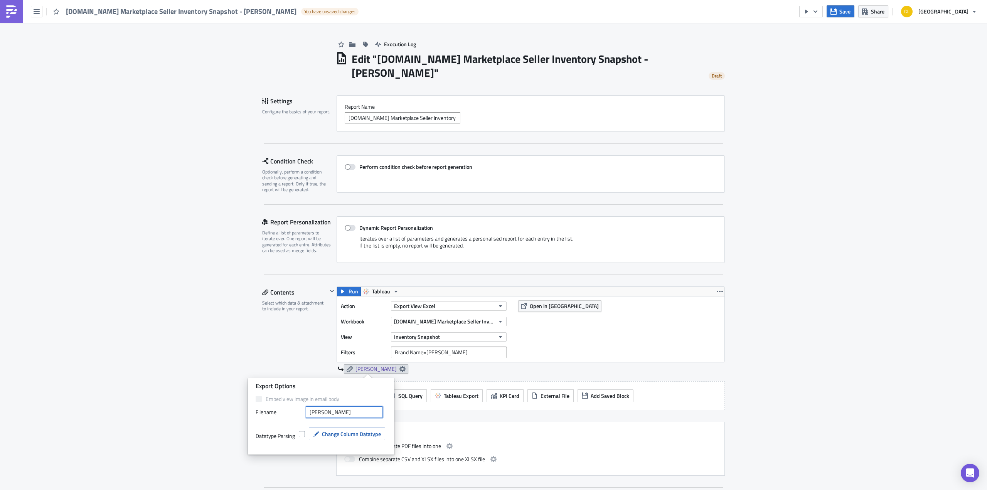
type input "[PERSON_NAME]"
click at [638, 334] on div "Action Export View Excel Workbook [DOMAIN_NAME] Marketplace Seller Inventory Sn…" at bounding box center [531, 330] width 388 height 66
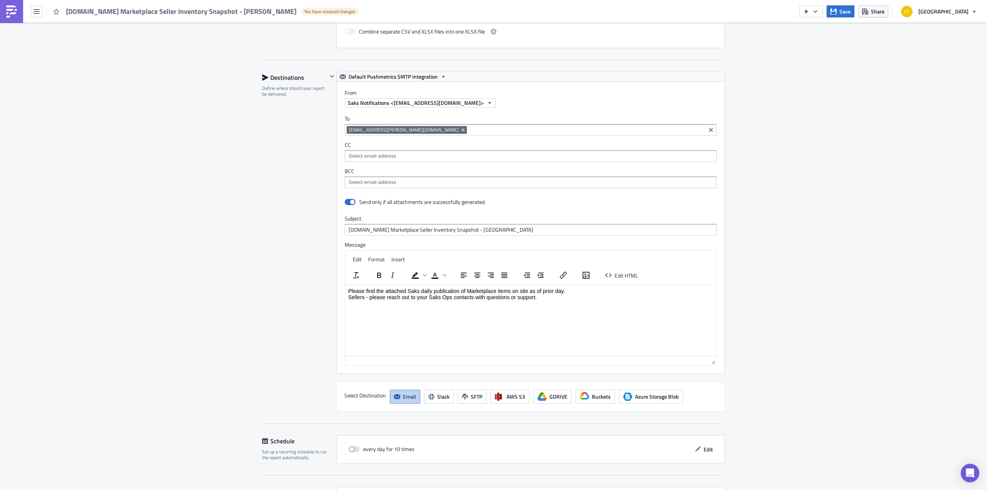
scroll to position [425, 0]
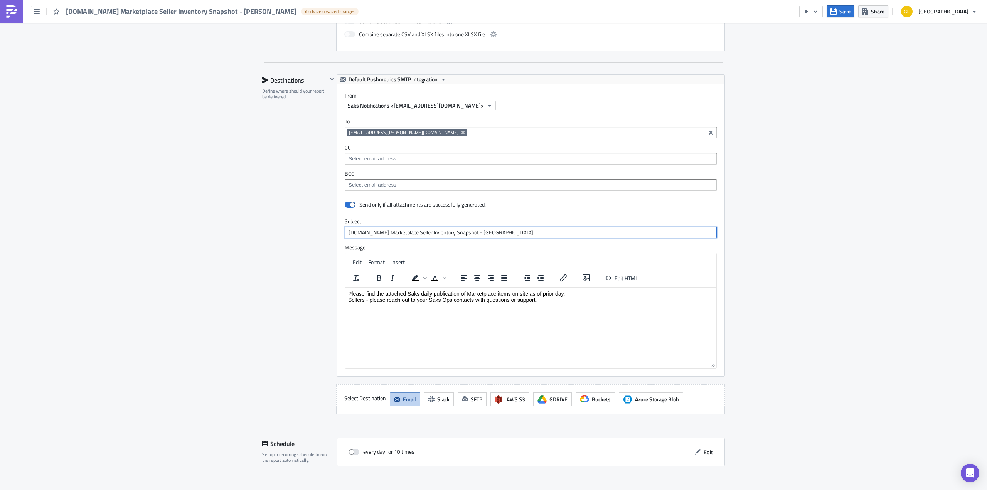
drag, startPoint x: 501, startPoint y: 229, endPoint x: 461, endPoint y: 224, distance: 41.2
click at [461, 227] on input "[DOMAIN_NAME] Marketplace Seller Inventory Snapshot - [GEOGRAPHIC_DATA]" at bounding box center [531, 233] width 372 height 12
type input "[DOMAIN_NAME] Marketplace Seller Inventory Snapshot - [PERSON_NAME]"
click at [316, 338] on div "Destinations Define where should your report be delivered." at bounding box center [294, 244] width 65 height 340
click at [707, 450] on span "Edit" at bounding box center [708, 452] width 9 height 8
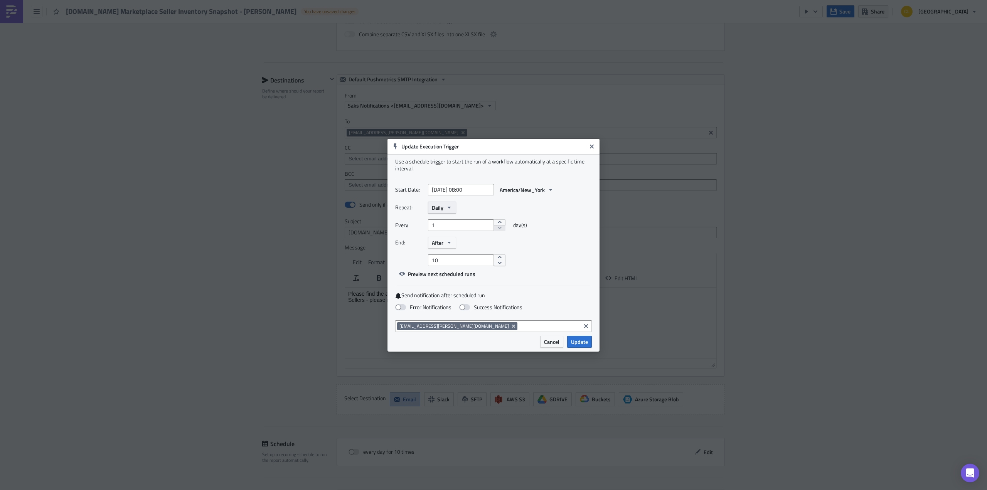
click at [441, 206] on span "Daily" at bounding box center [438, 208] width 12 height 8
click at [443, 242] on span "After" at bounding box center [438, 243] width 12 height 8
click at [446, 253] on div "Never" at bounding box center [465, 257] width 64 height 8
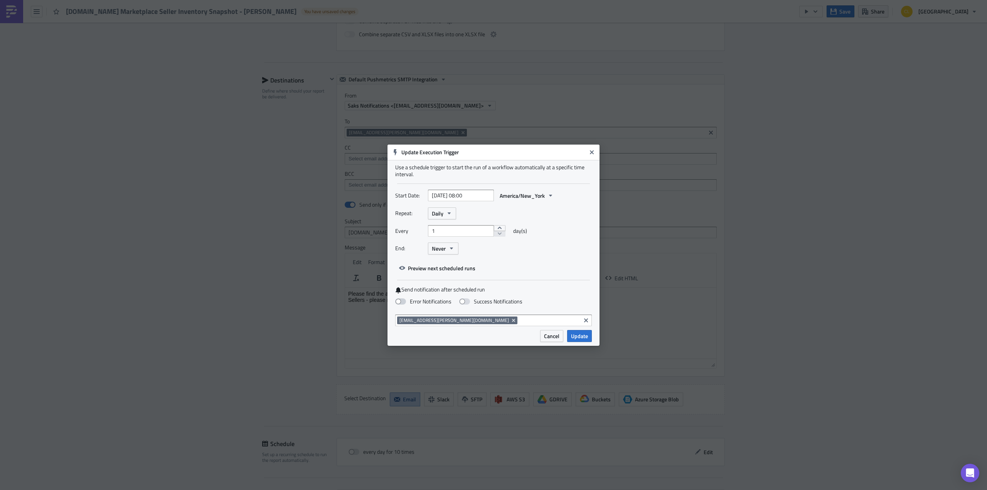
drag, startPoint x: 399, startPoint y: 299, endPoint x: 405, endPoint y: 300, distance: 6.4
click at [399, 299] on span at bounding box center [400, 302] width 11 height 6
click at [7, 6] on input "Error Notifications" at bounding box center [4, 3] width 5 height 5
checkbox input "true"
click at [577, 340] on span "Update" at bounding box center [579, 336] width 17 height 8
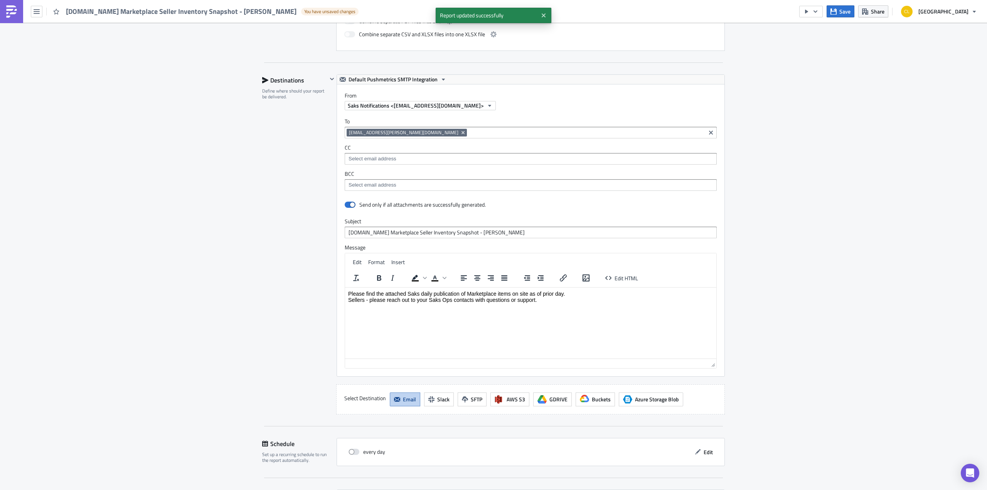
scroll to position [487, 0]
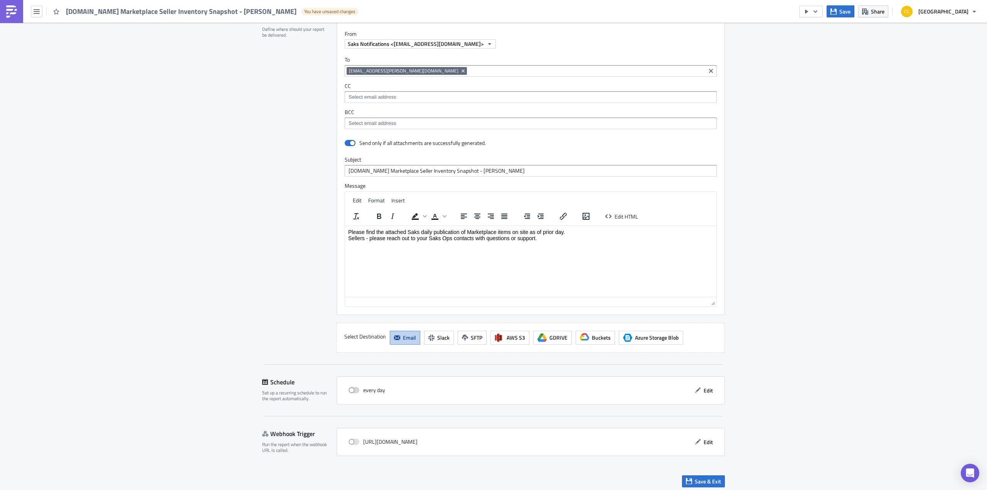
click at [349, 387] on span at bounding box center [354, 390] width 11 height 6
click at [350, 388] on input "checkbox" at bounding box center [352, 390] width 5 height 5
checkbox input "true"
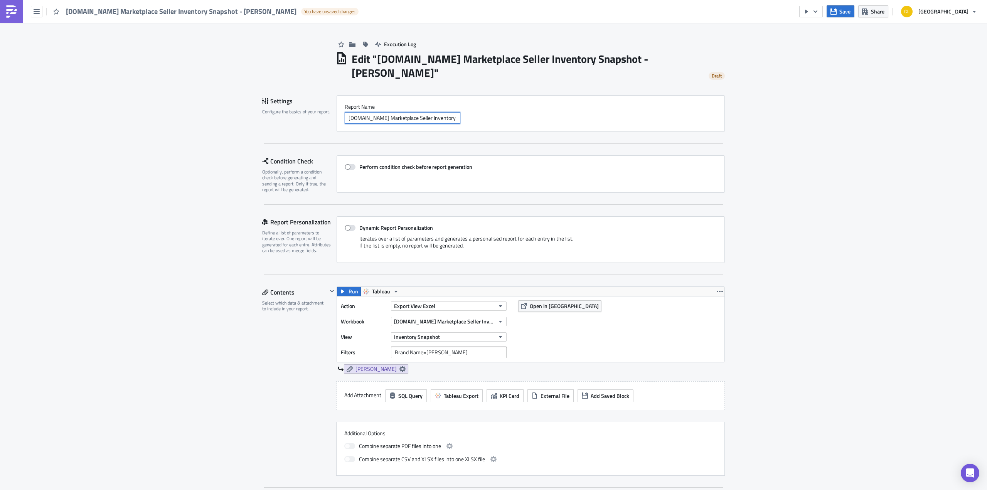
scroll to position [0, 57]
drag, startPoint x: 404, startPoint y: 119, endPoint x: 526, endPoint y: 117, distance: 121.9
click at [526, 117] on div "[DOMAIN_NAME] Marketplace Seller Inventory Snapshot - [PERSON_NAME]" at bounding box center [531, 118] width 372 height 12
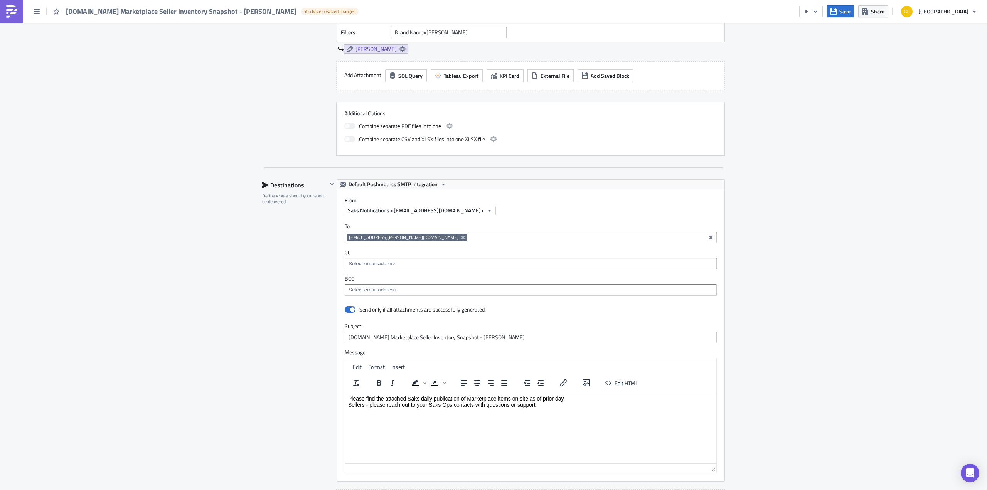
scroll to position [487, 0]
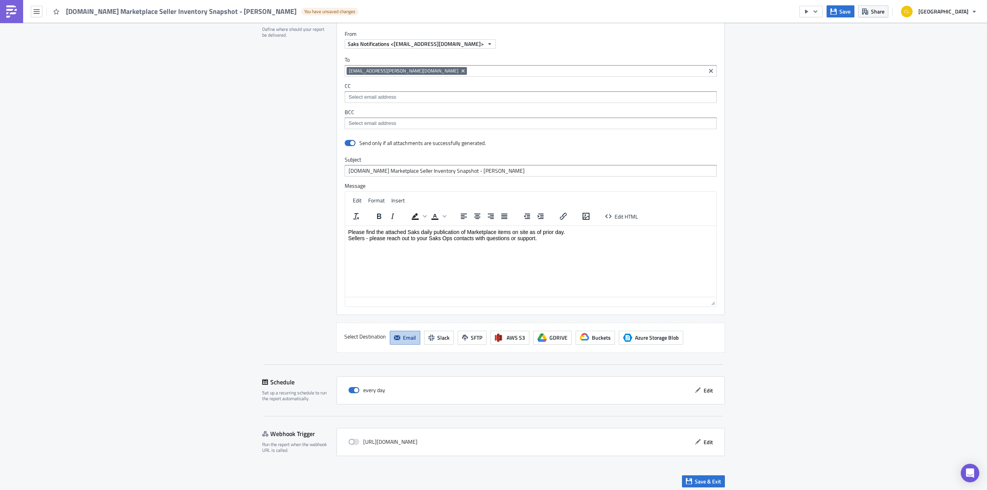
click at [730, 482] on div "Execution Log Edit " [DOMAIN_NAME] Marketplace Seller Inventory Snapshot - [PER…" at bounding box center [494, 15] width 478 height 959
click at [715, 478] on span "Save & Exit" at bounding box center [708, 482] width 26 height 8
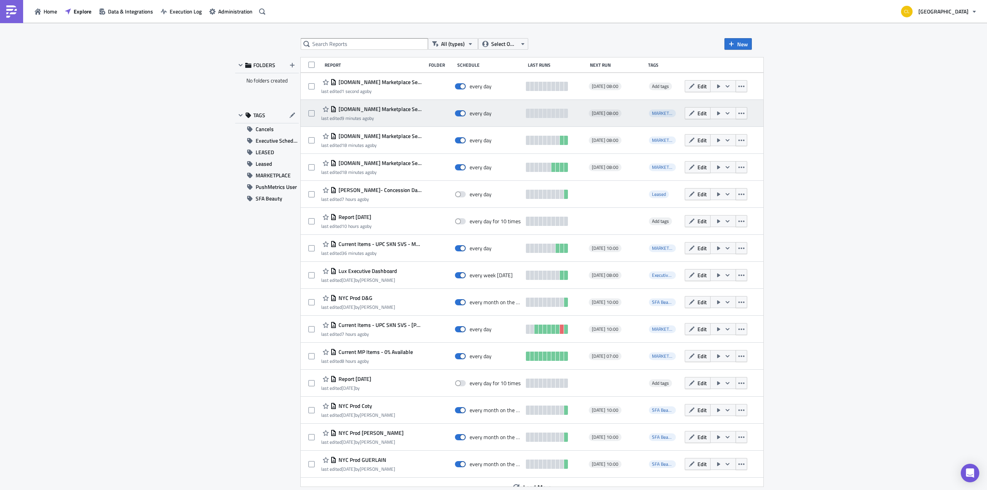
click at [725, 112] on icon "button" at bounding box center [728, 113] width 6 height 6
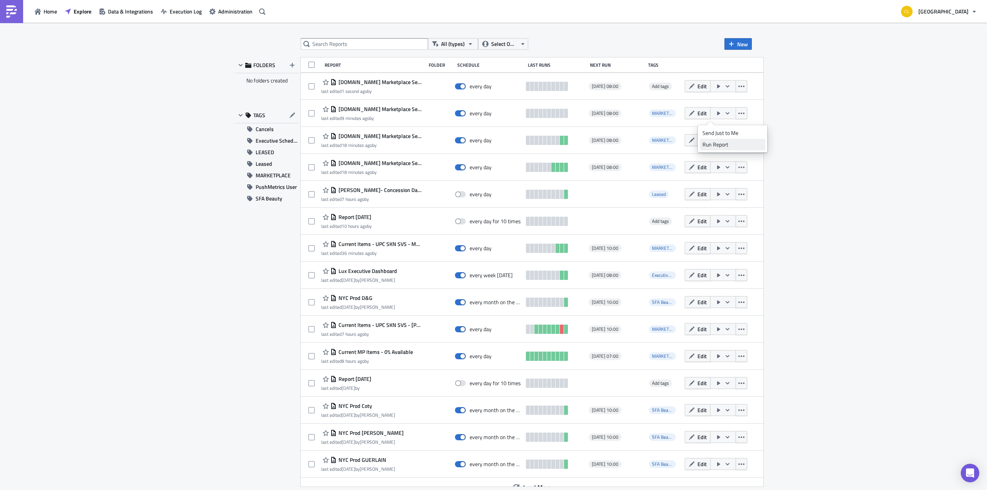
click at [723, 140] on link "Run Report" at bounding box center [733, 145] width 66 height 12
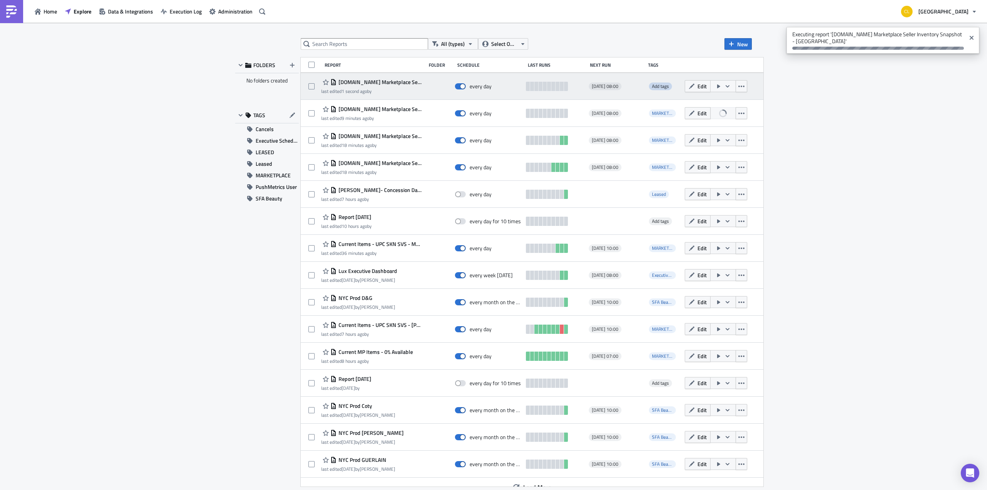
click at [652, 83] on span "Add tags" at bounding box center [660, 86] width 17 height 7
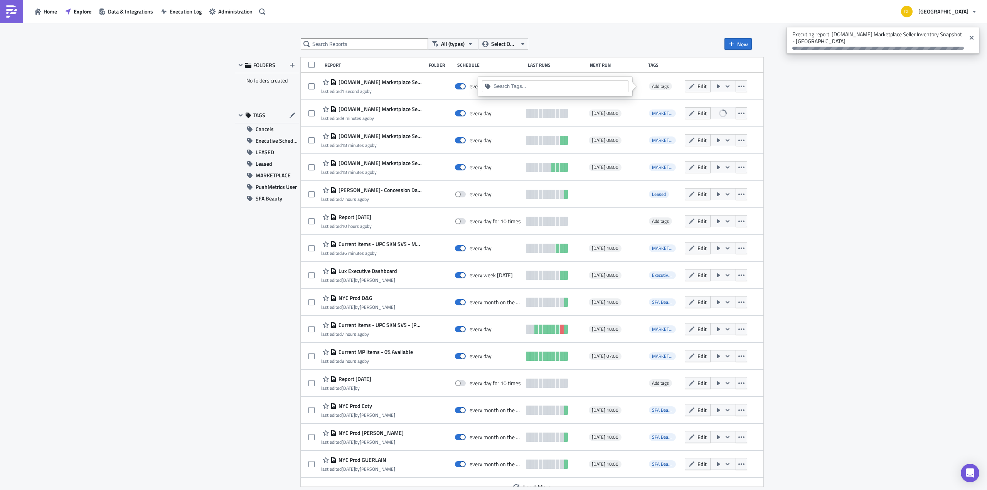
click at [550, 86] on input at bounding box center [560, 87] width 132 height 8
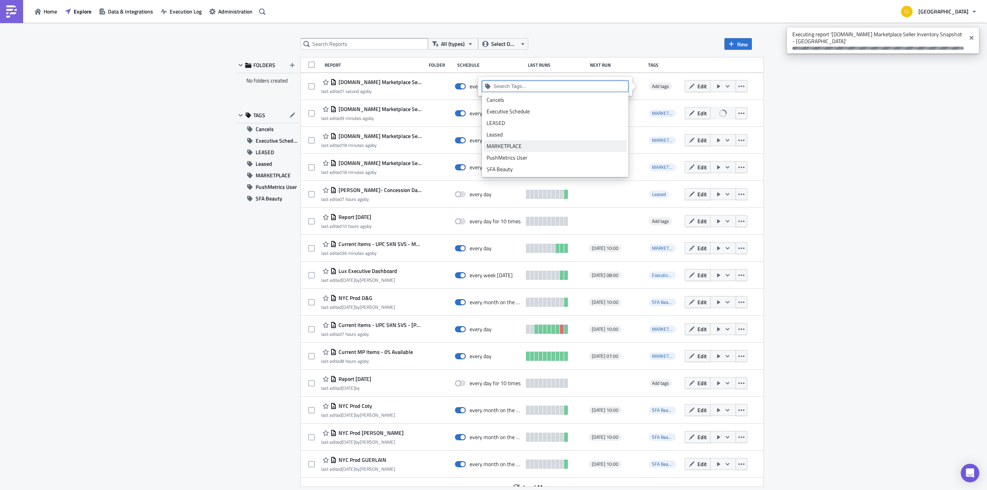
click at [550, 144] on div "MARKETPLACE" at bounding box center [555, 146] width 137 height 8
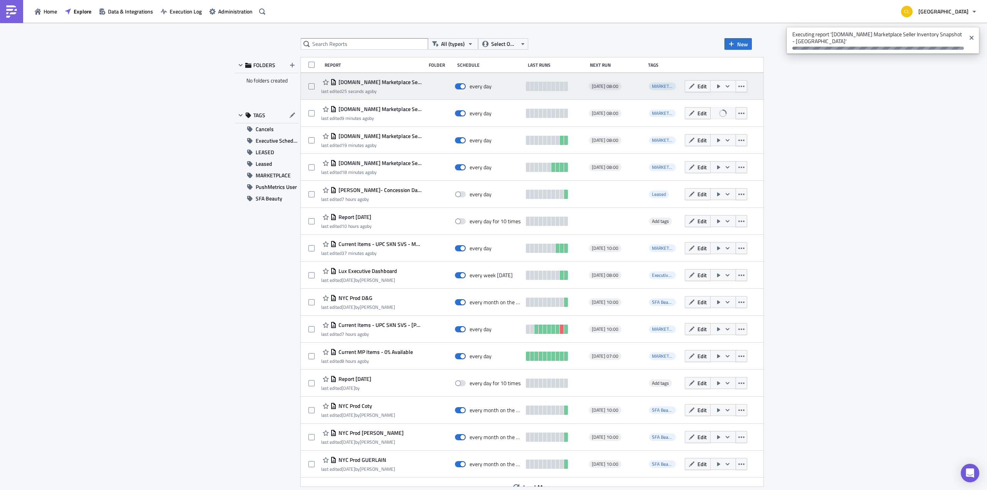
click at [725, 88] on icon "button" at bounding box center [728, 86] width 6 height 6
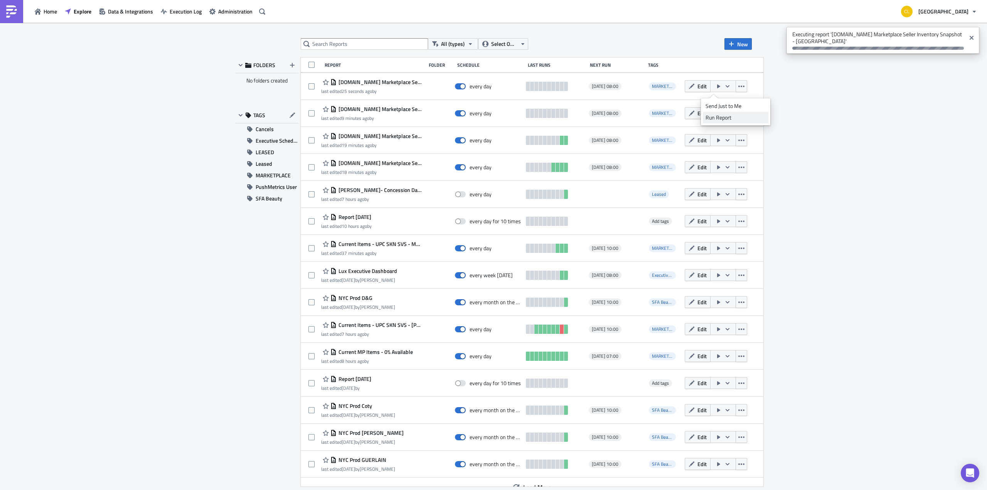
click at [716, 115] on div "Run Report" at bounding box center [736, 118] width 60 height 8
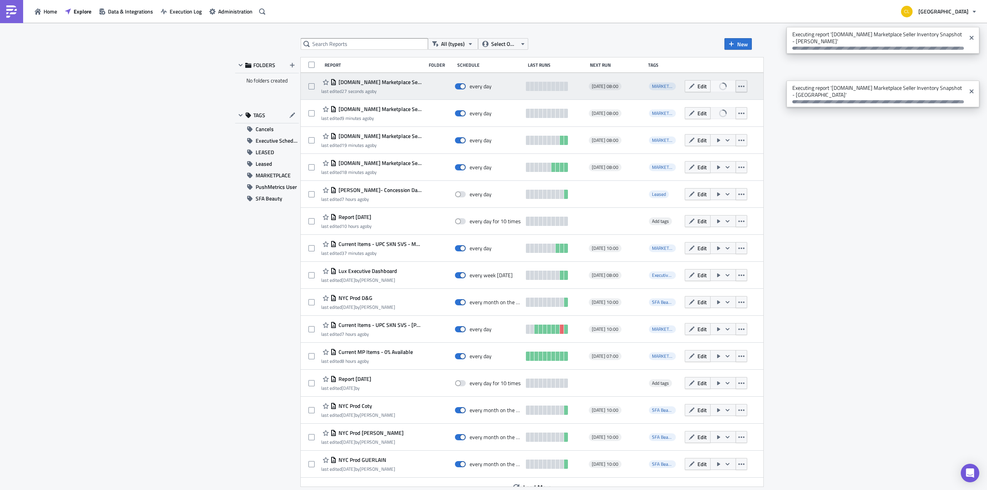
click at [739, 88] on icon "button" at bounding box center [742, 86] width 6 height 6
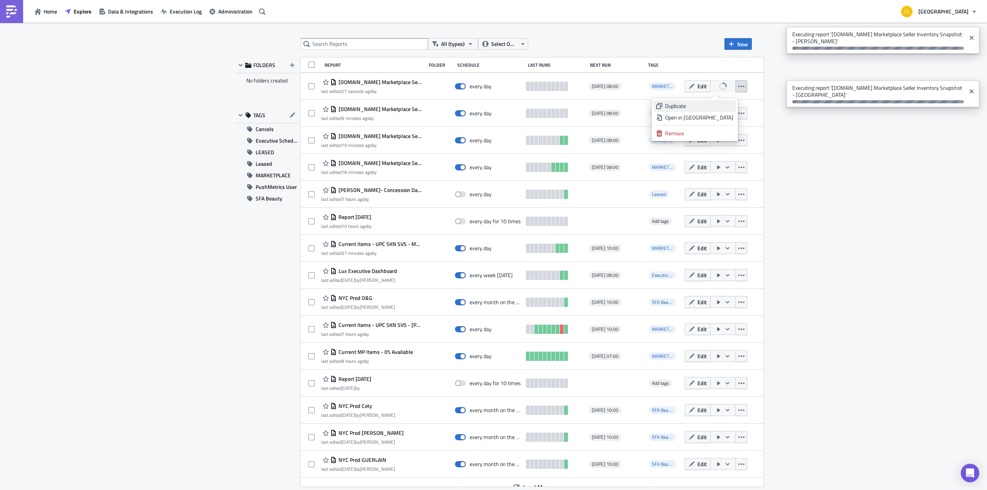
click at [716, 109] on div "Duplicate" at bounding box center [699, 106] width 68 height 8
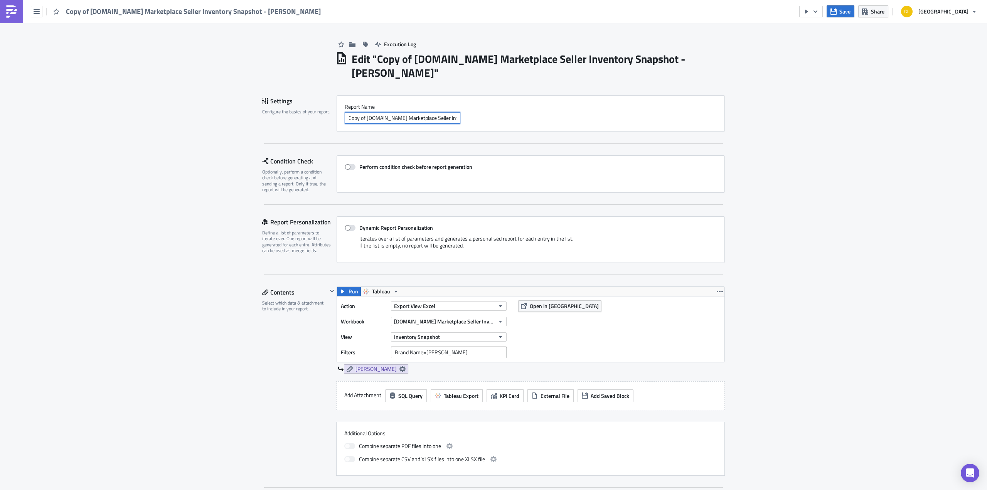
drag, startPoint x: 364, startPoint y: 116, endPoint x: 335, endPoint y: 118, distance: 29.0
click at [337, 117] on div "Report Nam﻿e Copy of [DOMAIN_NAME] Marketplace Seller Inventory Snapshot - [PER…" at bounding box center [531, 113] width 388 height 37
drag, startPoint x: 430, startPoint y: 113, endPoint x: 461, endPoint y: 118, distance: 31.7
click at [461, 118] on div "[DOMAIN_NAME] Marketplace Seller Inventory Snapshot - [PERSON_NAME]" at bounding box center [531, 118] width 372 height 12
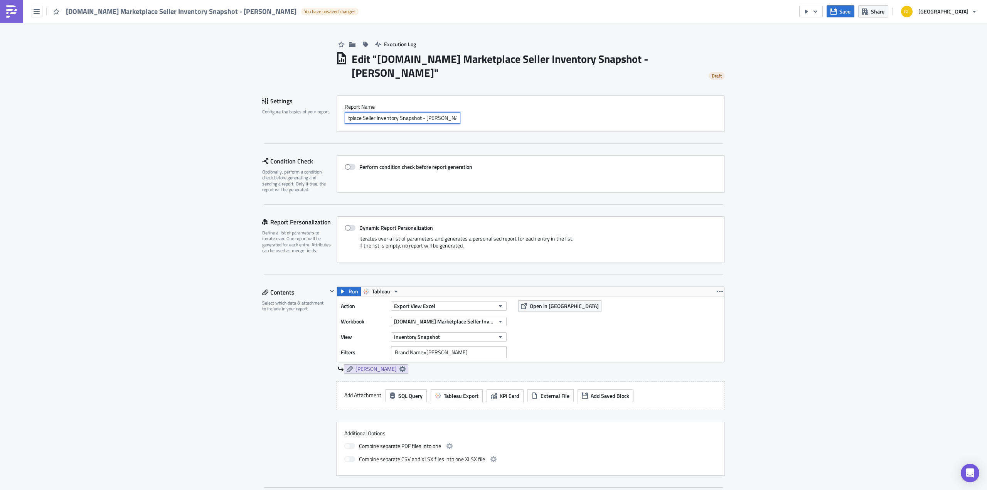
click at [402, 119] on input "[DOMAIN_NAME] Marketplace Seller Inventory Snapshot - [PERSON_NAME]" at bounding box center [403, 118] width 116 height 12
drag, startPoint x: 403, startPoint y: 119, endPoint x: 473, endPoint y: 113, distance: 70.1
click at [472, 116] on div "[DOMAIN_NAME] Marketplace Seller Inventory Snapshot - [PERSON_NAME]" at bounding box center [531, 118] width 372 height 12
type input "[DOMAIN_NAME] Marketplace Seller Inventory Snapshot - GIVENCHY"
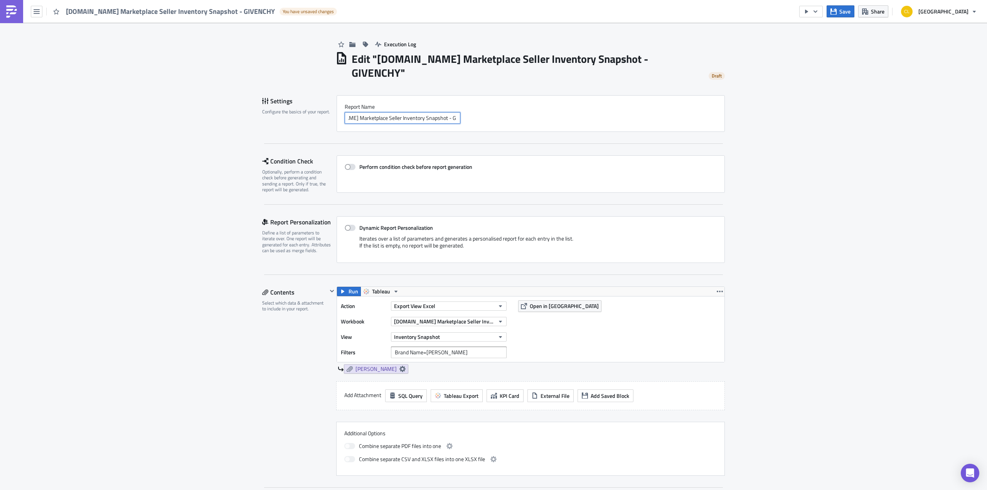
scroll to position [0, 0]
drag, startPoint x: 467, startPoint y: 339, endPoint x: 424, endPoint y: 338, distance: 43.2
click at [424, 347] on input "Brand Name=[PERSON_NAME]" at bounding box center [449, 353] width 116 height 12
type input "Brand Name=Givenchy"
click at [400, 366] on icon at bounding box center [403, 369] width 6 height 6
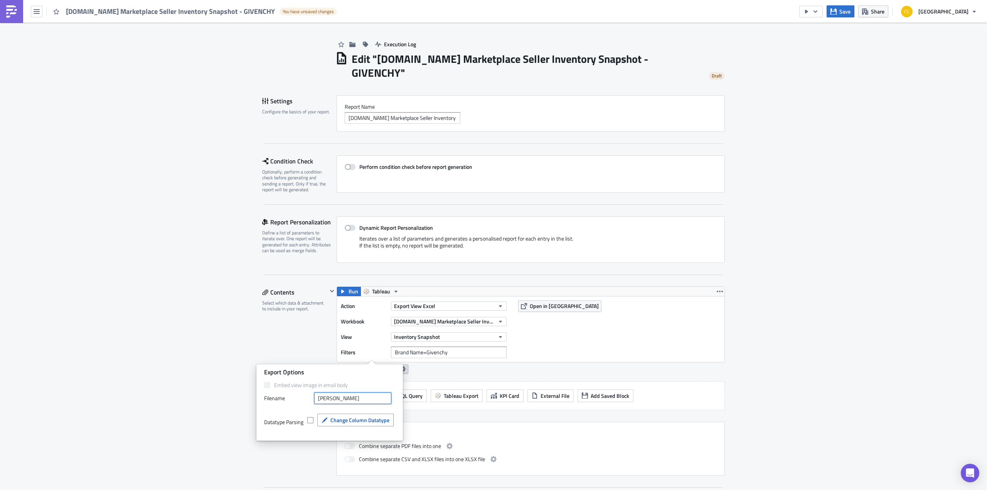
drag, startPoint x: 366, startPoint y: 397, endPoint x: 283, endPoint y: 391, distance: 83.2
click at [283, 391] on div "Embed view image in email body Filenam﻿e [PERSON_NAME] Datatype Parsing Change …" at bounding box center [329, 410] width 131 height 57
type input "Givenchy"
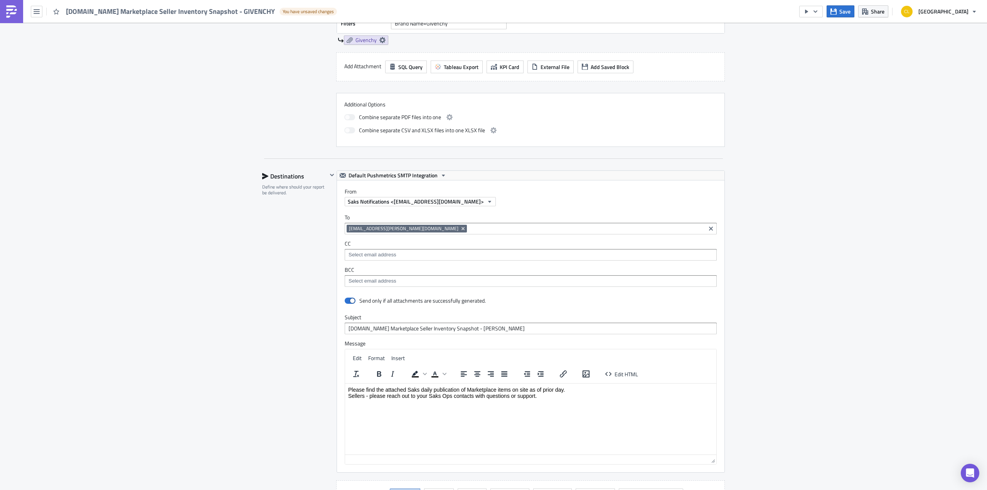
scroll to position [347, 0]
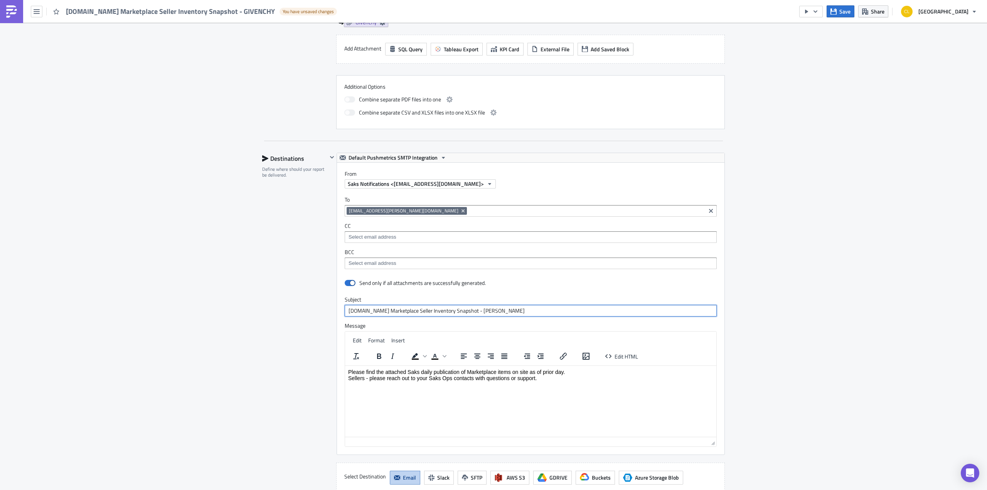
drag, startPoint x: 507, startPoint y: 296, endPoint x: 461, endPoint y: 290, distance: 46.6
click at [461, 305] on input "[DOMAIN_NAME] Marketplace Seller Inventory Snapshot - [PERSON_NAME]" at bounding box center [531, 311] width 372 height 12
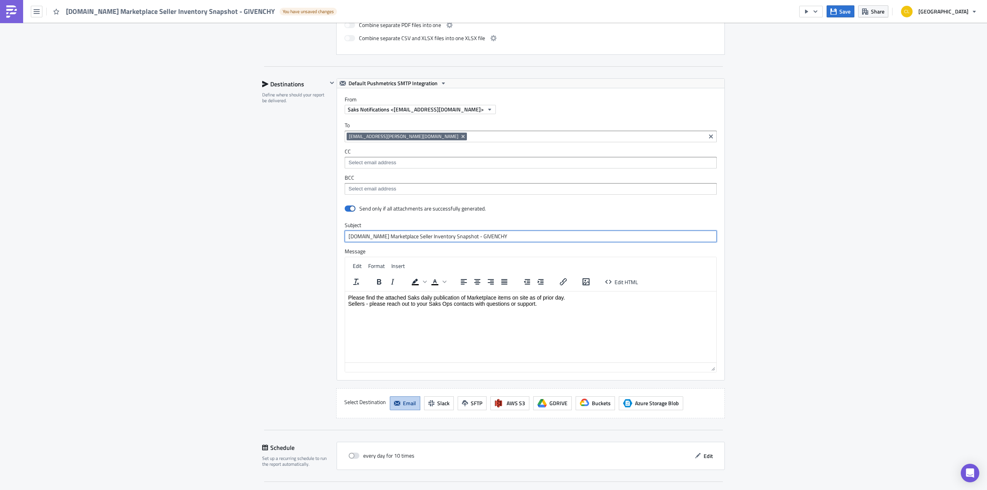
scroll to position [473, 0]
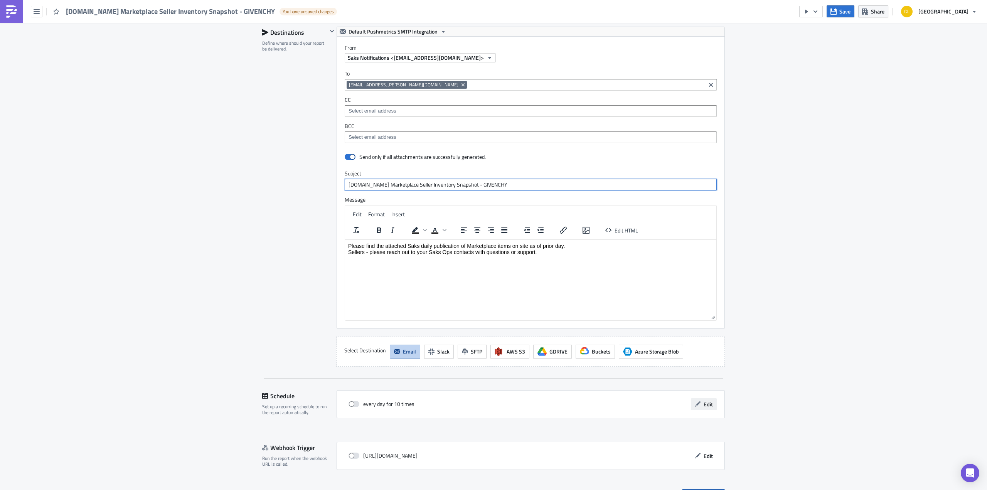
type input "[DOMAIN_NAME] Marketplace Seller Inventory Snapshot - GIVENCHY"
click at [707, 400] on span "Edit" at bounding box center [708, 404] width 9 height 8
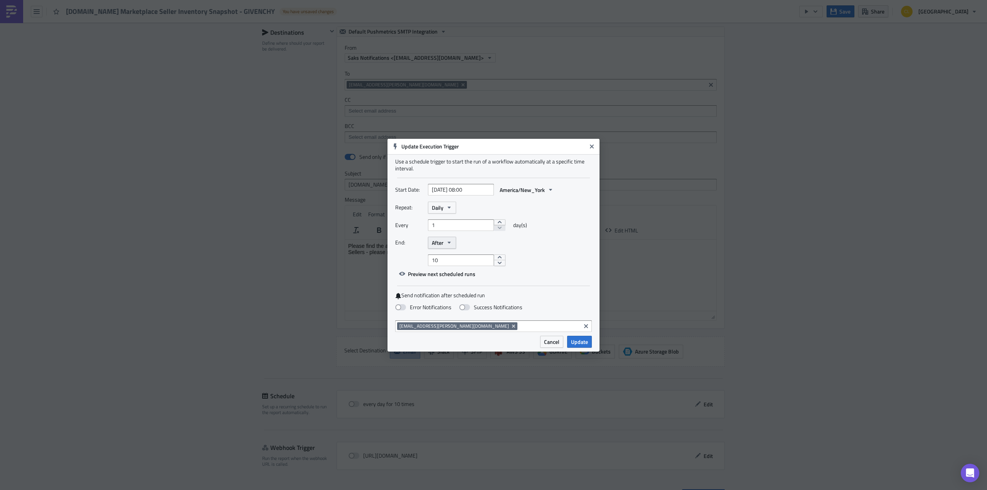
click at [449, 238] on button "After" at bounding box center [442, 243] width 28 height 12
click at [449, 254] on div "Never" at bounding box center [465, 257] width 64 height 8
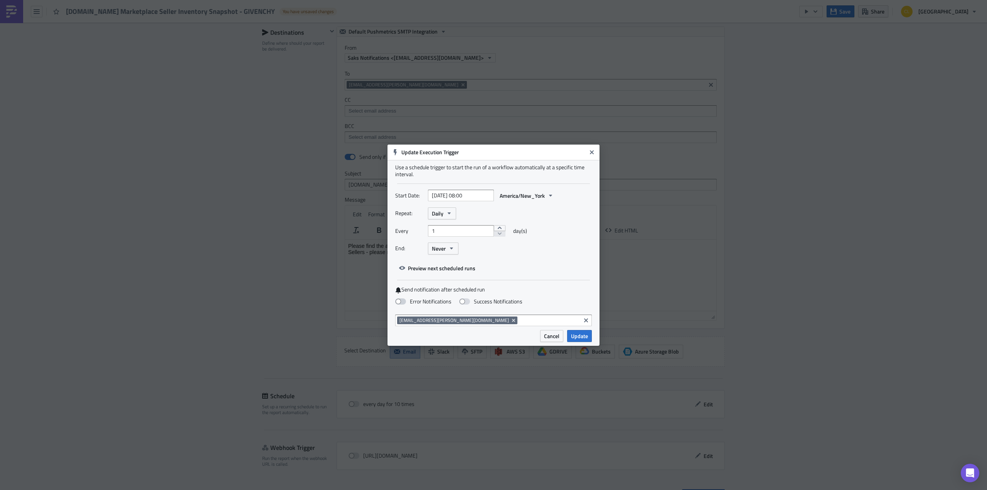
click at [403, 301] on span at bounding box center [400, 302] width 11 height 6
click at [7, 6] on input "Error Notifications" at bounding box center [4, 3] width 5 height 5
checkbox input "true"
click at [572, 334] on span "Update" at bounding box center [579, 336] width 17 height 8
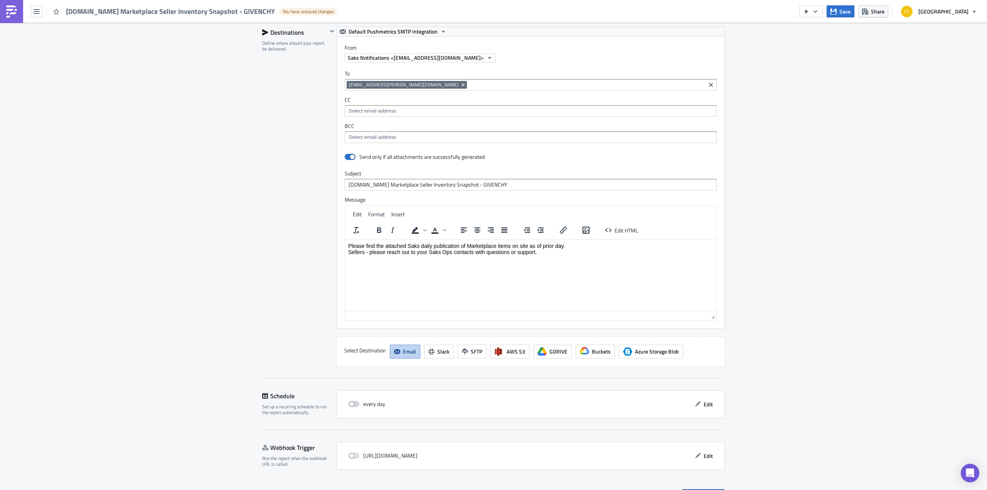
click at [354, 401] on span at bounding box center [354, 404] width 11 height 6
click at [354, 402] on input "checkbox" at bounding box center [352, 404] width 5 height 5
checkbox input "true"
click at [698, 490] on span "Save & Exit" at bounding box center [708, 495] width 26 height 8
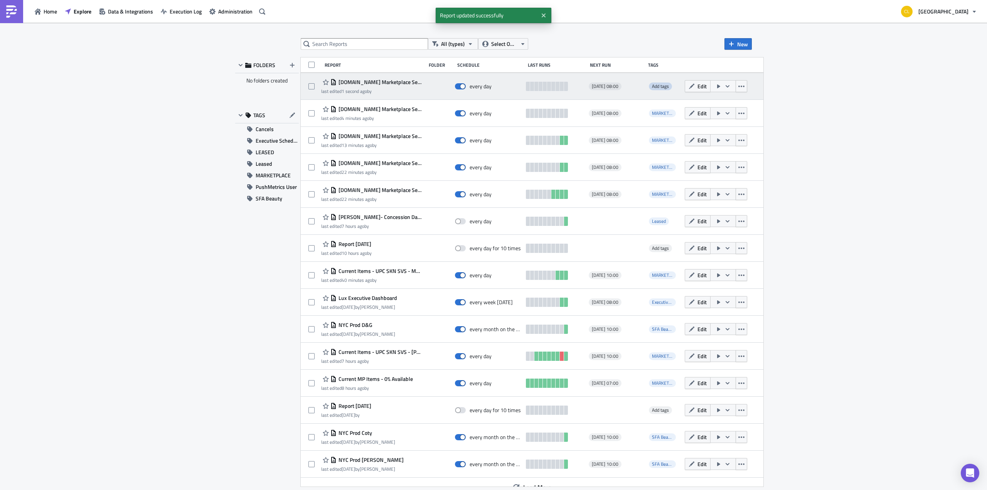
click at [652, 83] on span "Add tags" at bounding box center [660, 86] width 17 height 7
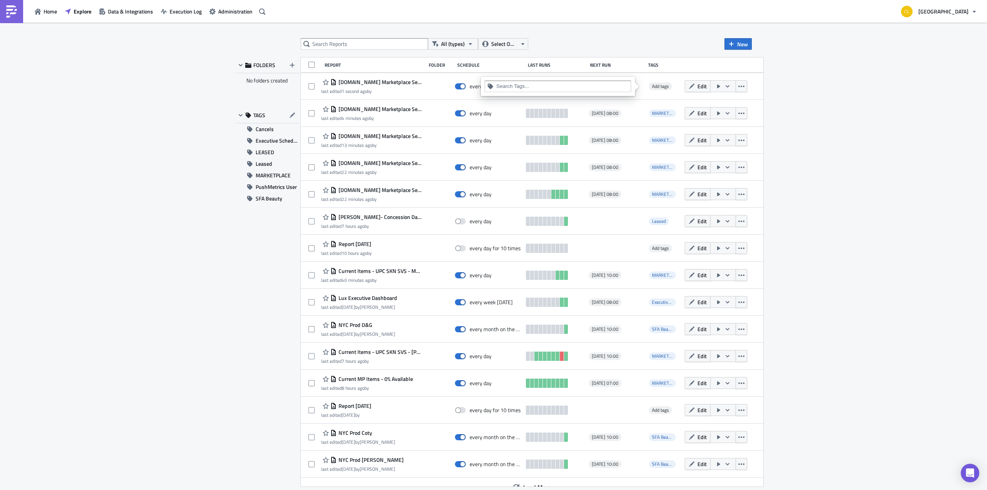
click at [597, 86] on input at bounding box center [562, 87] width 132 height 8
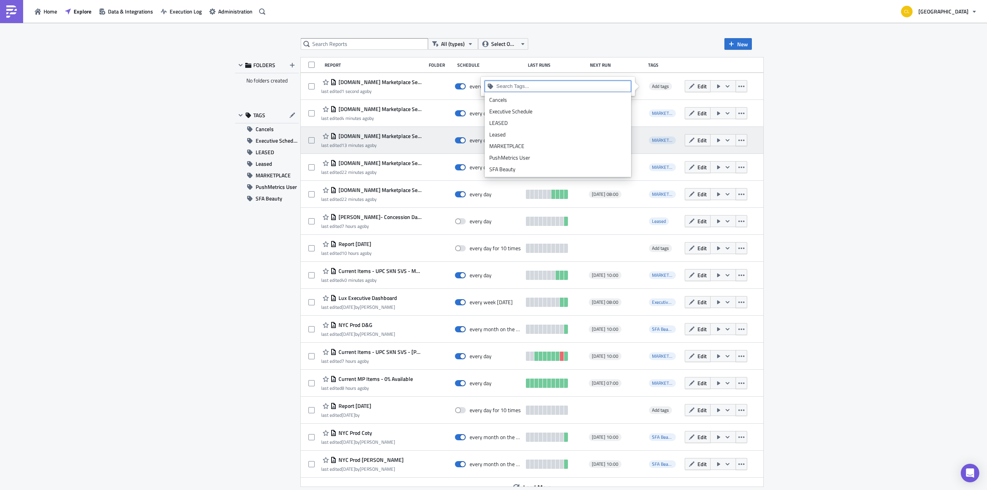
click at [582, 142] on link "MARKETPLACE" at bounding box center [558, 146] width 143 height 12
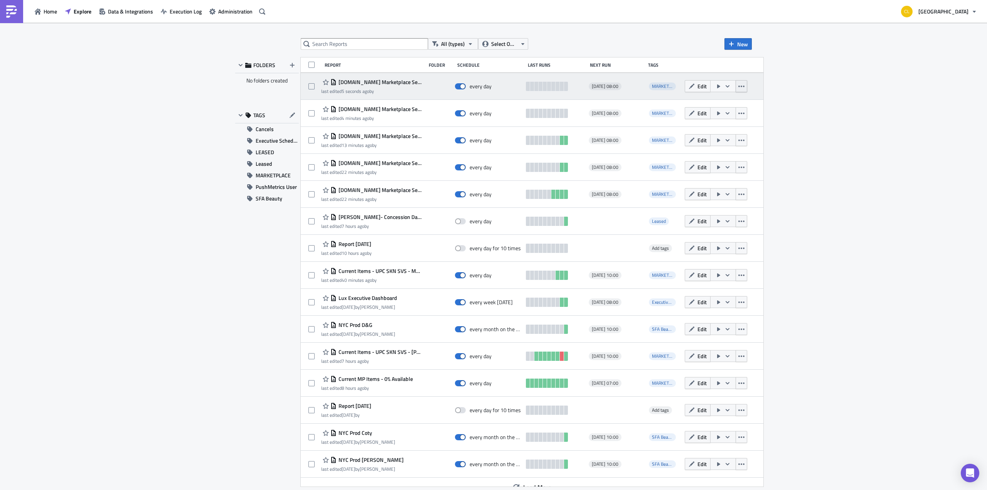
click at [739, 83] on icon "button" at bounding box center [742, 86] width 6 height 6
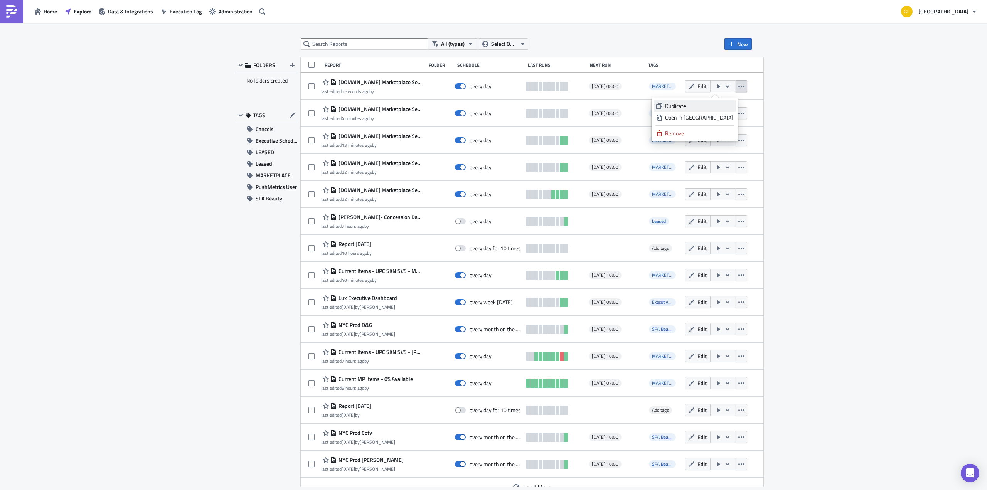
click at [724, 109] on div "Duplicate" at bounding box center [699, 106] width 68 height 8
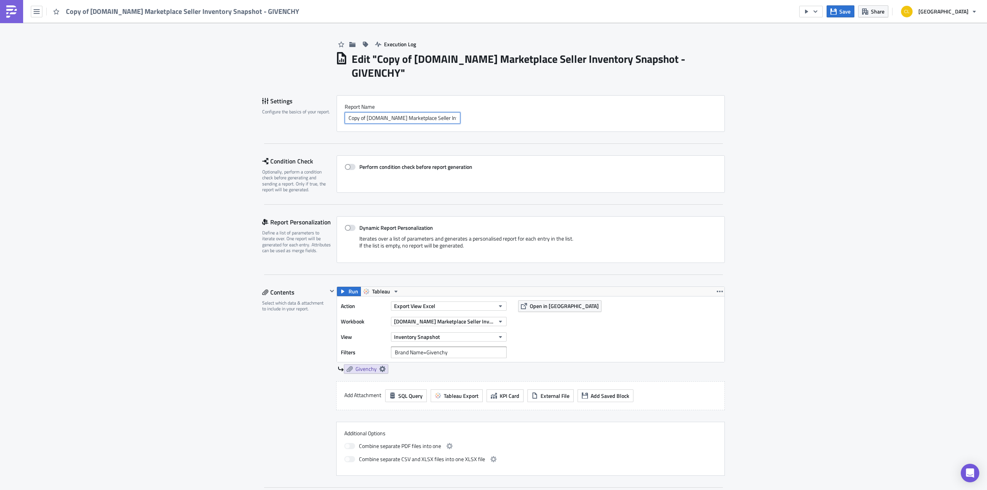
drag, startPoint x: 365, startPoint y: 103, endPoint x: 300, endPoint y: 96, distance: 64.8
click at [300, 96] on div "Settings Configure the basics of your report. Report Nam﻿e Copy of [DOMAIN_NAME…" at bounding box center [493, 113] width 463 height 37
drag, startPoint x: 390, startPoint y: 104, endPoint x: 463, endPoint y: 104, distance: 72.9
click at [475, 112] on div "[DOMAIN_NAME] Marketplace Seller Inventory Snapshot - GIVENCHY" at bounding box center [531, 118] width 372 height 12
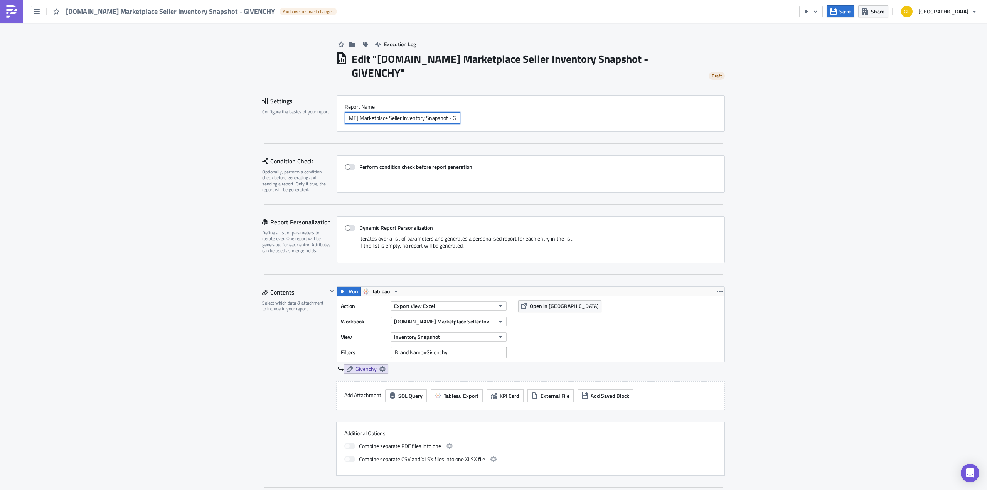
click at [445, 112] on input "[DOMAIN_NAME] Marketplace Seller Inventory Snapshot - GIVENCHY" at bounding box center [403, 118] width 116 height 12
click at [444, 112] on input "[DOMAIN_NAME] Marketplace Seller Inventory Snapshot - GIVENCHY" at bounding box center [403, 118] width 116 height 12
click at [445, 112] on input "[DOMAIN_NAME] Marketplace Seller Inventory Snapshot - GIVENCHY" at bounding box center [403, 118] width 116 height 12
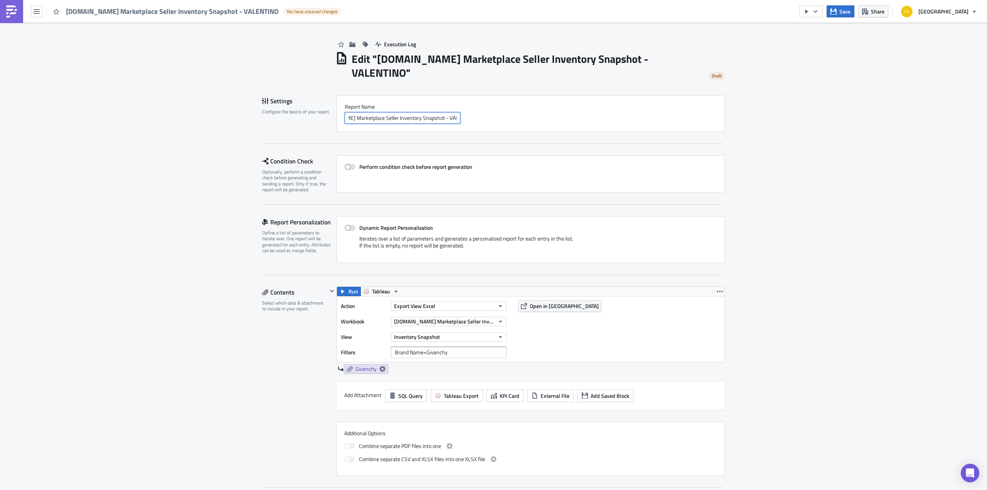
type input "[DOMAIN_NAME] Marketplace Seller Inventory Snapshot - VALENTINO"
drag, startPoint x: 447, startPoint y: 337, endPoint x: 424, endPoint y: 336, distance: 23.6
click at [424, 347] on input "Brand Name=Givenchy" at bounding box center [449, 353] width 116 height 12
type input "Brand Name=[PERSON_NAME]"
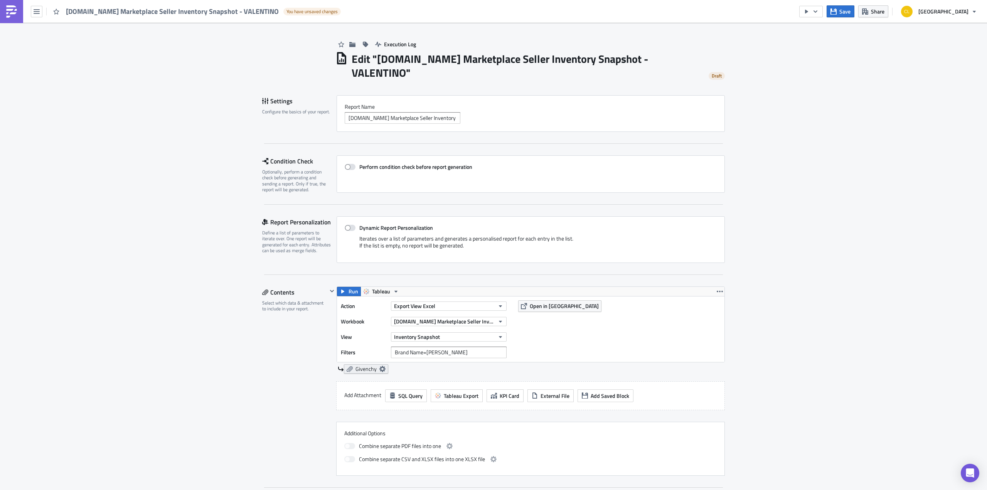
click at [380, 366] on icon at bounding box center [383, 369] width 6 height 6
drag, startPoint x: 327, startPoint y: 398, endPoint x: 276, endPoint y: 394, distance: 50.7
click at [273, 395] on div "Filenam﻿e Givenchy" at bounding box center [311, 399] width 131 height 12
type input "Valentino"
click at [455, 365] on div "Valentino" at bounding box center [531, 369] width 387 height 9
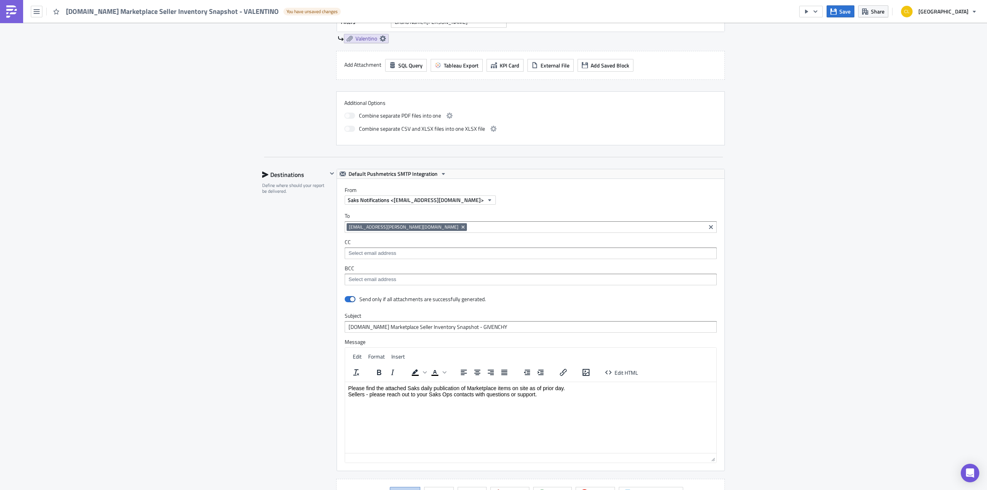
scroll to position [327, 0]
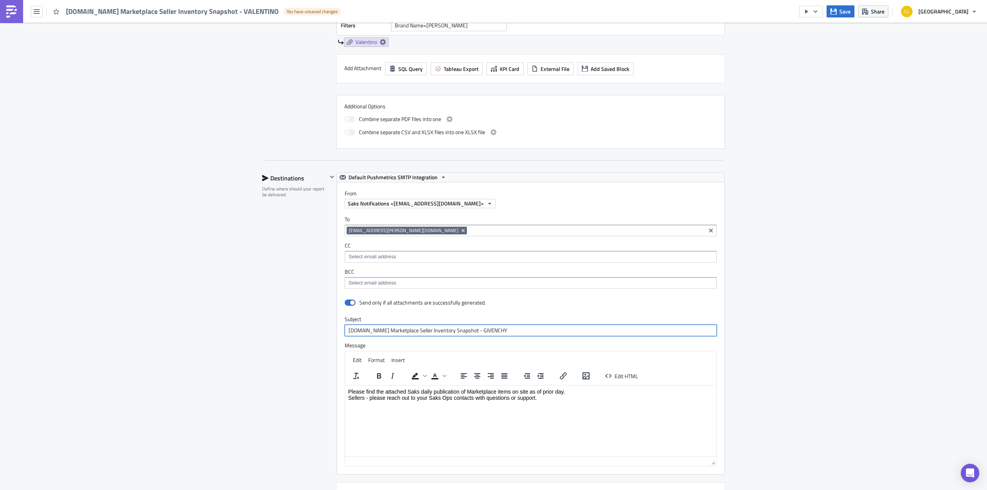
click at [474, 325] on input "[DOMAIN_NAME] Marketplace Seller Inventory Snapshot - GIVENCHY" at bounding box center [531, 331] width 372 height 12
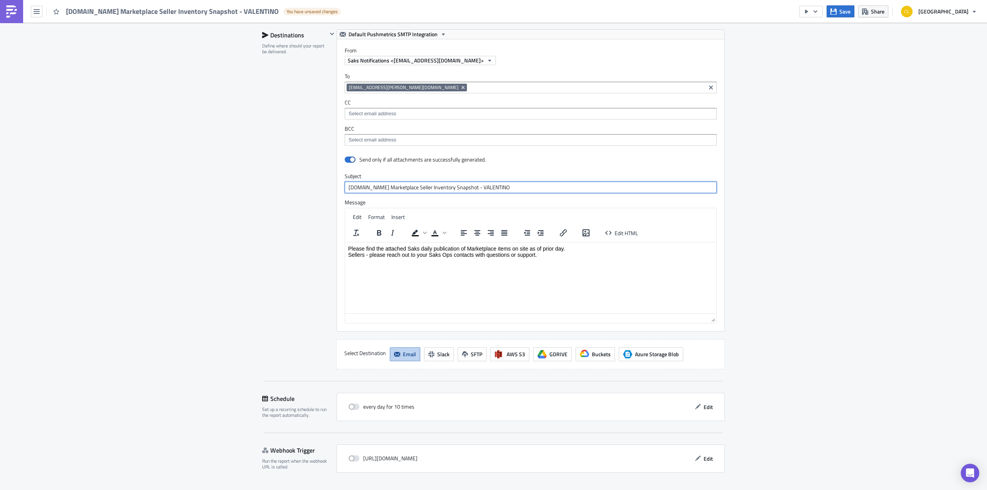
scroll to position [473, 0]
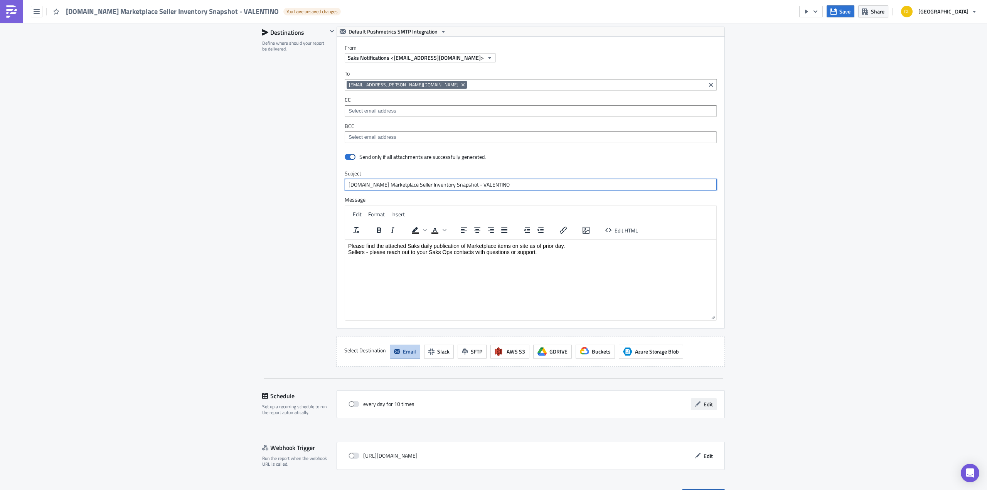
type input "[DOMAIN_NAME] Marketplace Seller Inventory Snapshot - VALENTINO"
click at [706, 398] on button "Edit" at bounding box center [704, 404] width 26 height 12
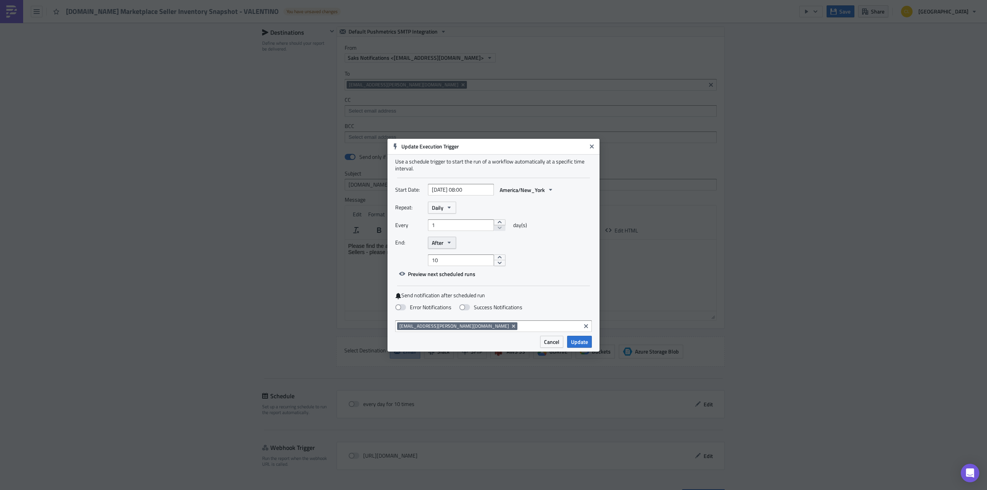
click at [441, 244] on span "After" at bounding box center [438, 243] width 12 height 8
click at [446, 257] on div "Never" at bounding box center [465, 257] width 64 height 8
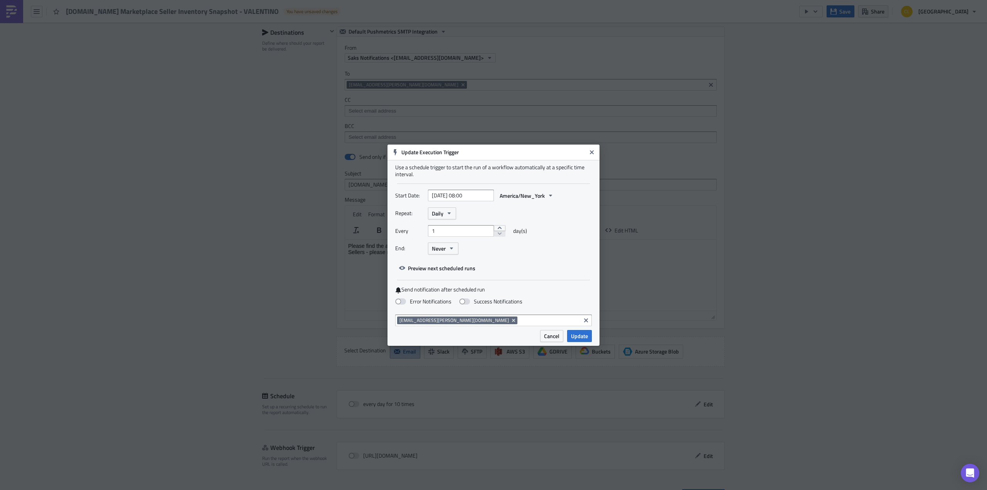
click at [403, 305] on div "Error Notifications Success Notifications" at bounding box center [493, 302] width 197 height 14
drag, startPoint x: 402, startPoint y: 300, endPoint x: 409, endPoint y: 301, distance: 7.0
click at [402, 300] on span at bounding box center [400, 302] width 11 height 6
click at [7, 6] on input "Error Notifications" at bounding box center [4, 3] width 5 height 5
checkbox input "true"
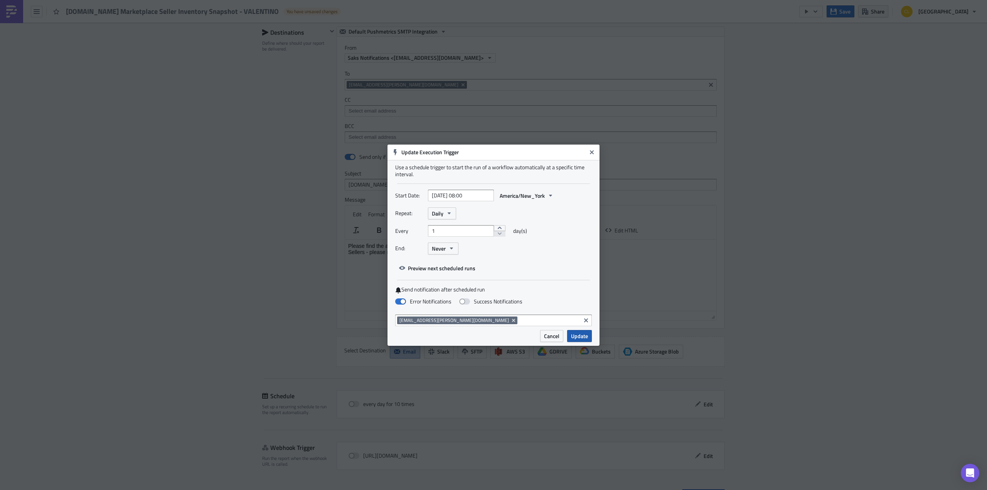
click at [573, 339] on span "Update" at bounding box center [579, 336] width 17 height 8
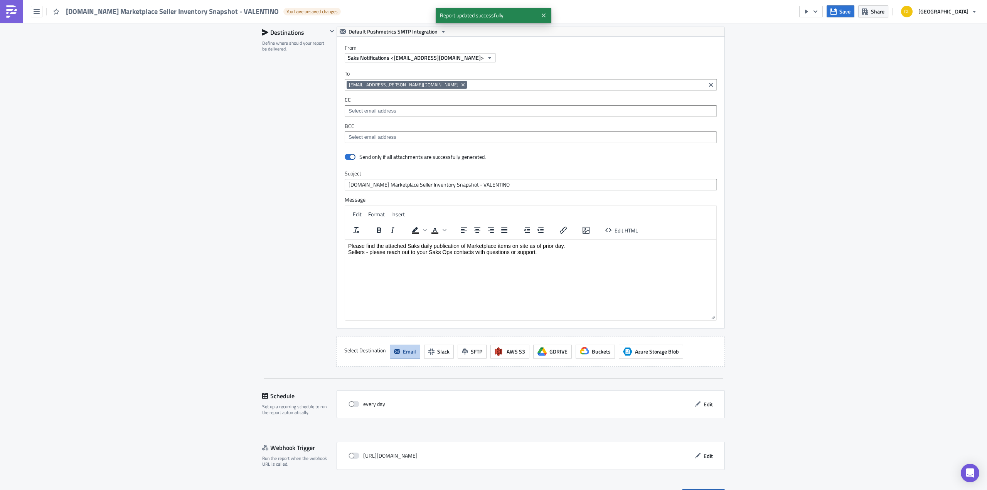
click at [363, 398] on div "every day" at bounding box center [367, 404] width 37 height 12
click at [353, 401] on span at bounding box center [354, 404] width 11 height 6
click at [353, 402] on input "checkbox" at bounding box center [352, 404] width 5 height 5
checkbox input "true"
click at [704, 490] on span "Save & Exit" at bounding box center [708, 495] width 26 height 8
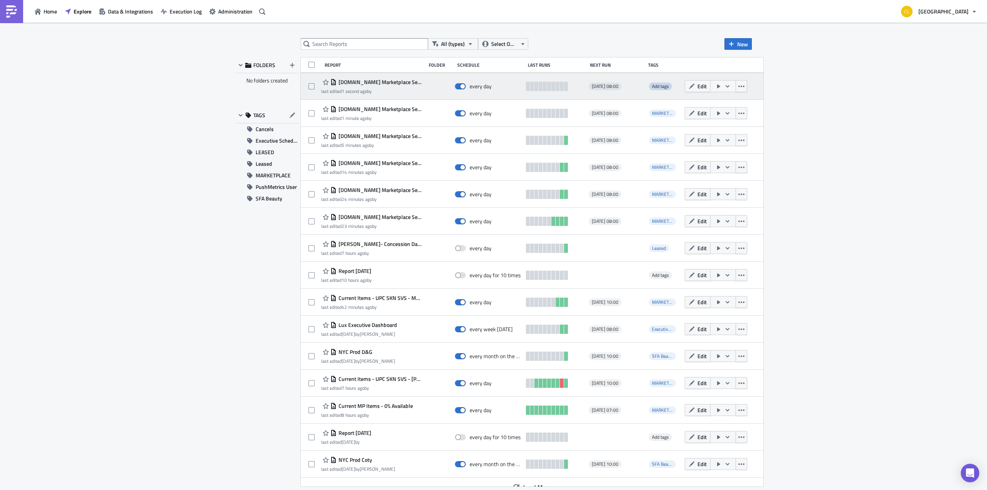
click at [653, 88] on span "Add tags" at bounding box center [660, 86] width 17 height 7
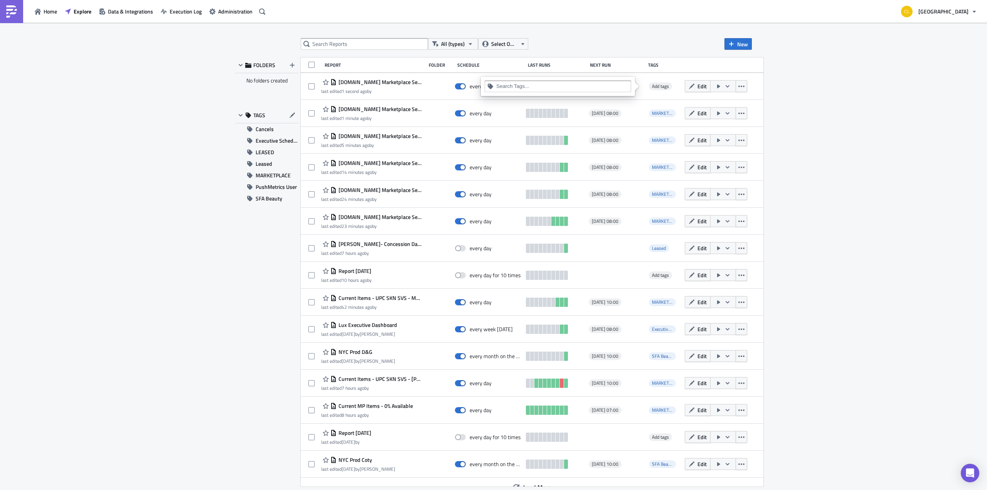
click at [563, 84] on input at bounding box center [562, 87] width 132 height 8
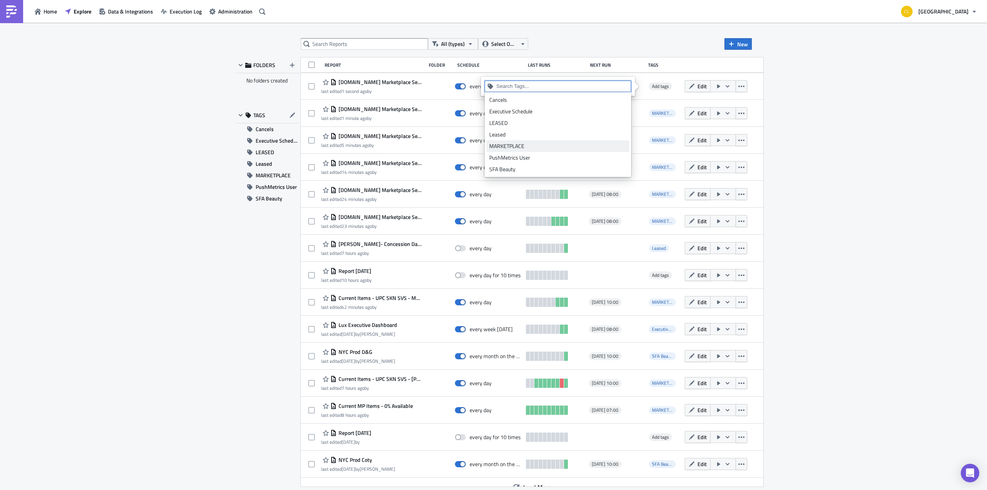
click at [528, 145] on div "MARKETPLACE" at bounding box center [558, 146] width 137 height 8
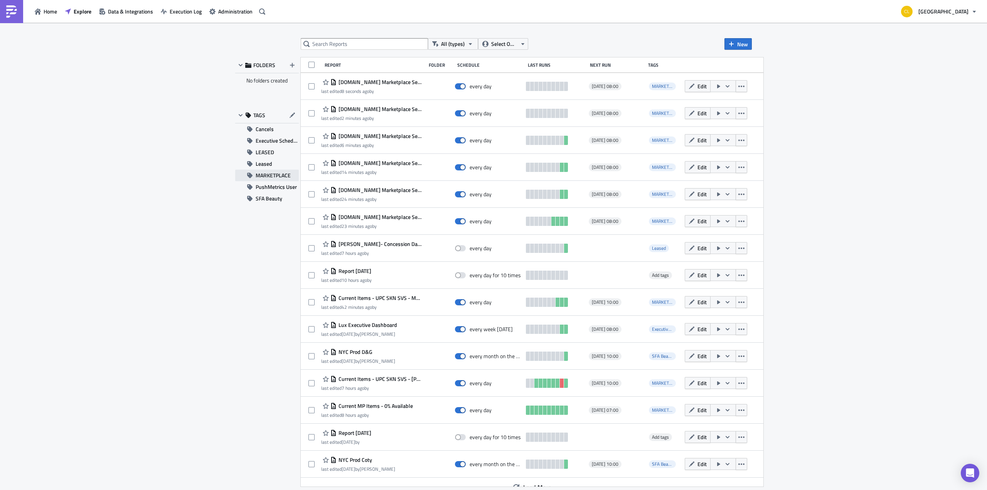
click at [268, 173] on span "MARKETPLACE" at bounding box center [273, 176] width 35 height 12
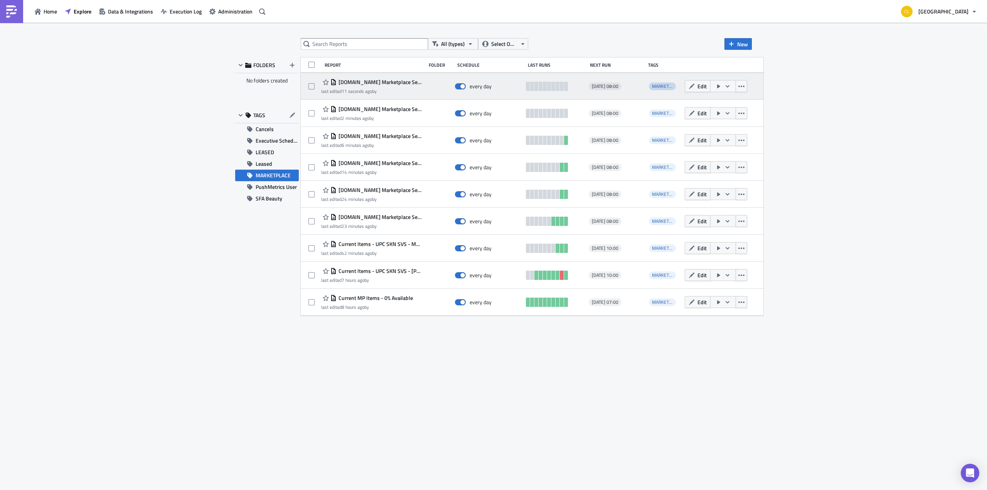
click at [652, 88] on span "MARKETPLACE" at bounding box center [667, 86] width 30 height 7
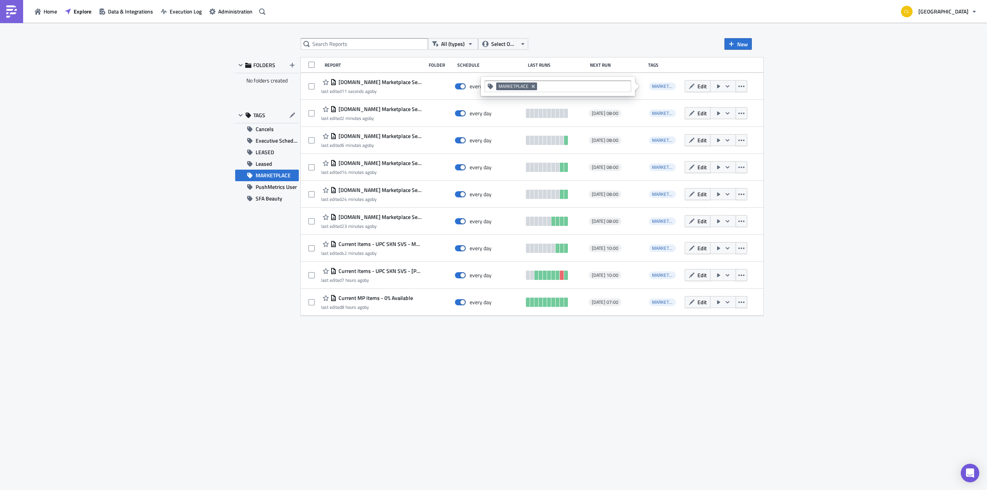
click at [603, 88] on input at bounding box center [583, 87] width 89 height 8
type input "MP Seller Publications"
click at [572, 101] on div "Add "MP Seller Publications"" at bounding box center [562, 100] width 128 height 8
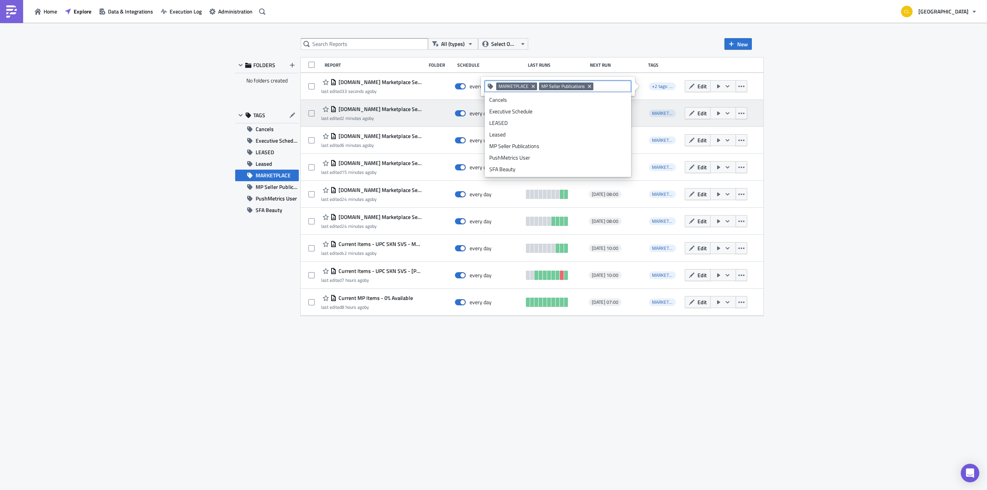
click at [651, 106] on div "MARKETPLACE" at bounding box center [664, 113] width 34 height 15
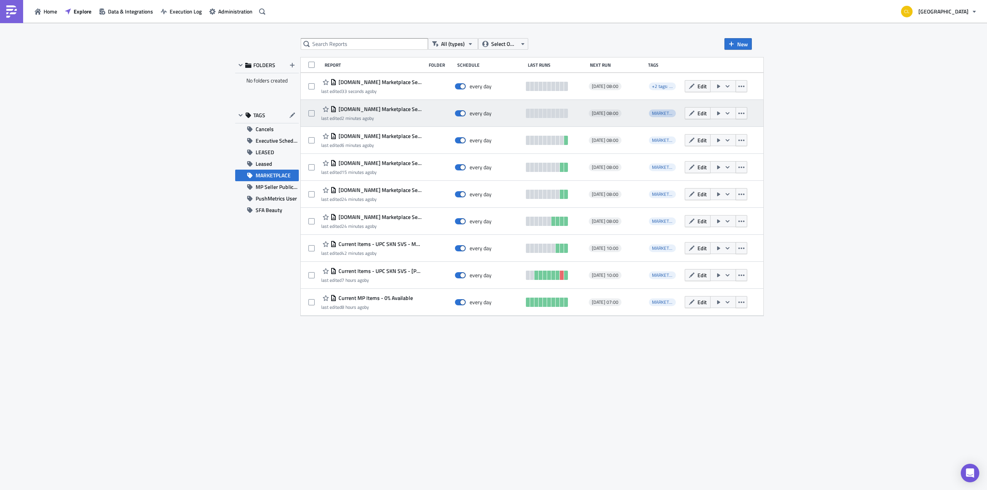
click at [657, 111] on span "MARKETPLACE" at bounding box center [667, 113] width 30 height 7
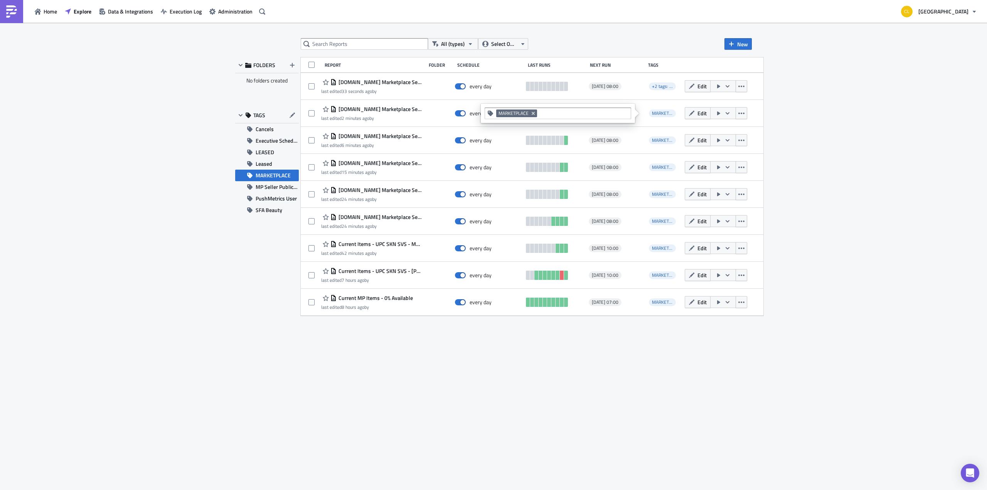
click at [581, 109] on div "MARKETPLACE" at bounding box center [558, 114] width 147 height 12
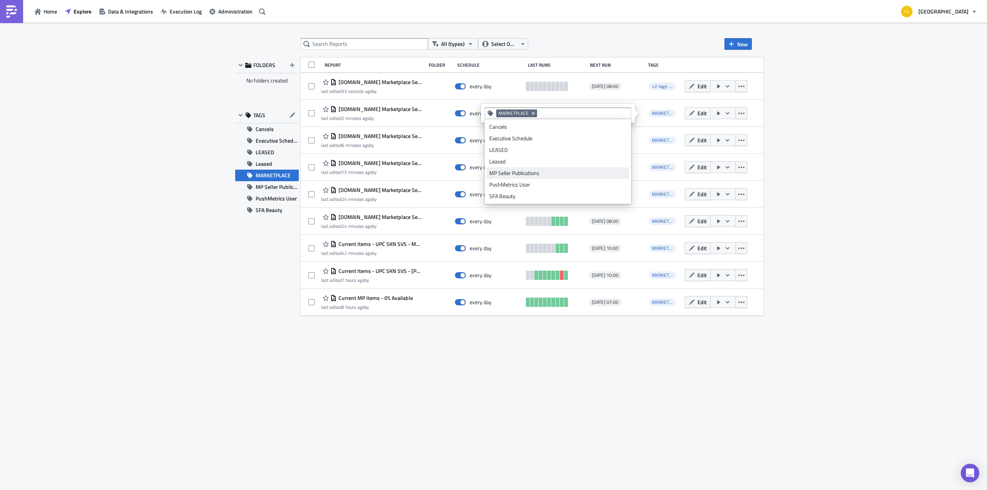
click at [562, 170] on div "MP Seller Publications" at bounding box center [558, 173] width 137 height 8
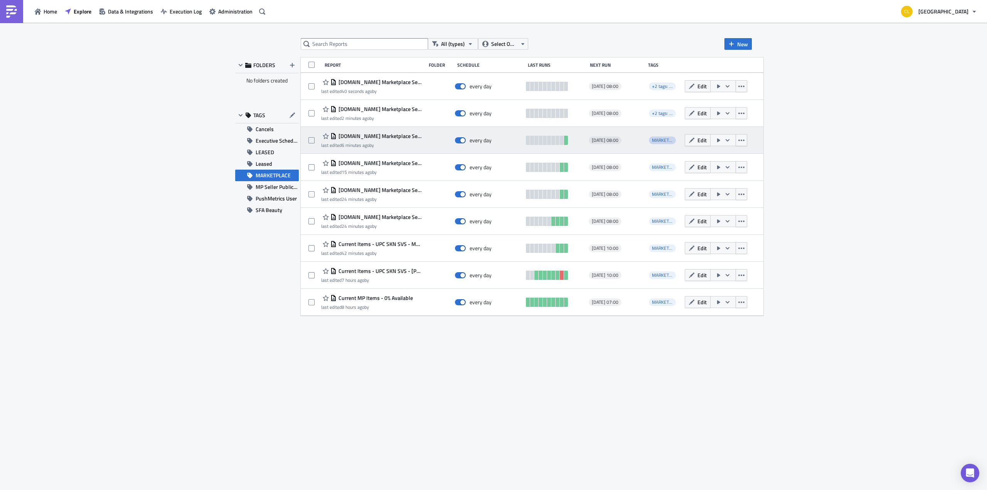
click at [666, 138] on span "MARKETPLACE" at bounding box center [667, 140] width 30 height 7
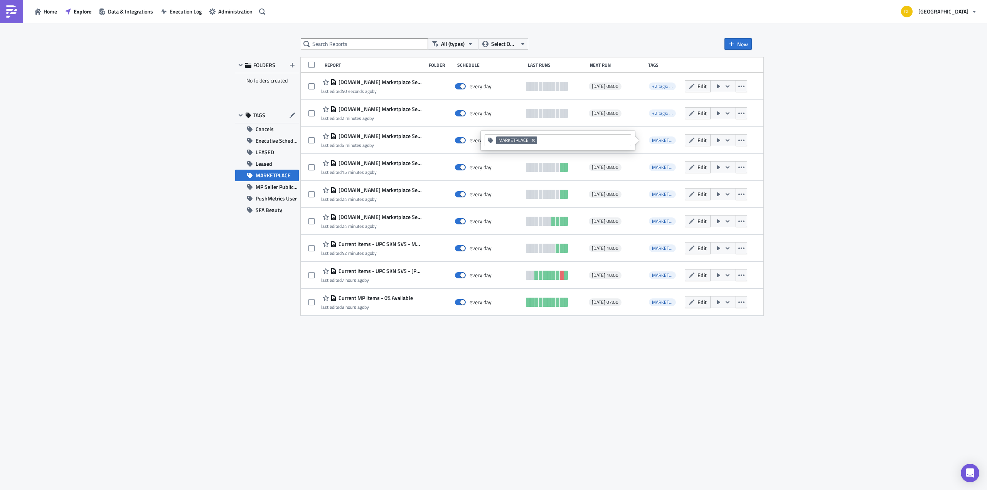
click at [621, 143] on input at bounding box center [583, 141] width 89 height 8
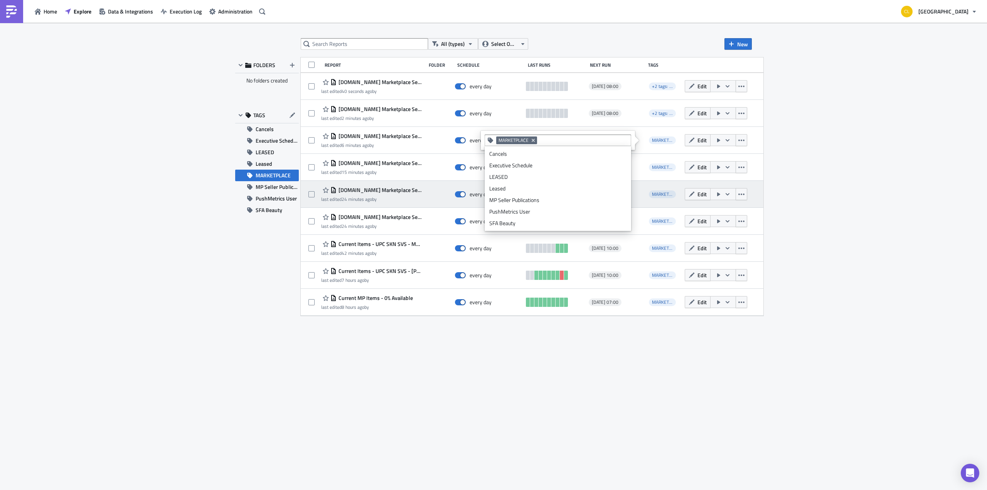
drag, startPoint x: 572, startPoint y: 196, endPoint x: 608, endPoint y: 185, distance: 37.0
click at [572, 196] on link "MP Seller Publications" at bounding box center [558, 200] width 143 height 12
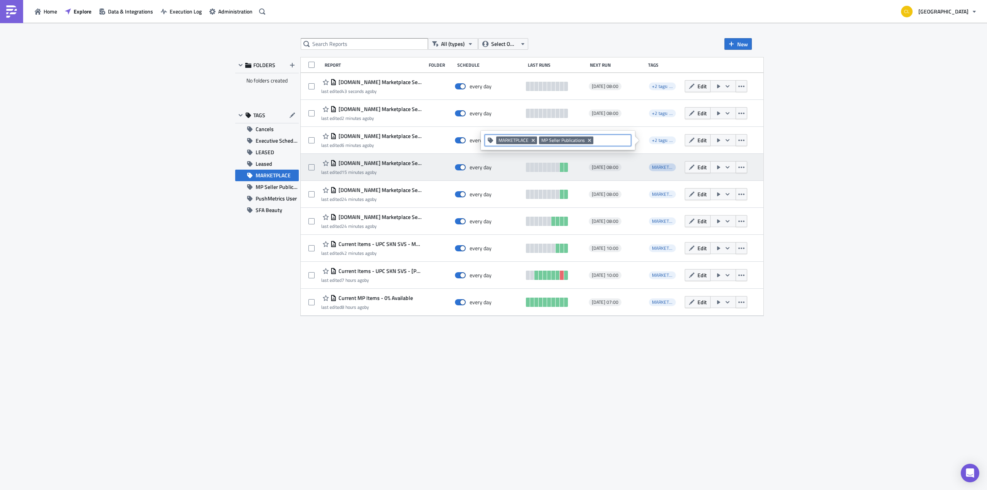
click at [653, 167] on span "MARKETPLACE" at bounding box center [667, 167] width 30 height 7
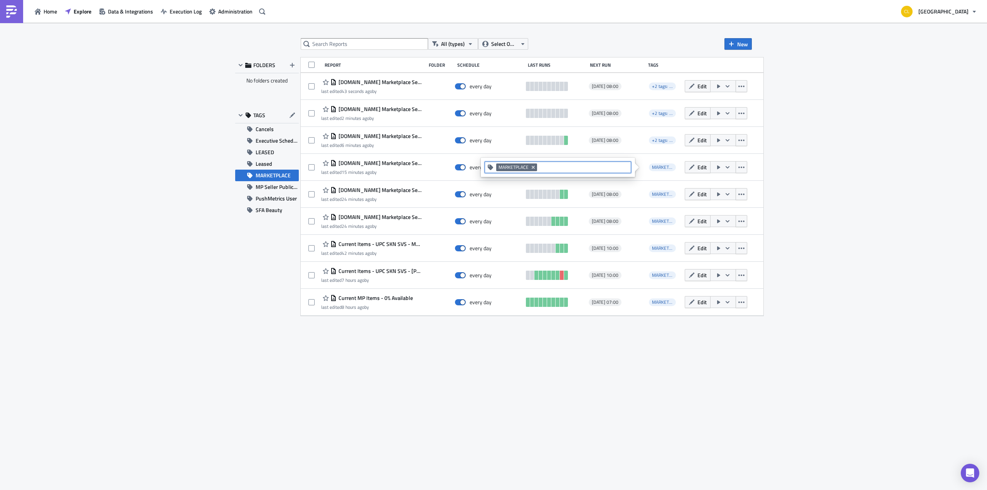
click at [597, 166] on input at bounding box center [583, 168] width 89 height 8
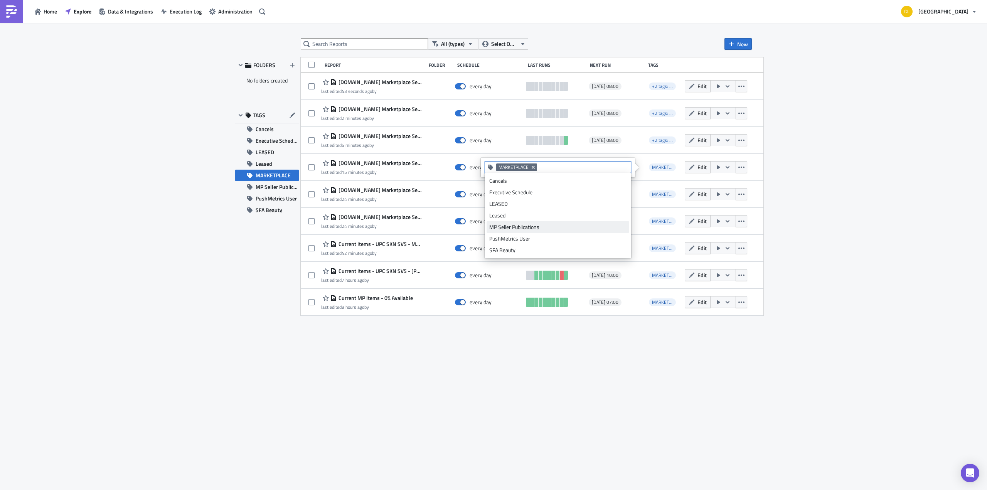
click at [554, 224] on div "MP Seller Publications" at bounding box center [558, 227] width 137 height 8
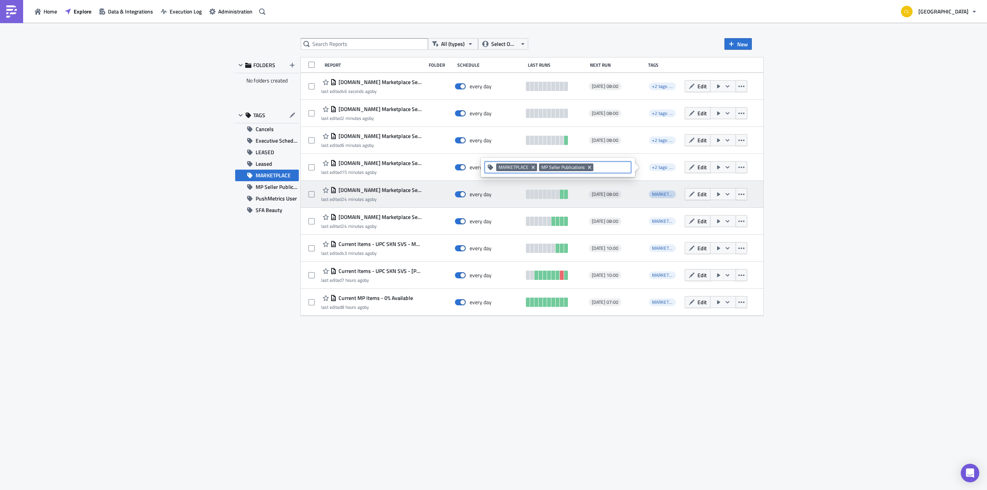
click at [658, 191] on span "MARKETPLACE" at bounding box center [667, 194] width 30 height 7
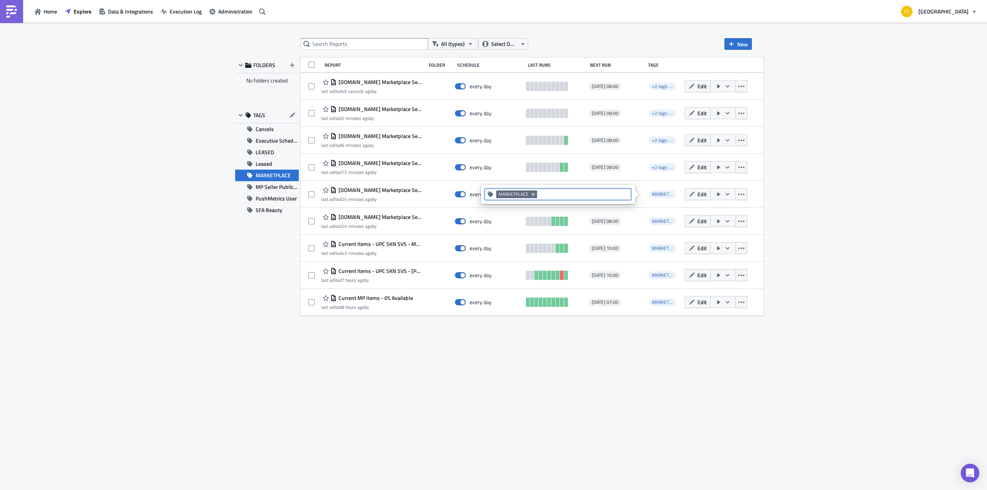
click at [591, 194] on input at bounding box center [583, 195] width 89 height 8
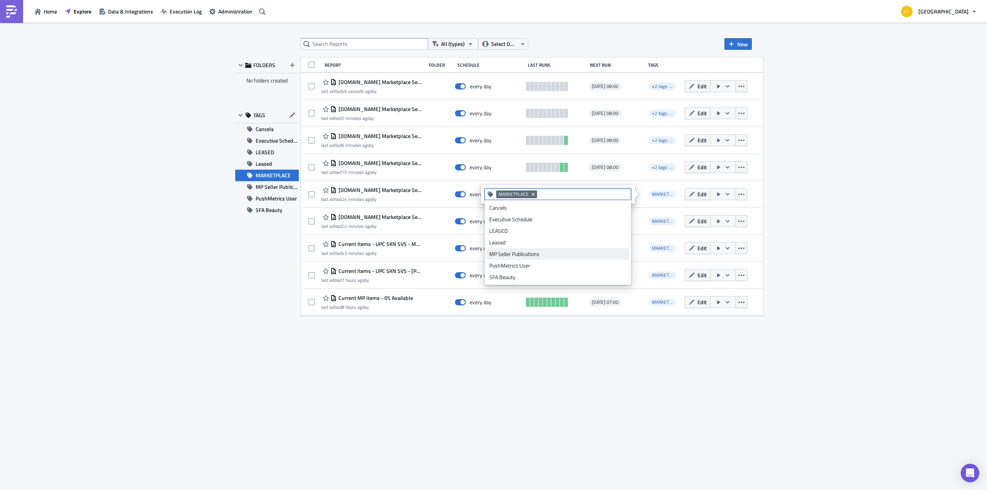
click at [566, 249] on link "MP Seller Publications" at bounding box center [558, 254] width 143 height 12
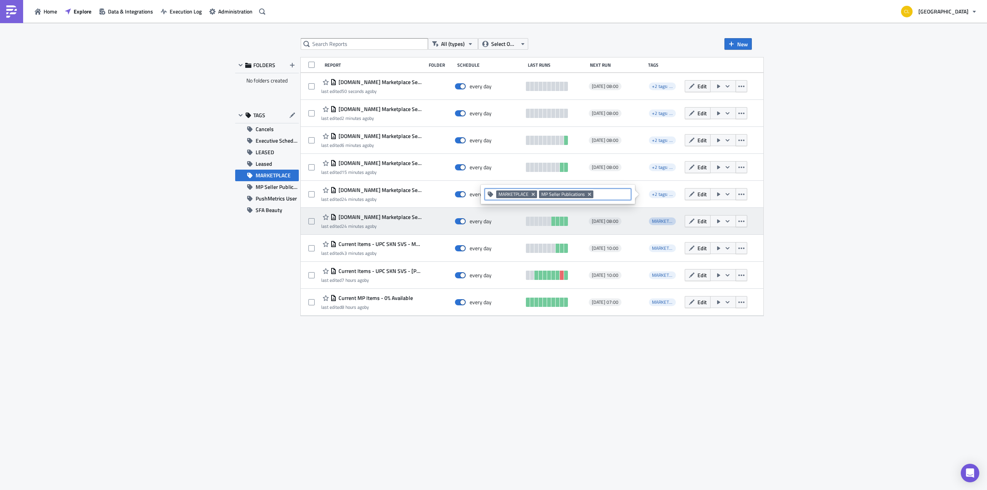
click at [655, 220] on span "MARKETPLACE" at bounding box center [667, 221] width 30 height 7
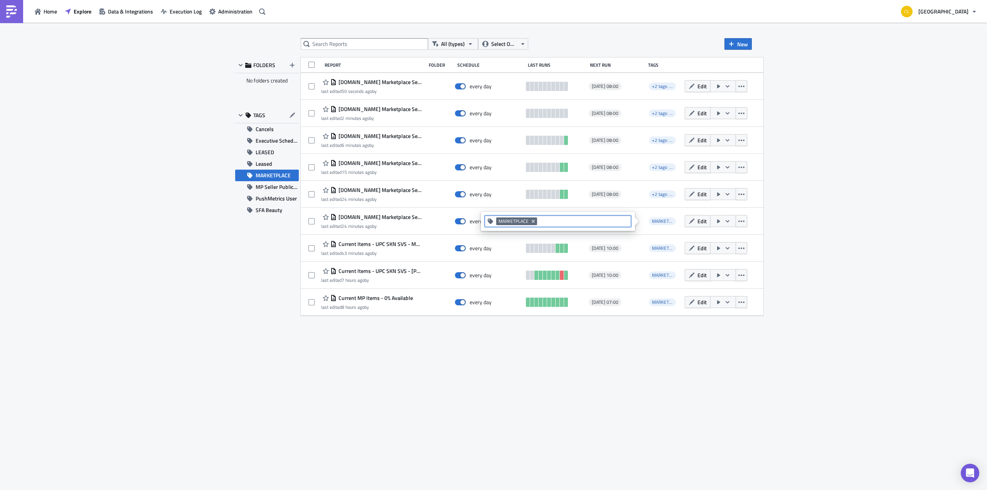
click at [582, 221] on input at bounding box center [583, 222] width 89 height 8
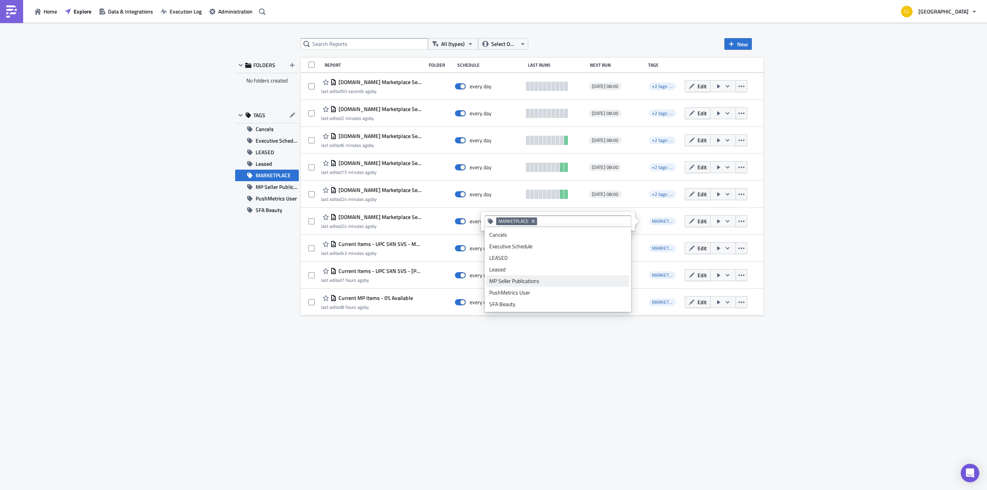
click at [564, 279] on div "MP Seller Publications" at bounding box center [558, 281] width 137 height 8
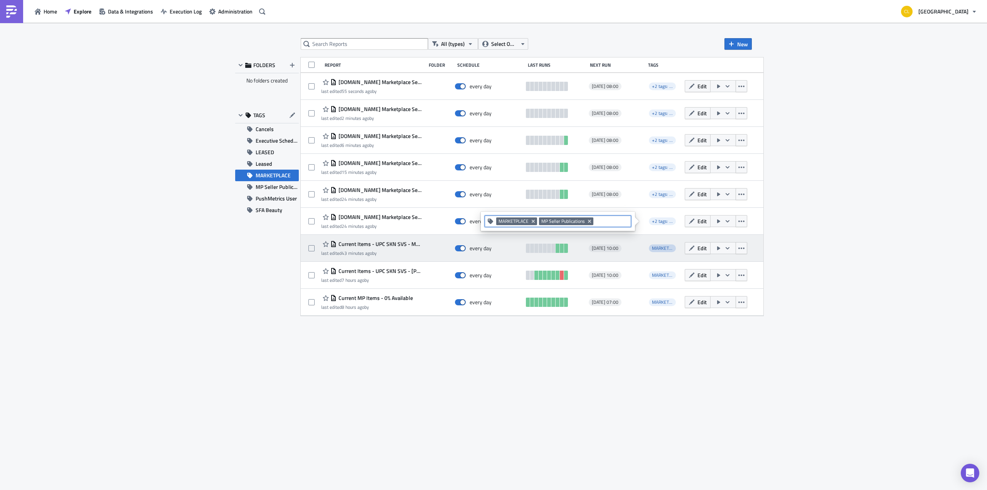
click at [664, 248] on span "MARKETPLACE" at bounding box center [667, 248] width 30 height 7
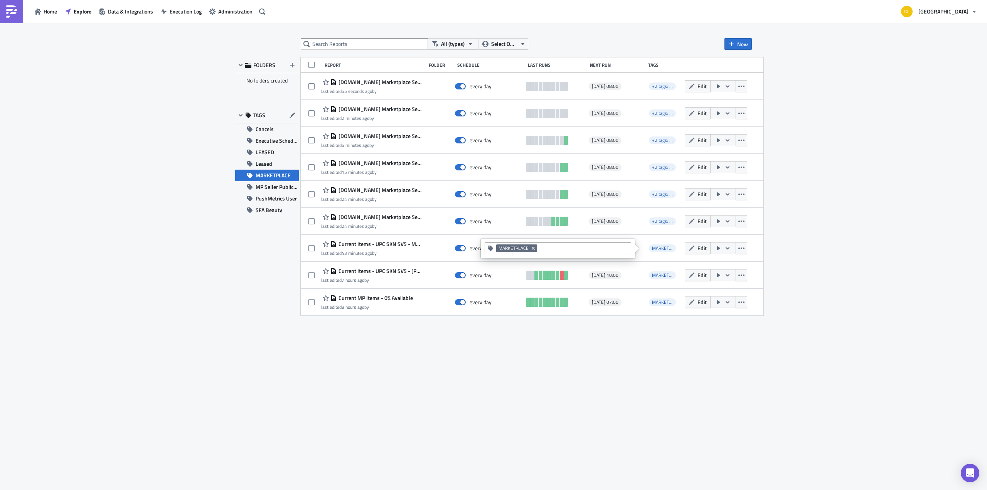
click at [603, 245] on input at bounding box center [583, 249] width 89 height 8
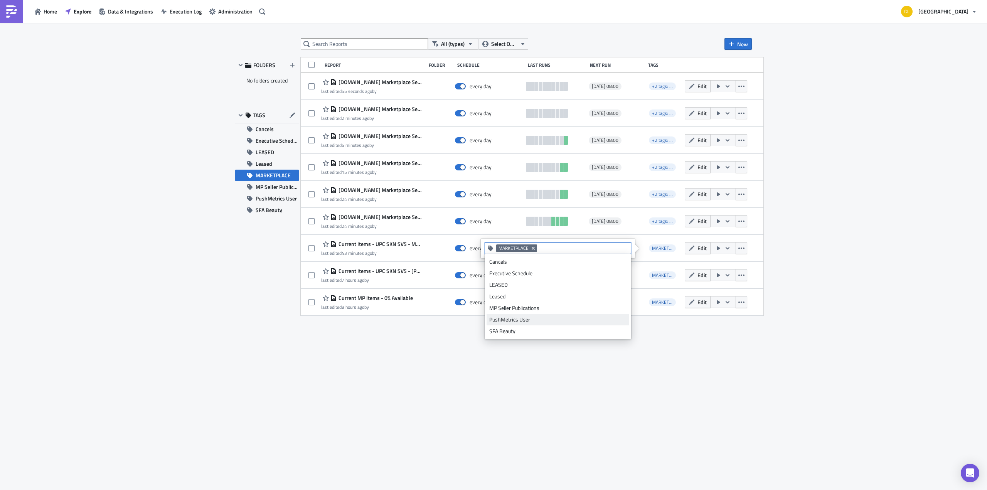
click at [585, 309] on div "MP Seller Publications" at bounding box center [558, 308] width 137 height 8
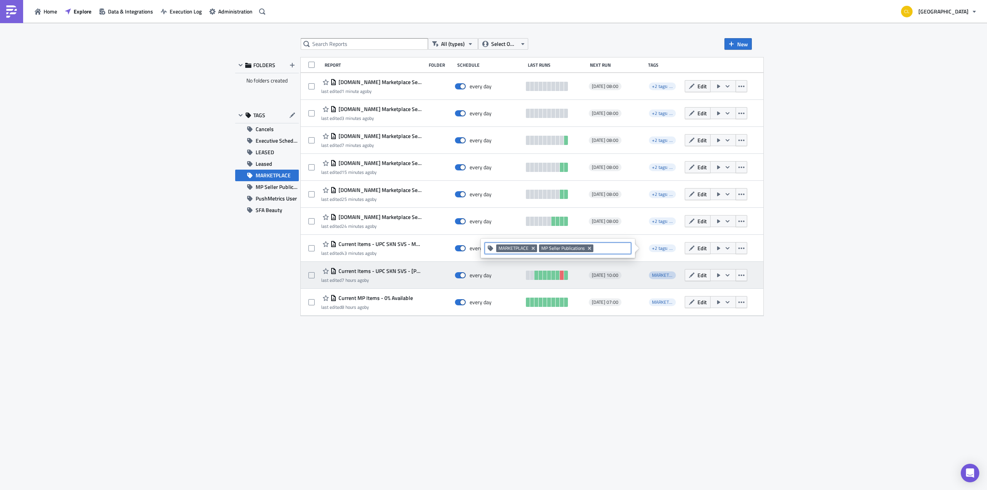
click at [654, 277] on span "MARKETPLACE" at bounding box center [667, 275] width 30 height 7
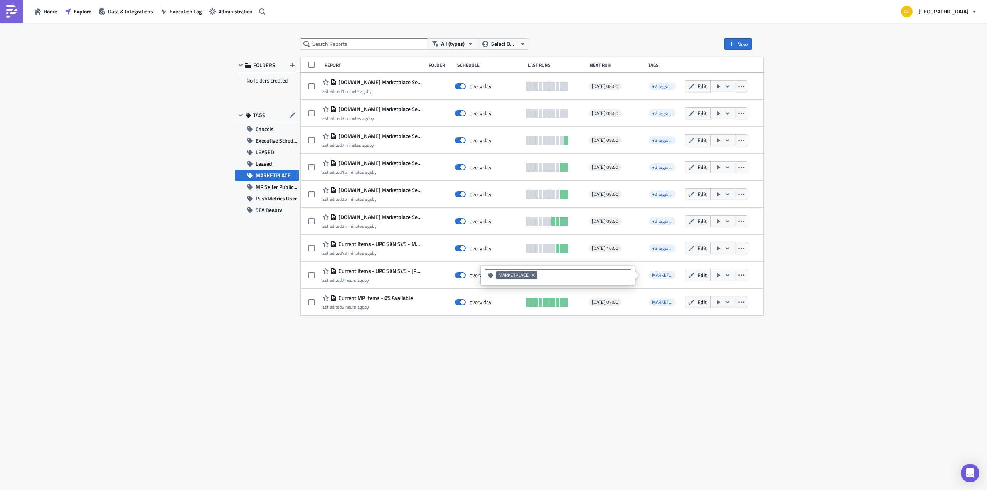
click at [584, 277] on input at bounding box center [583, 276] width 89 height 8
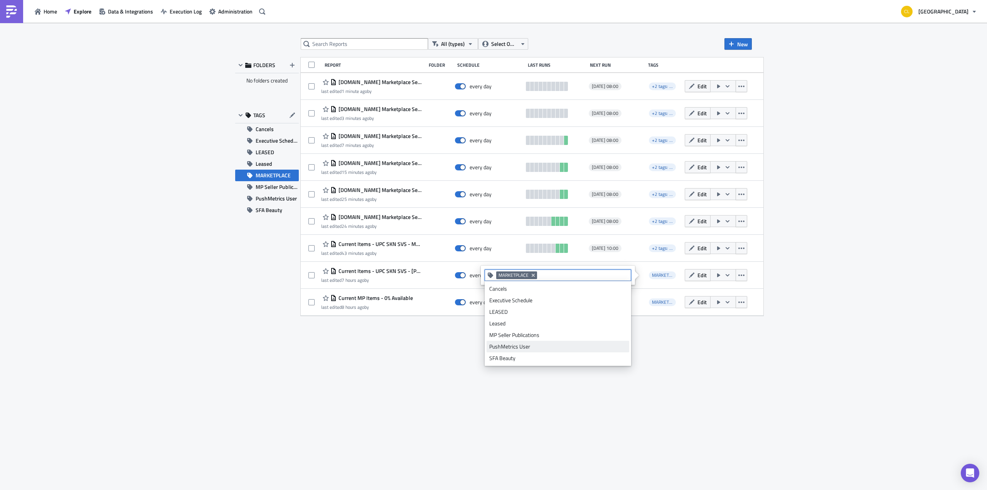
click at [587, 331] on div "MP Seller Publications" at bounding box center [558, 335] width 137 height 8
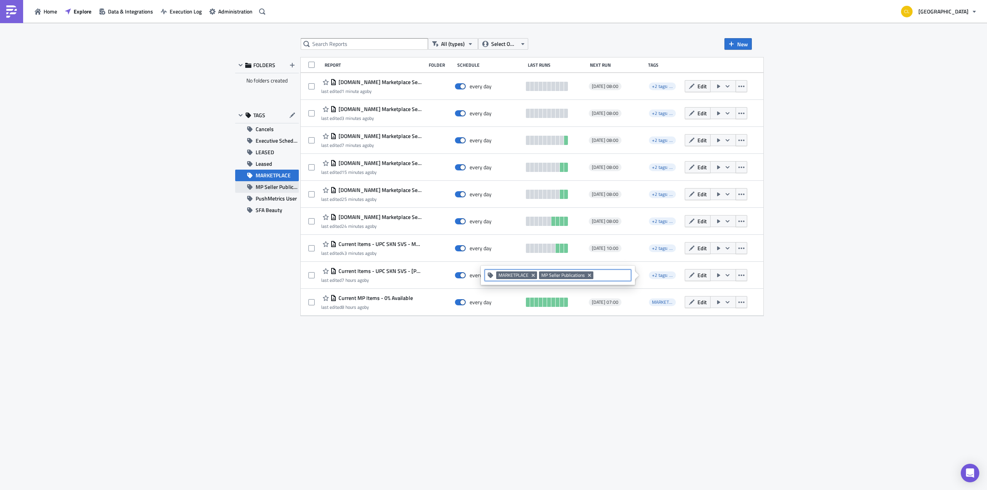
click at [282, 187] on span "MP Seller Publications" at bounding box center [277, 187] width 43 height 12
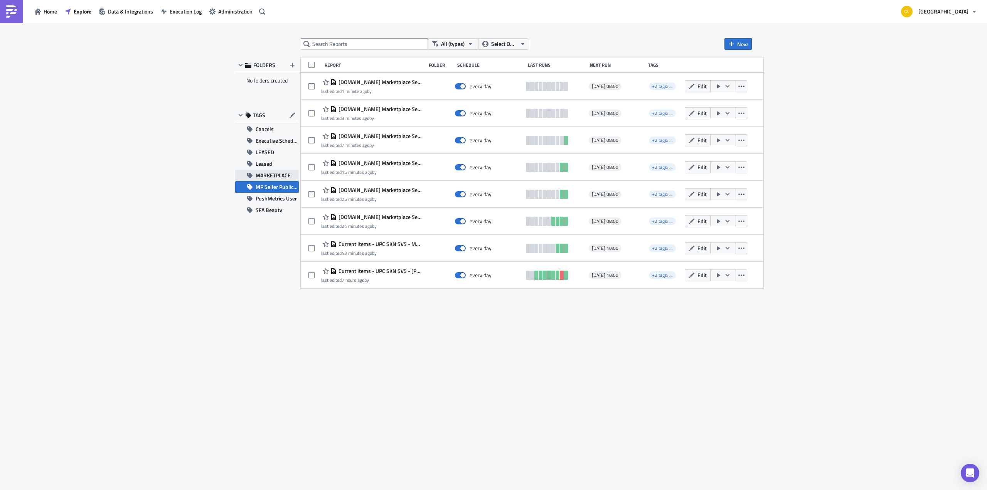
click at [273, 176] on span "MARKETPLACE" at bounding box center [273, 176] width 35 height 12
click at [273, 186] on span "MP Seller Publications" at bounding box center [277, 187] width 43 height 12
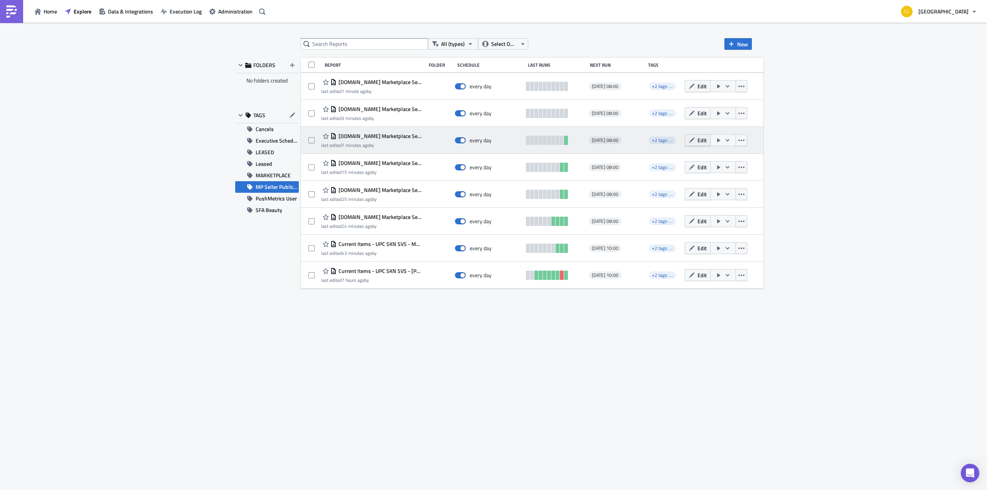
click at [698, 137] on span "Edit" at bounding box center [702, 140] width 9 height 8
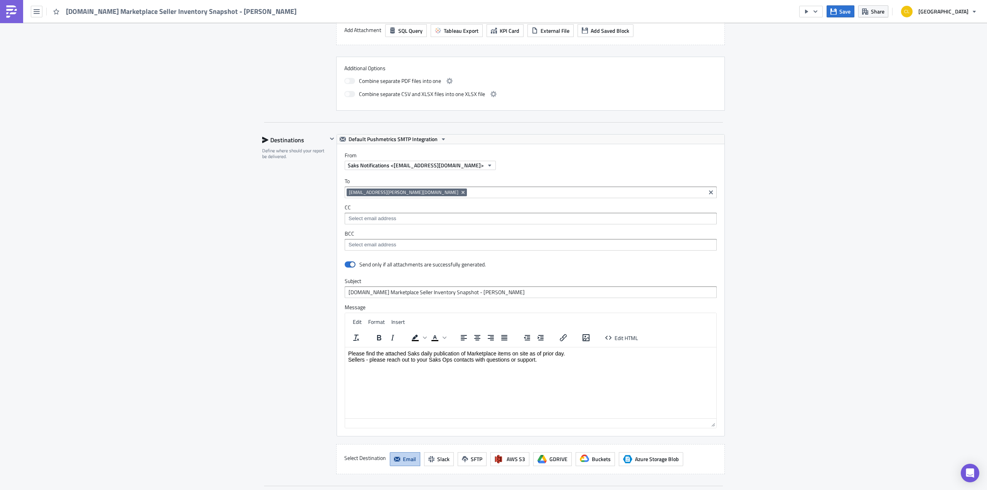
scroll to position [518, 0]
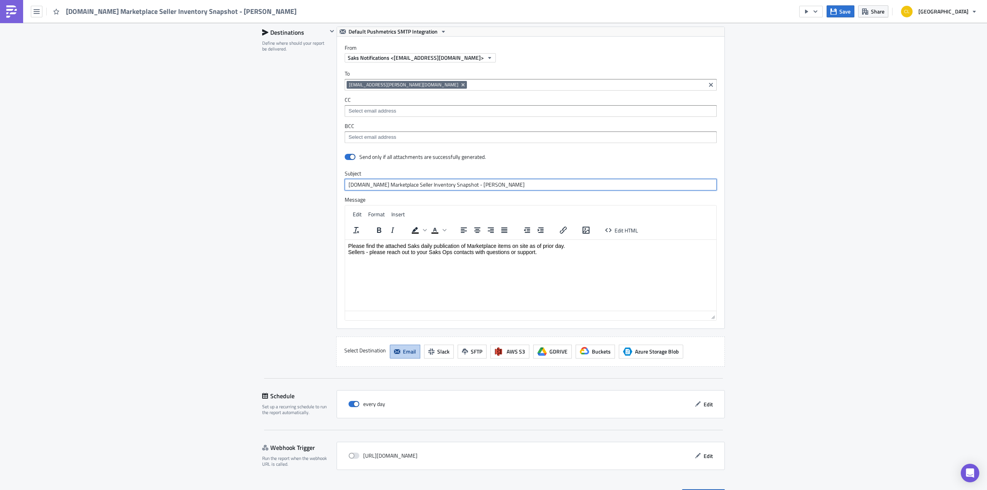
drag, startPoint x: 507, startPoint y: 167, endPoint x: 462, endPoint y: 169, distance: 44.8
click at [462, 179] on input "[DOMAIN_NAME] Marketplace Seller Inventory Snapshot - [PERSON_NAME]" at bounding box center [531, 185] width 372 height 12
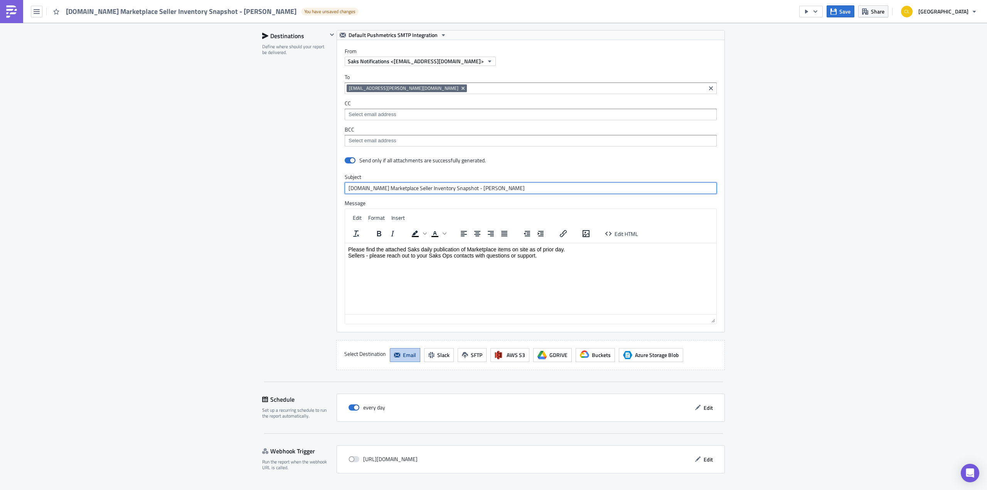
scroll to position [532, 0]
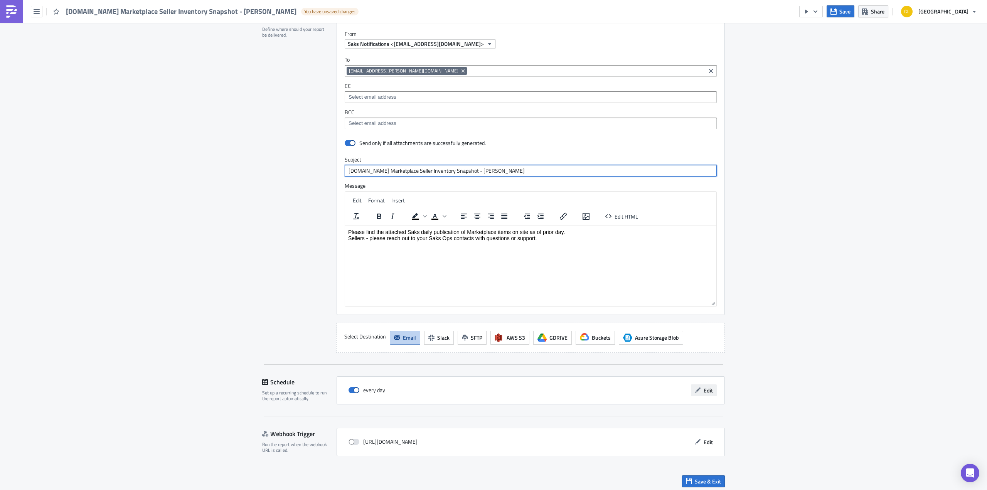
type input "[DOMAIN_NAME] Marketplace Seller Inventory Snapshot - [PERSON_NAME]"
click at [704, 387] on span "Edit" at bounding box center [708, 391] width 9 height 8
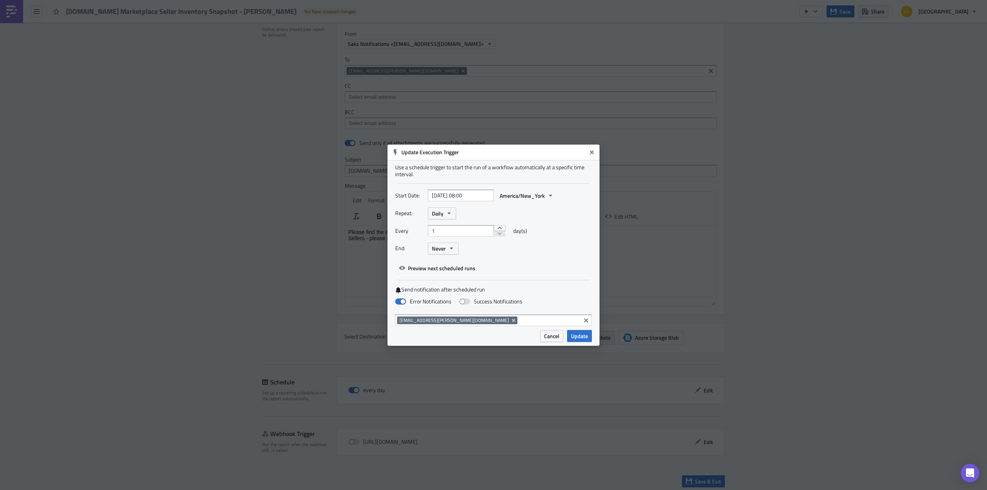
click at [583, 336] on span "Update" at bounding box center [579, 336] width 17 height 8
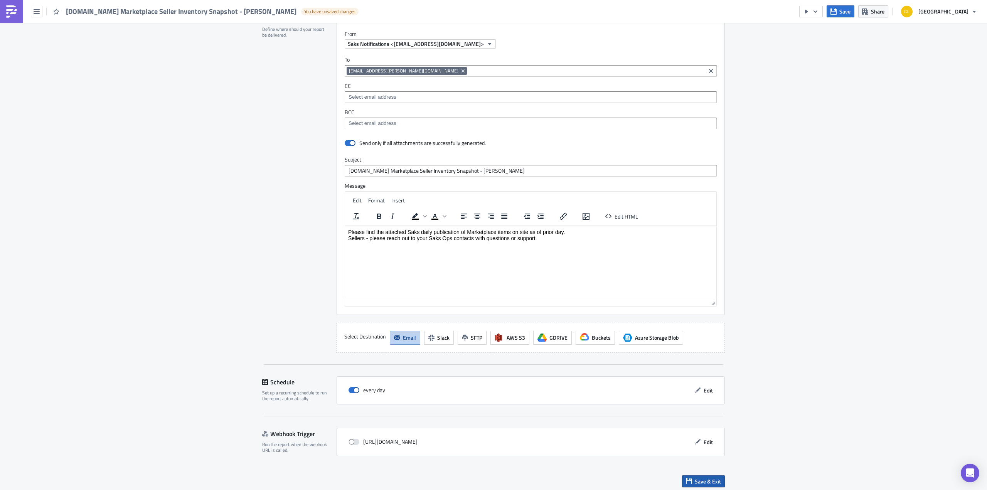
click at [687, 479] on icon "button" at bounding box center [689, 481] width 6 height 6
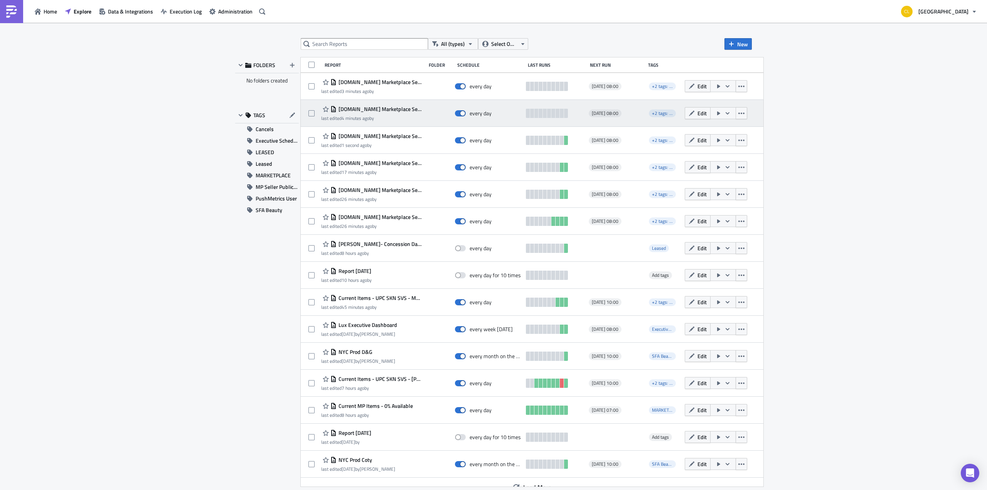
click at [725, 116] on icon "button" at bounding box center [728, 113] width 6 height 6
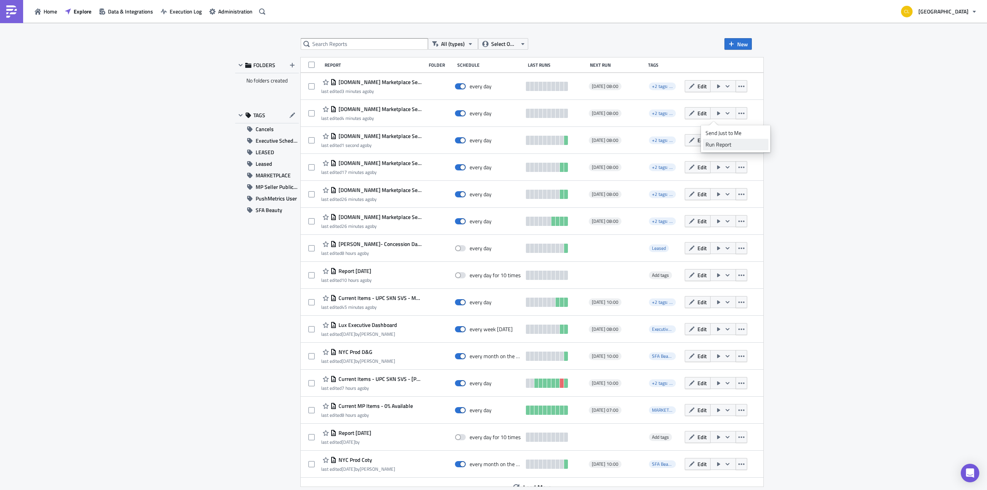
click at [719, 143] on div "Run Report" at bounding box center [736, 145] width 60 height 8
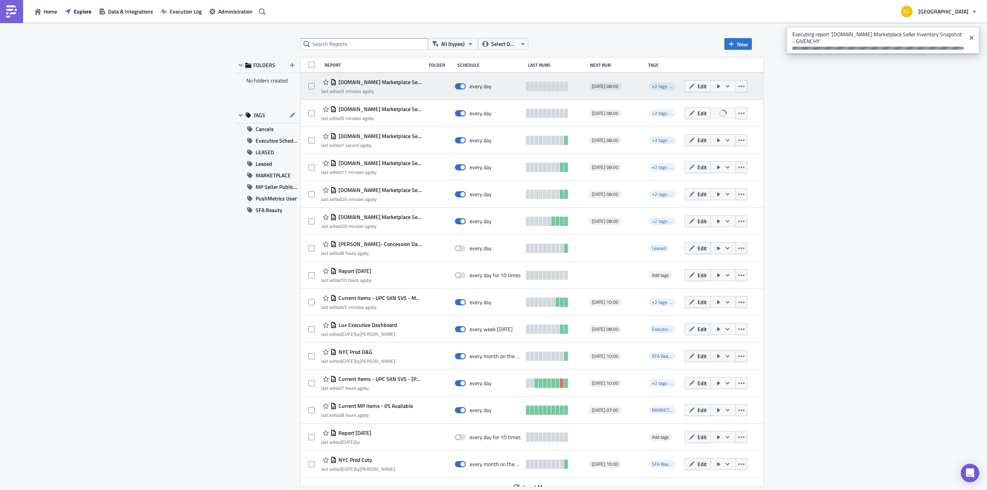
click at [726, 86] on icon "button" at bounding box center [728, 86] width 4 height 2
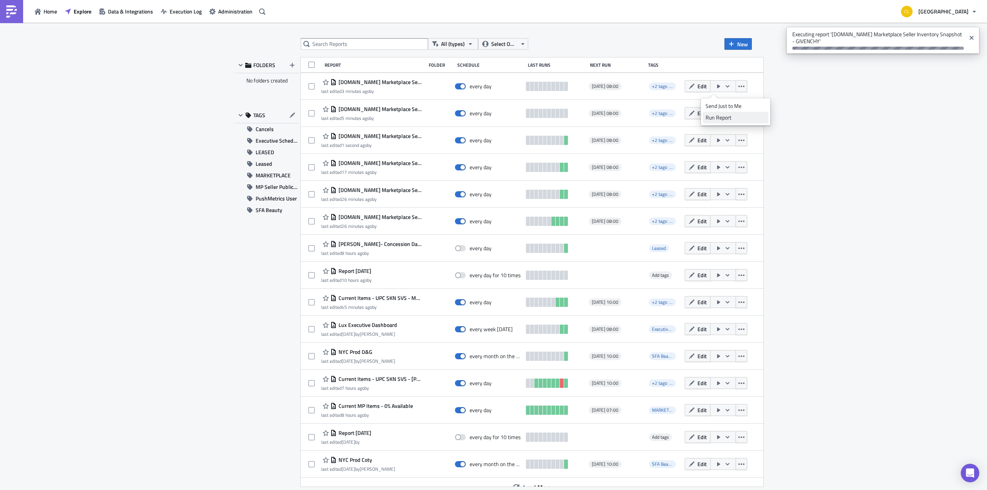
click at [719, 115] on div "Run Report" at bounding box center [736, 118] width 60 height 8
